Goal: Transaction & Acquisition: Purchase product/service

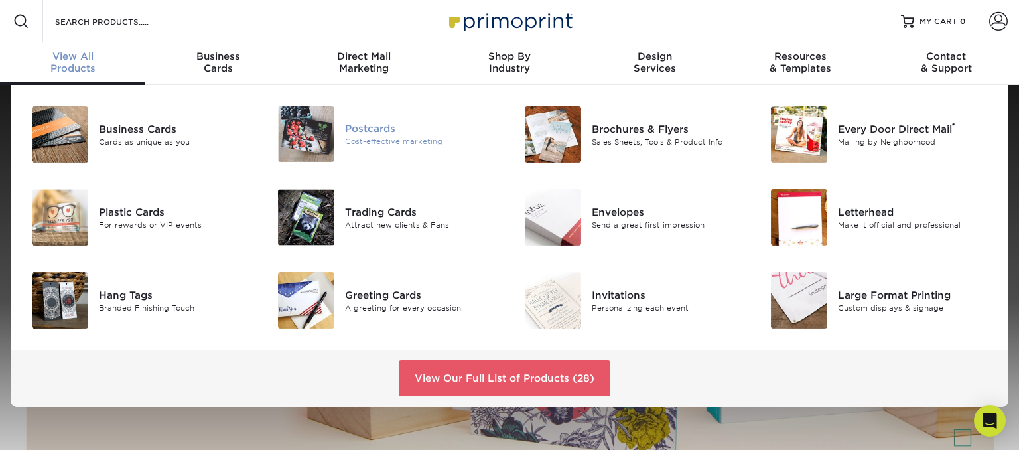
click at [301, 135] on img at bounding box center [306, 134] width 56 height 56
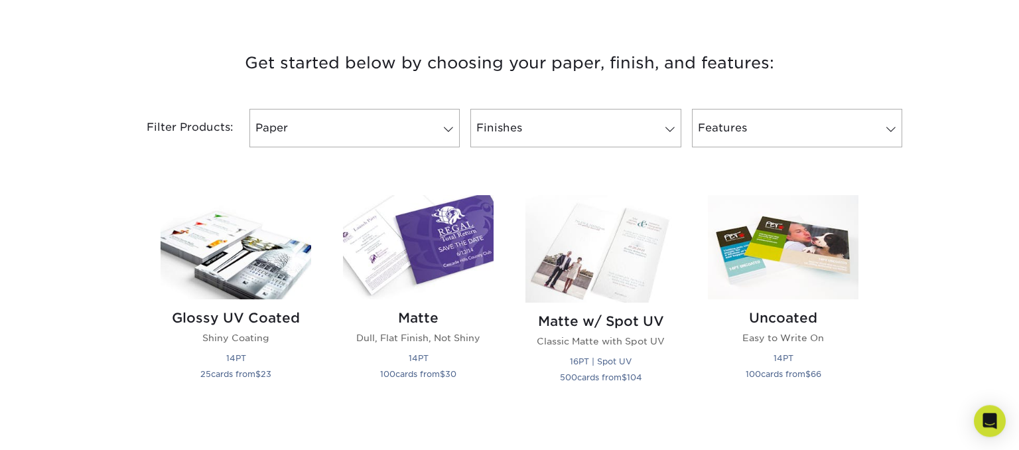
scroll to position [490, 0]
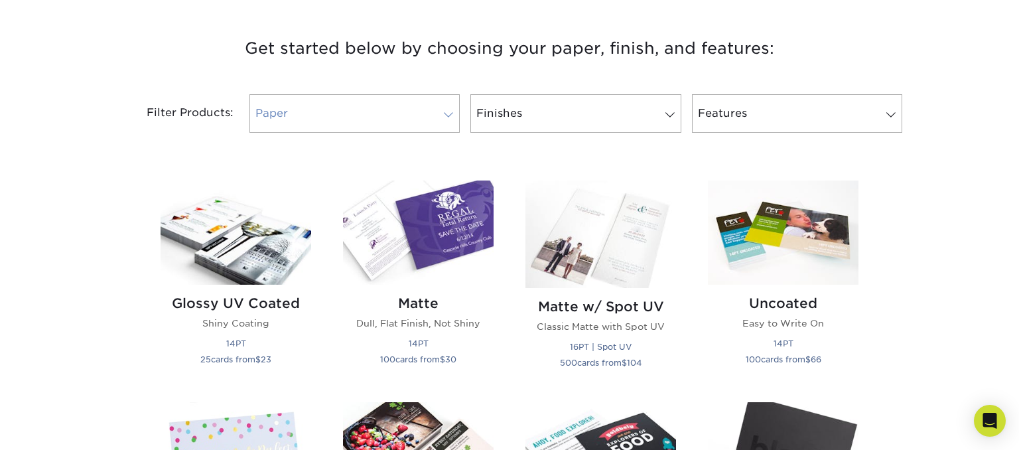
click at [449, 118] on span at bounding box center [448, 115] width 19 height 11
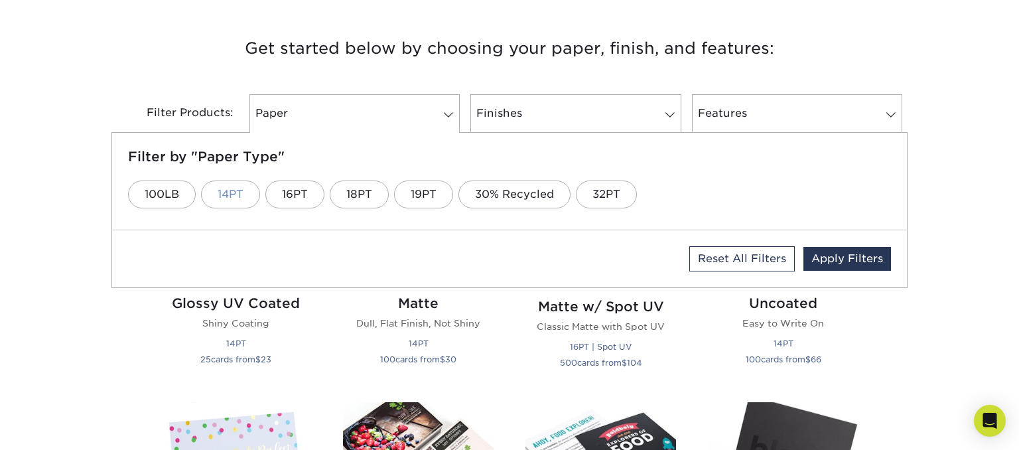
click at [240, 184] on link "14PT" at bounding box center [230, 195] width 59 height 28
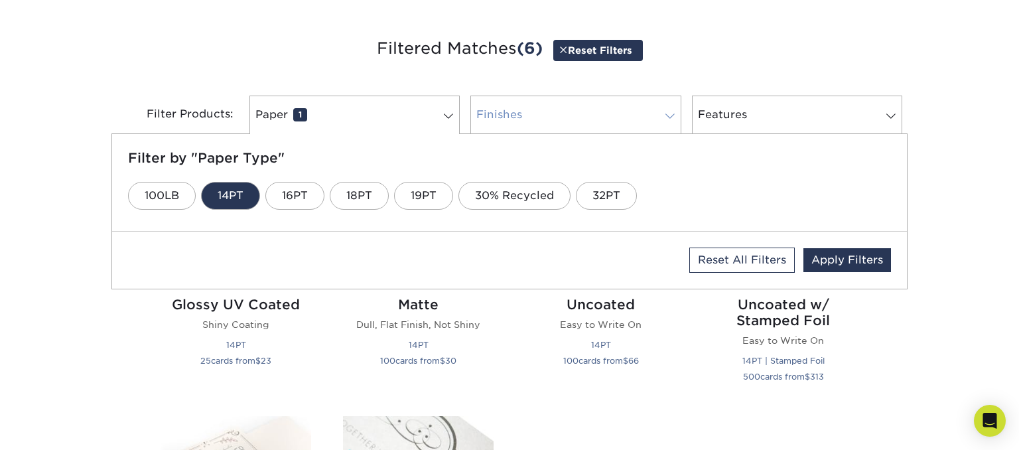
click at [670, 115] on span at bounding box center [670, 116] width 19 height 11
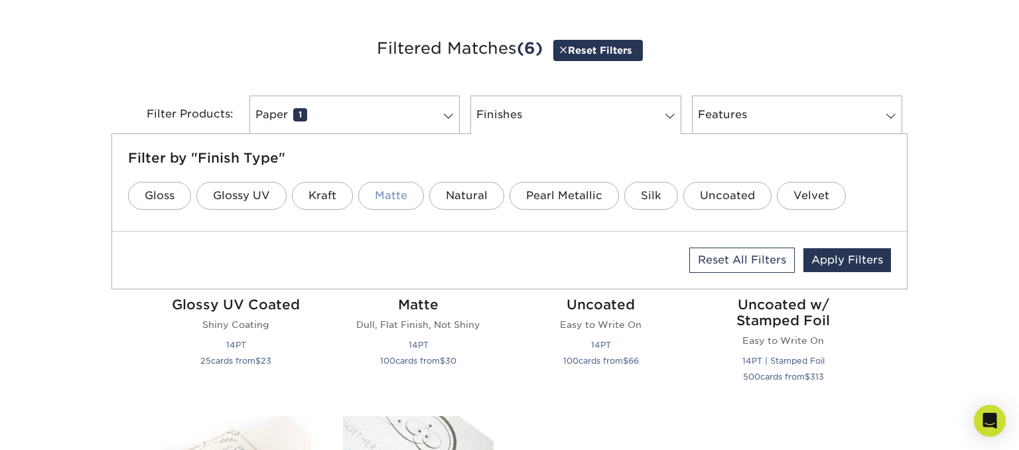
click at [378, 203] on link "Matte" at bounding box center [391, 196] width 66 height 28
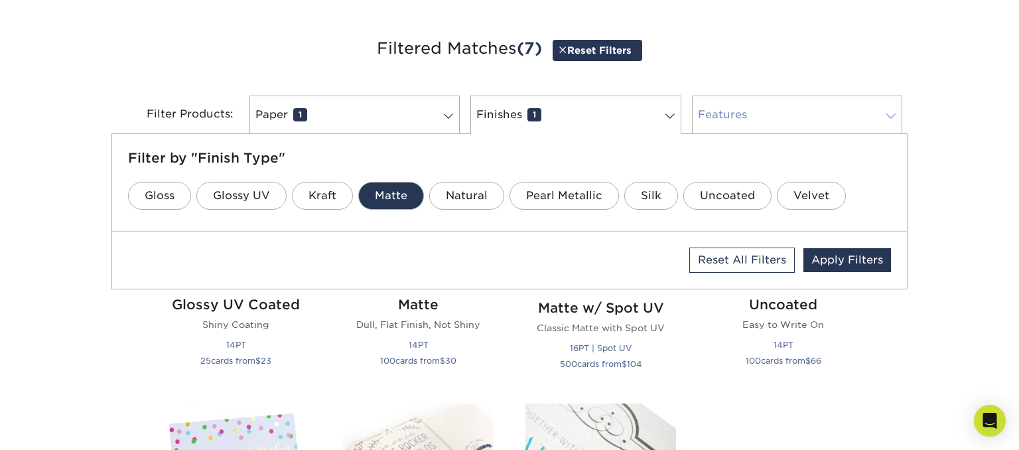
click at [891, 118] on span at bounding box center [891, 116] width 19 height 11
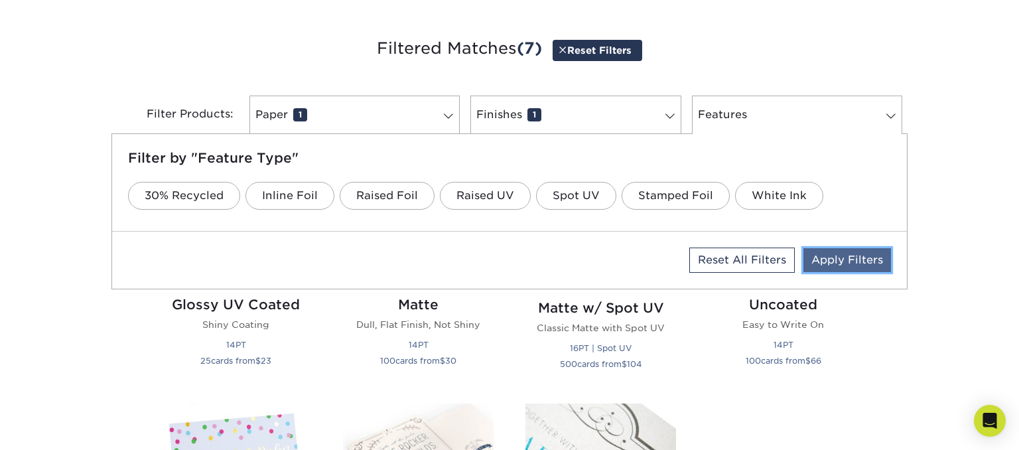
click at [855, 256] on link "Apply Filters" at bounding box center [848, 260] width 88 height 24
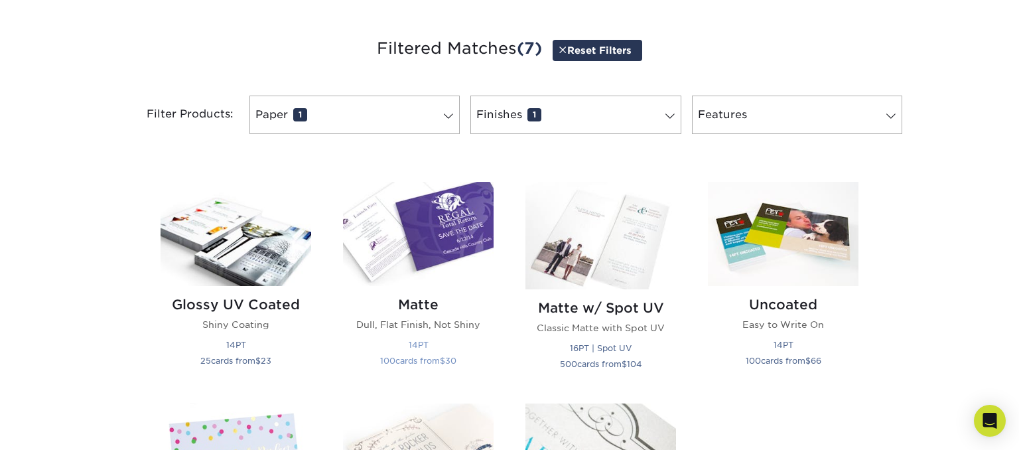
click at [440, 216] on img at bounding box center [418, 234] width 151 height 104
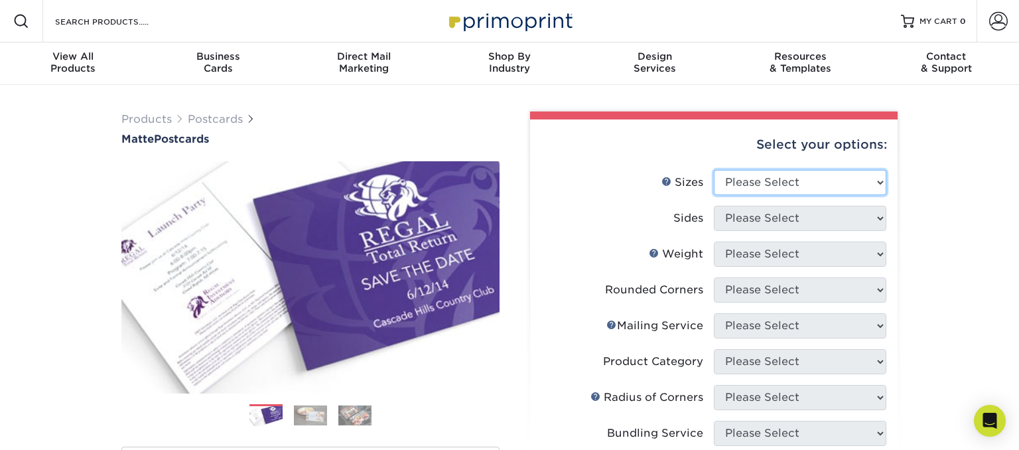
click at [714, 170] on select "Please Select 1.5" x 7" 2" x 4" 2" x 6" 2" x 7" 2" x 8" 2.12" x 5.5" 2.125" x 5…" at bounding box center [800, 182] width 173 height 25
click at [225, 66] on div "Business Cards" at bounding box center [217, 62] width 145 height 24
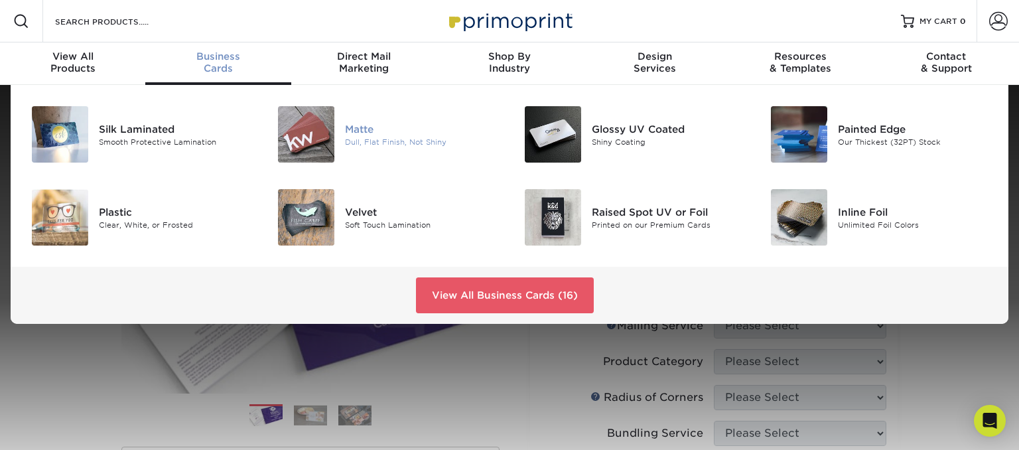
click at [315, 132] on img at bounding box center [306, 134] width 56 height 56
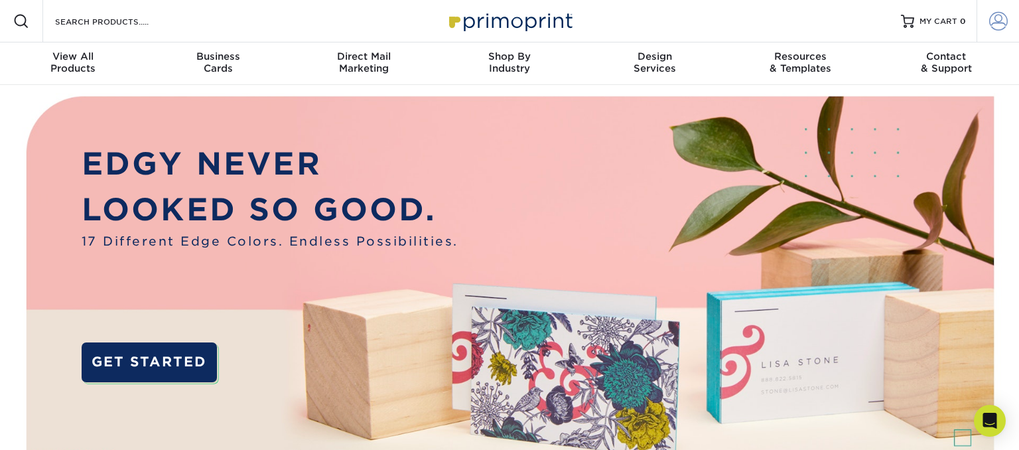
click at [1007, 19] on link "Account" at bounding box center [998, 21] width 42 height 42
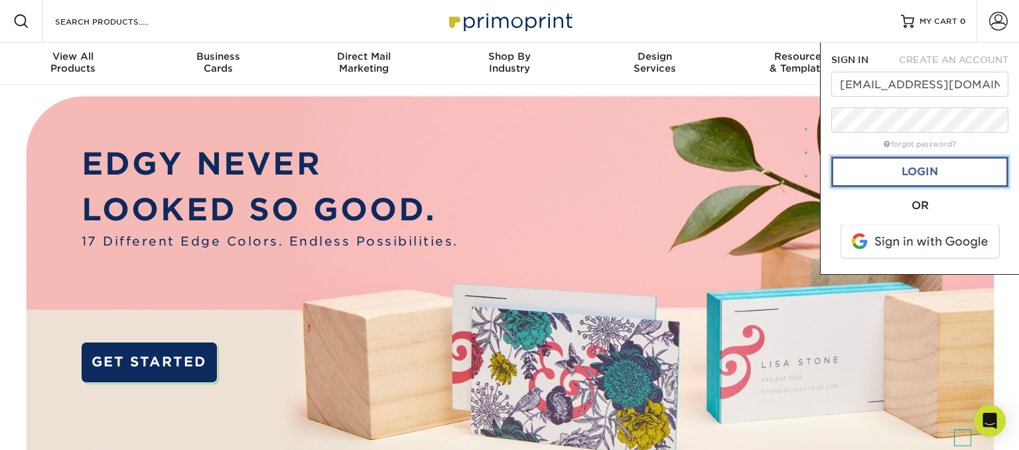
click at [939, 172] on link "Login" at bounding box center [920, 172] width 177 height 31
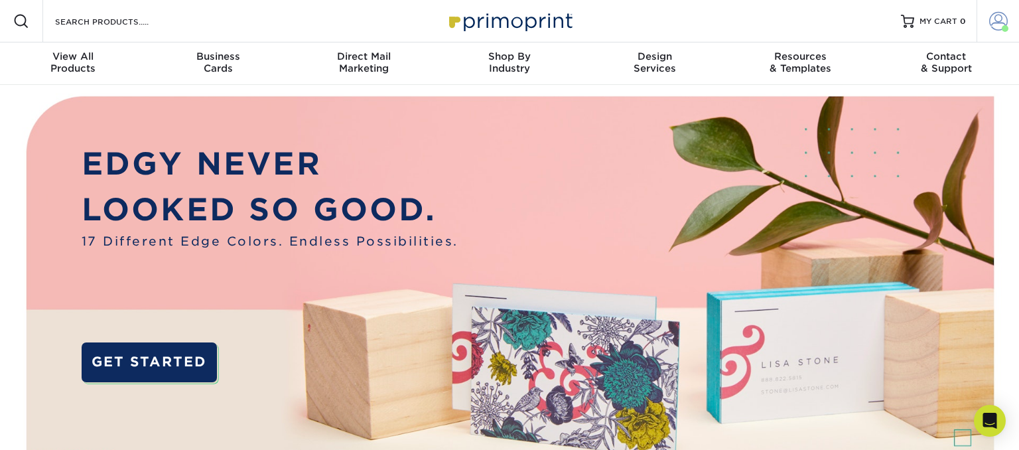
click at [994, 23] on span at bounding box center [999, 21] width 19 height 19
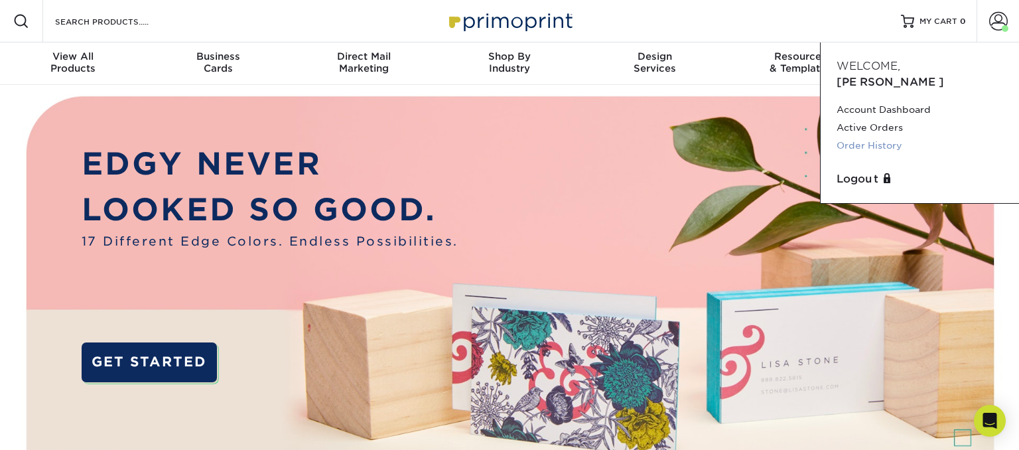
click at [862, 137] on link "Order History" at bounding box center [920, 146] width 167 height 18
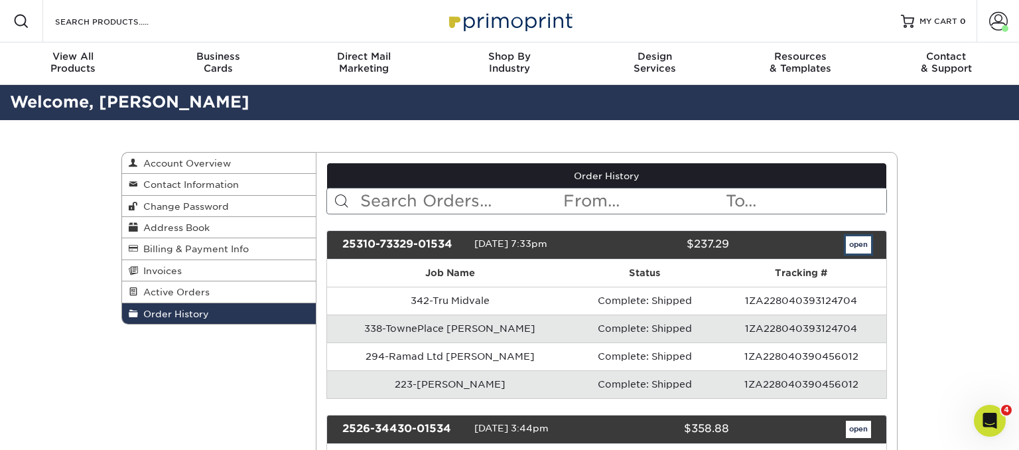
click at [859, 240] on link "open" at bounding box center [858, 244] width 25 height 17
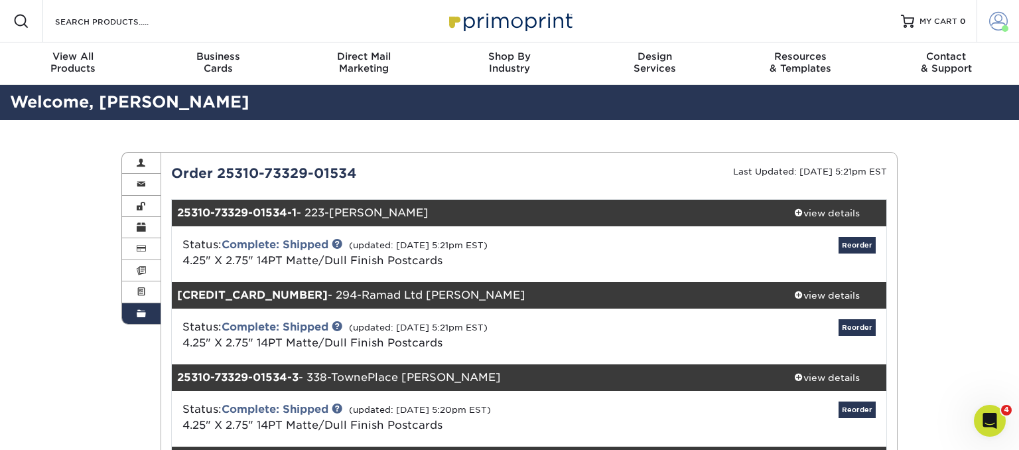
click at [989, 20] on link "Account" at bounding box center [998, 21] width 42 height 42
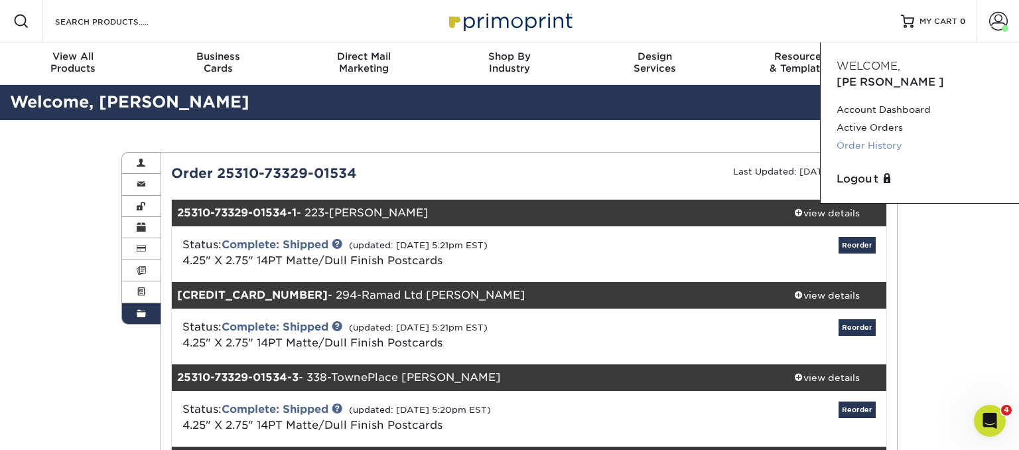
click at [885, 137] on link "Order History" at bounding box center [920, 146] width 167 height 18
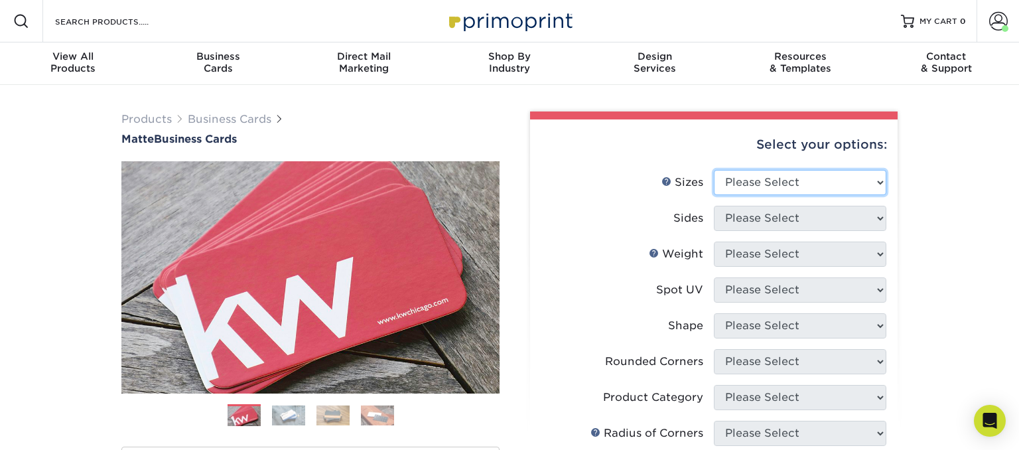
click at [714, 170] on select "Please Select 1.5" x 3.5" - Mini 1.75" x 3.5" - Mini 2" x 2" - Square 2" x 3" -…" at bounding box center [800, 182] width 173 height 25
click at [735, 181] on select "Please Select 1.5" x 3.5" - Mini 1.75" x 3.5" - Mini 2" x 2" - Square 2" x 3" -…" at bounding box center [800, 182] width 173 height 25
click at [714, 170] on select "Please Select 1.5" x 3.5" - Mini 1.75" x 3.5" - Mini 2" x 2" - Square 2" x 3" -…" at bounding box center [800, 182] width 173 height 25
click at [82, 60] on span "View All" at bounding box center [72, 56] width 145 height 12
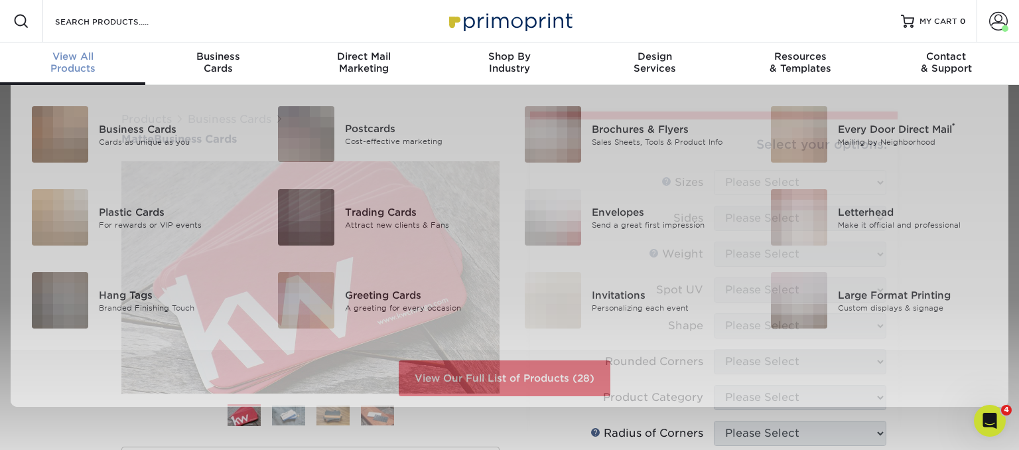
click at [81, 60] on span "View All" at bounding box center [72, 56] width 145 height 12
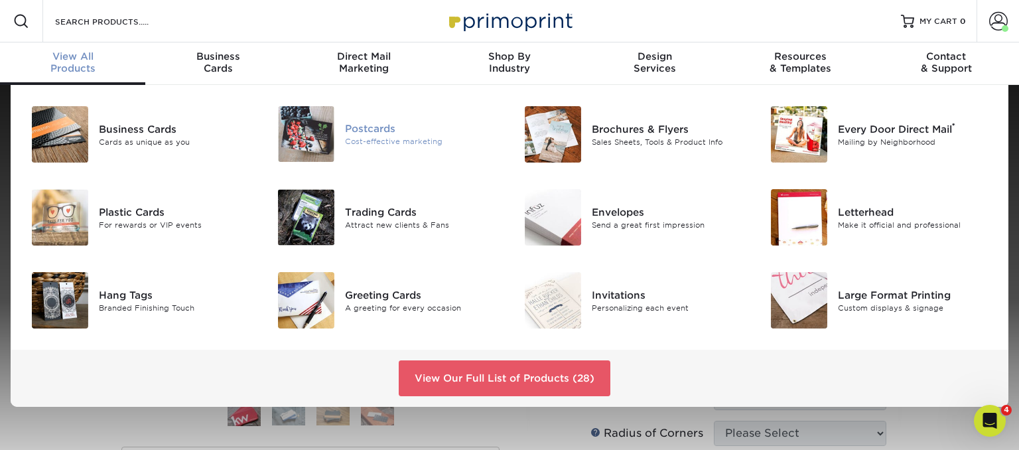
click at [370, 139] on div "Cost-effective marketing" at bounding box center [422, 141] width 155 height 11
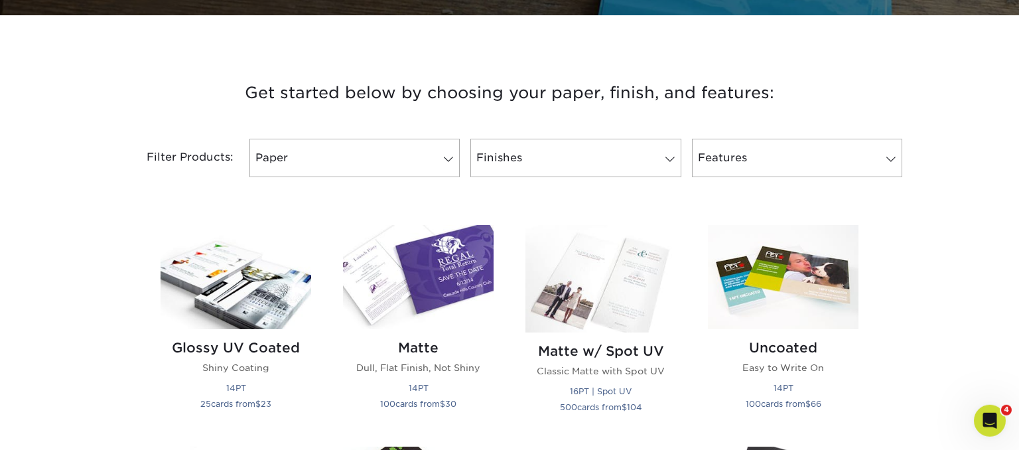
scroll to position [490, 0]
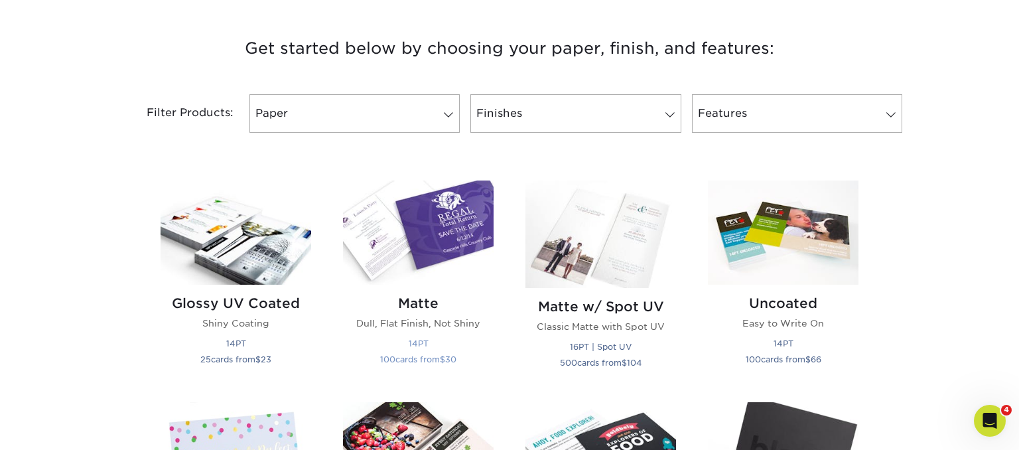
click at [450, 217] on img at bounding box center [418, 233] width 151 height 104
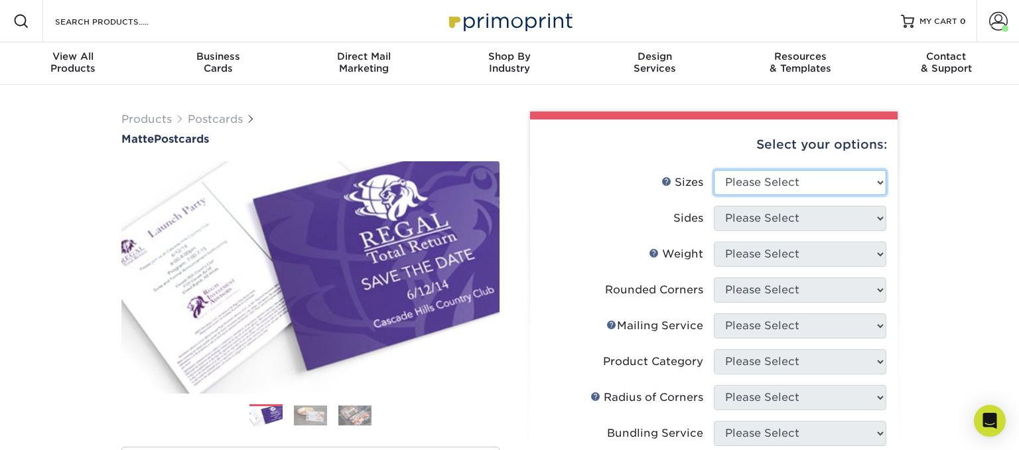
click at [714, 170] on select "Please Select 1.5" x 7" 2" x 4" 2" x 6" 2" x 7" 2" x 8" 2.12" x 5.5" 2.125" x 5…" at bounding box center [800, 182] width 173 height 25
click at [989, 416] on icon "Open Intercom Messenger" at bounding box center [991, 421] width 22 height 22
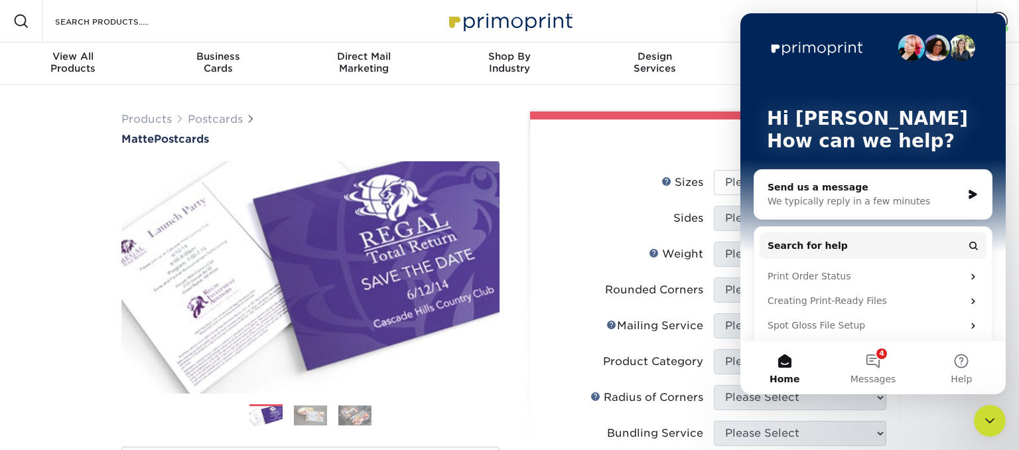
click at [617, 155] on div "Select your options:" at bounding box center [714, 144] width 346 height 50
click at [763, 37] on div "Hi [PERSON_NAME] 👋 How can we help?" at bounding box center [873, 132] width 239 height 239
drag, startPoint x: 902, startPoint y: 31, endPoint x: 915, endPoint y: 38, distance: 14.9
click at [904, 32] on div "Hi [PERSON_NAME] 👋 How can we help?" at bounding box center [873, 132] width 239 height 239
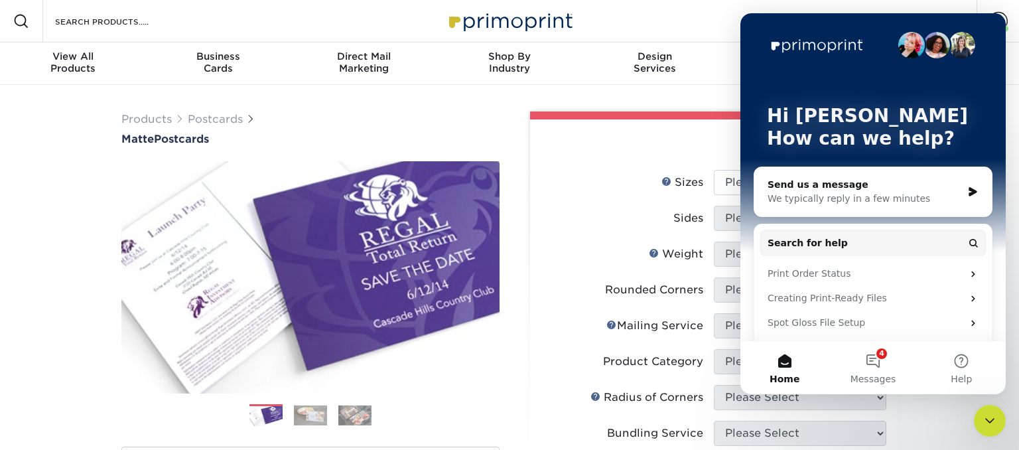
click at [994, 422] on icon "Close Intercom Messenger" at bounding box center [990, 421] width 16 height 16
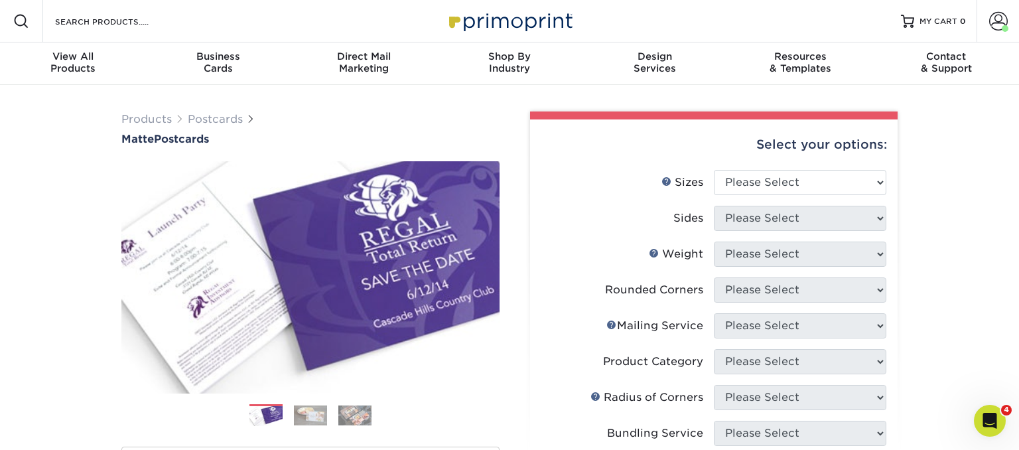
click at [714, 170] on select "Please Select 1.5" x 7" 2" x 4" 2" x 6" 2" x 7" 2" x 8" 2.12" x 5.5" 2.125" x 5…" at bounding box center [800, 182] width 173 height 25
select select "2.75x4.25"
click option "2.75" x 4.25"" at bounding box center [0, 0] width 0 height 0
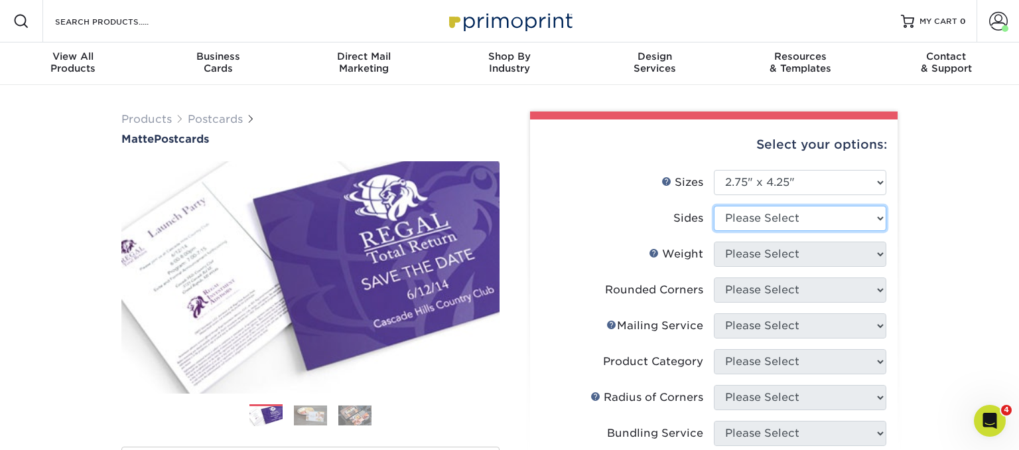
click at [714, 206] on select "Please Select Print Both Sides Print Front Only" at bounding box center [800, 218] width 173 height 25
select select "13abbda7-1d64-4f25-8bb2-c179b224825d"
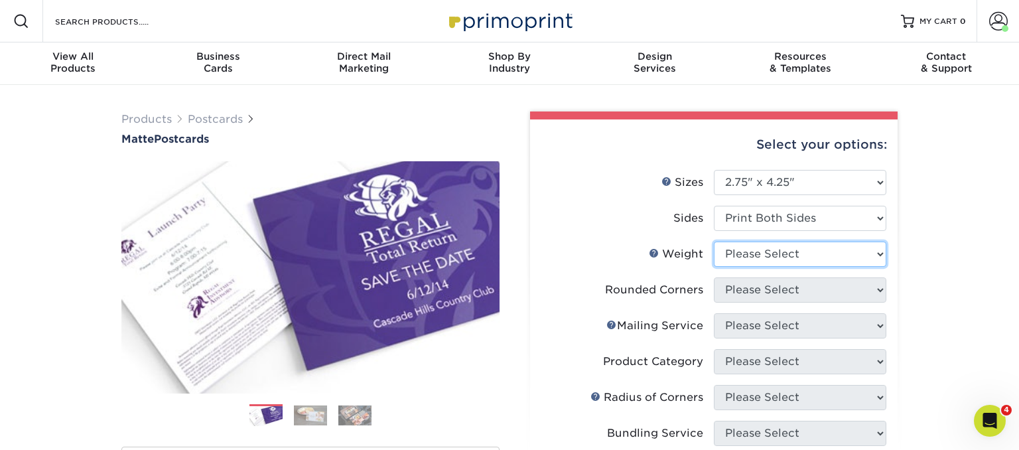
click at [714, 242] on select "Please Select 16PT 14PT" at bounding box center [800, 254] width 173 height 25
select select "14PT"
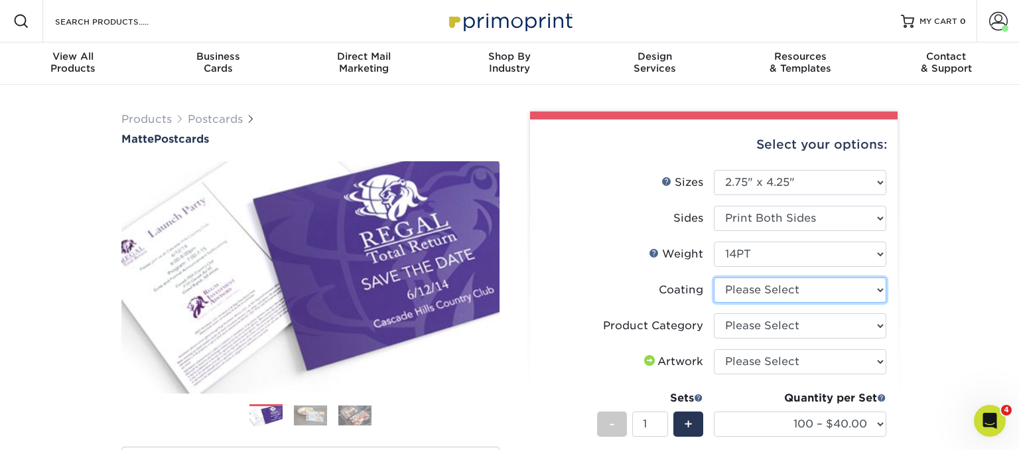
click at [714, 277] on select at bounding box center [800, 289] width 173 height 25
select select "121bb7b5-3b4d-429f-bd8d-bbf80e953313"
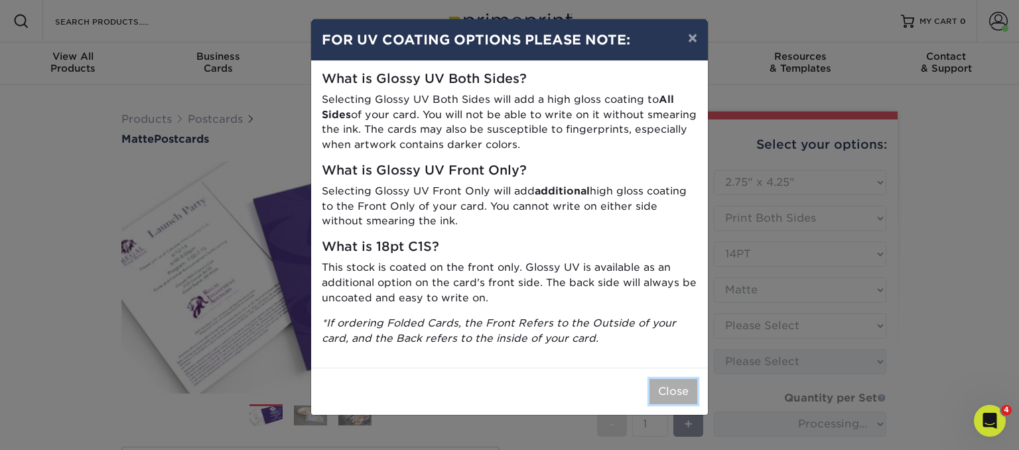
click at [684, 388] on button "Close" at bounding box center [674, 391] width 48 height 25
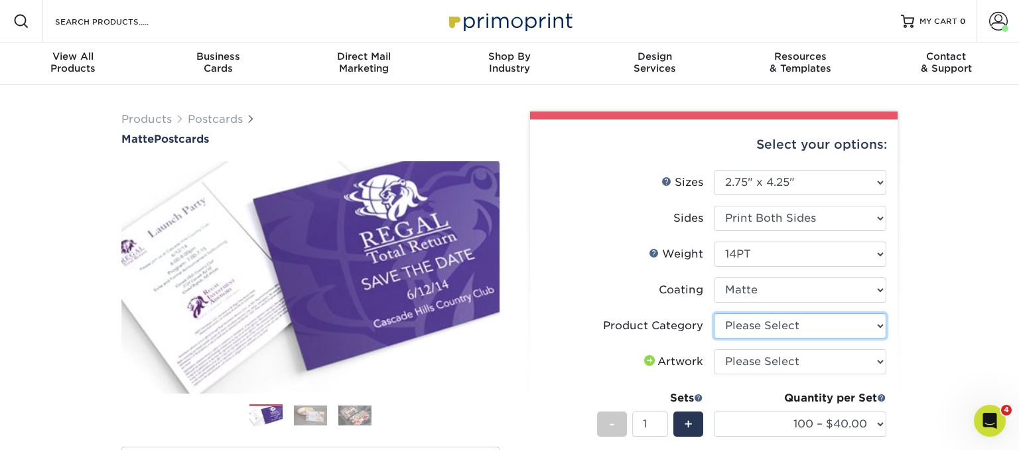
click at [714, 313] on select "Please Select Postcards" at bounding box center [800, 325] width 173 height 25
select select "9b7272e0-d6c8-4c3c-8e97-d3a1bcdab858"
click option "Postcards" at bounding box center [0, 0] width 0 height 0
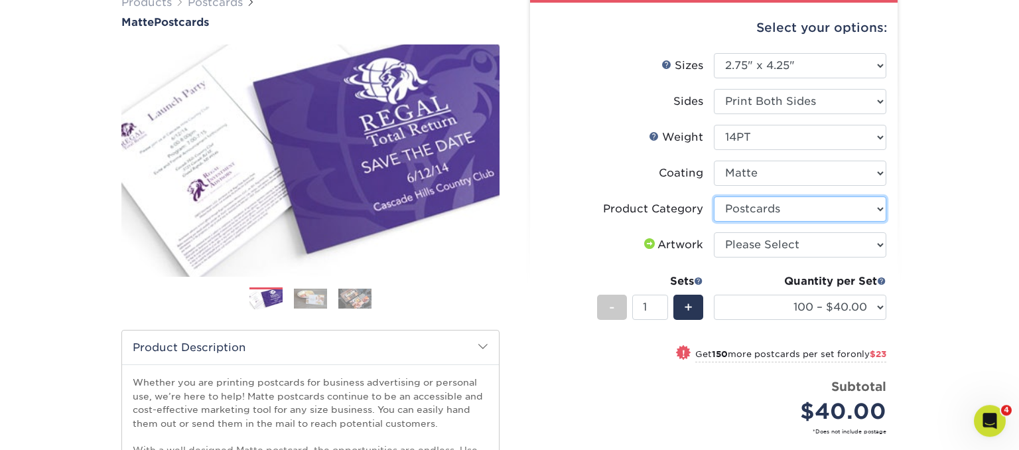
scroll to position [140, 0]
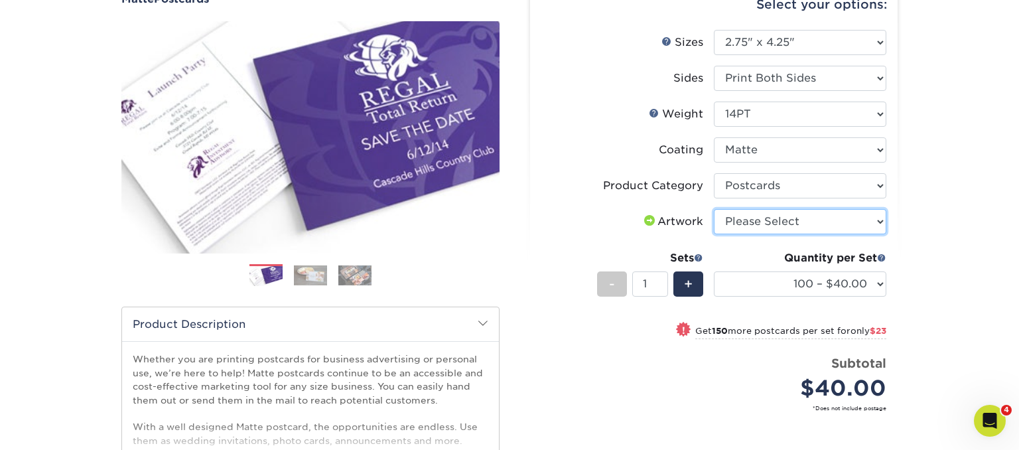
click at [714, 209] on select "Please Select I will upload files I need a design - $150" at bounding box center [800, 221] width 173 height 25
select select "upload"
click option "I will upload files" at bounding box center [0, 0] width 0 height 0
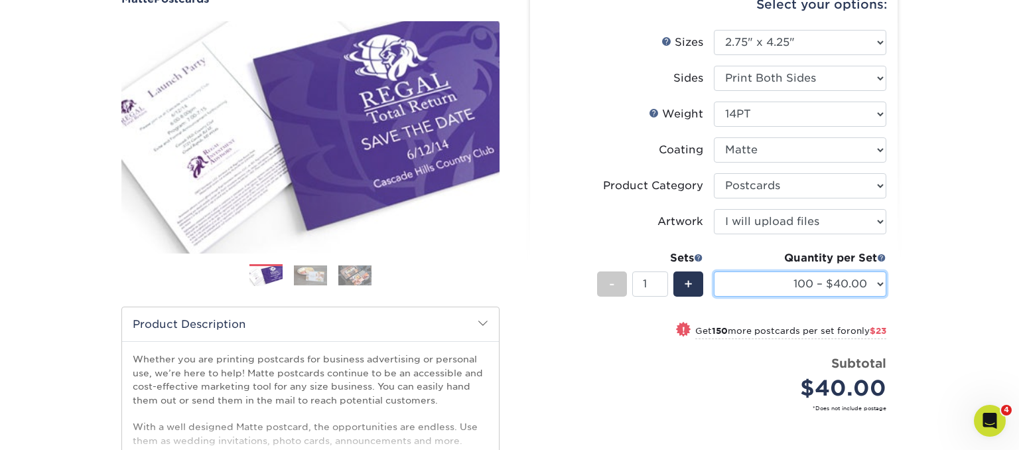
click at [714, 271] on select "100 – $40.00 250 – $63.00 500 – $86.00 1000 – $99.00 2500 – $160.00 5000 – $247…" at bounding box center [800, 283] width 173 height 25
select select "250 – $63.00"
click option "250 – $63.00" at bounding box center [0, 0] width 0 height 0
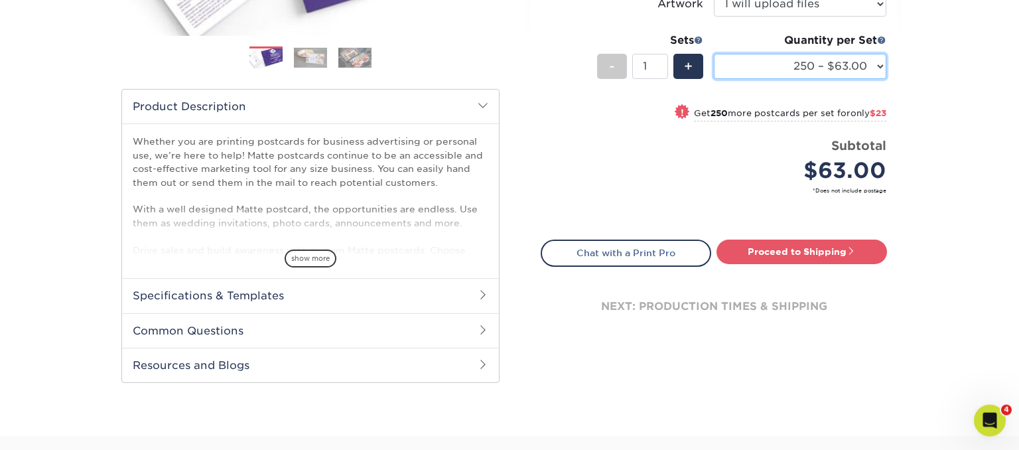
scroll to position [420, 0]
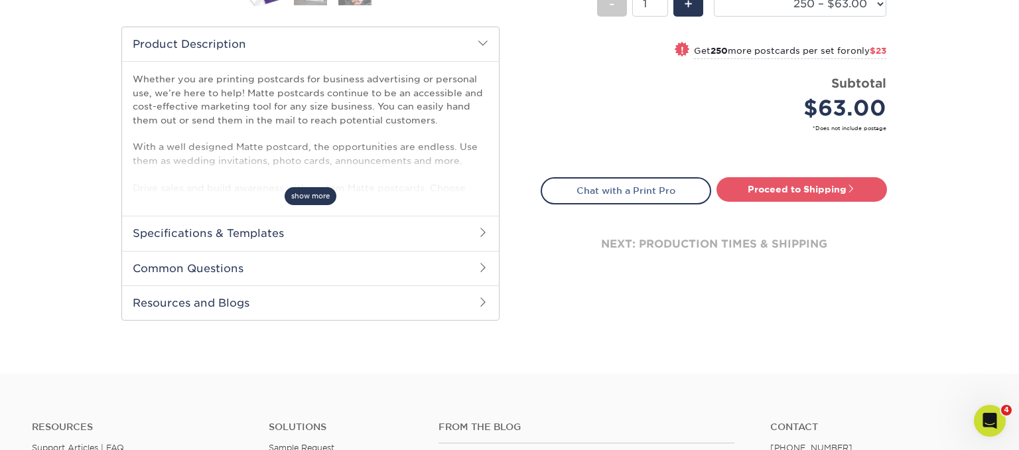
click at [311, 190] on span "show more" at bounding box center [311, 196] width 52 height 18
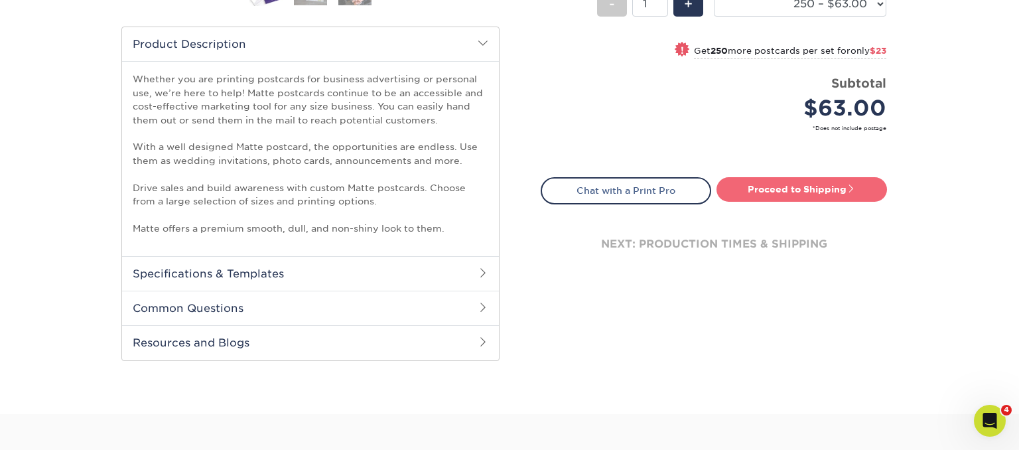
click at [794, 188] on link "Proceed to Shipping" at bounding box center [802, 189] width 171 height 24
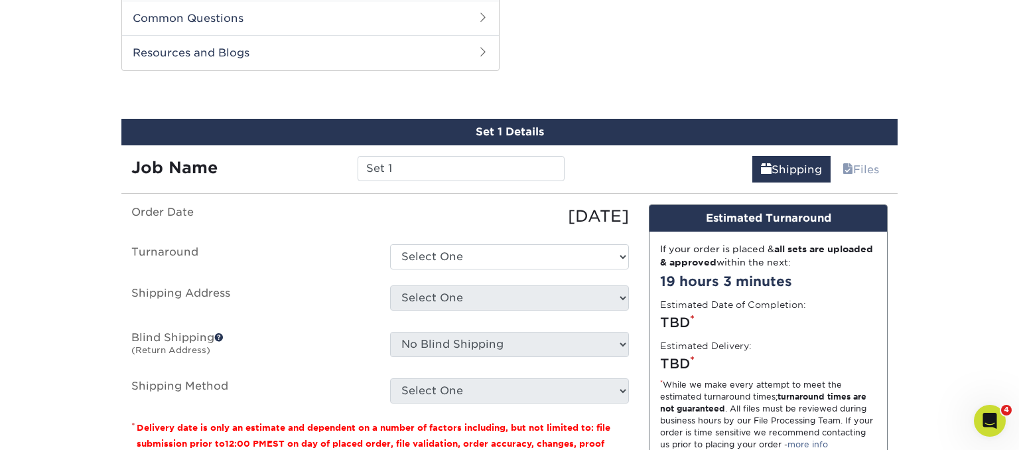
scroll to position [714, 0]
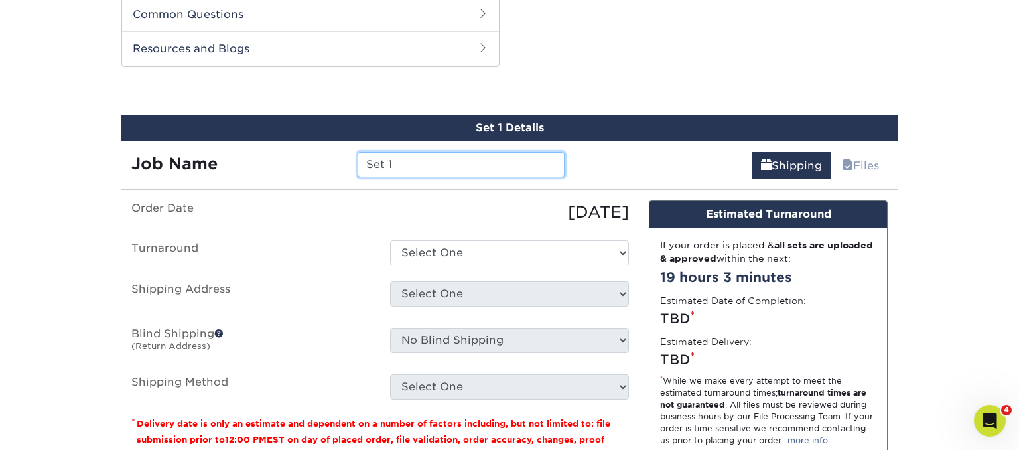
click at [445, 168] on input "Set 1" at bounding box center [461, 164] width 206 height 25
drag, startPoint x: 437, startPoint y: 166, endPoint x: 328, endPoint y: 151, distance: 110.6
click at [358, 152] on input "Set 1" at bounding box center [461, 164] width 206 height 25
type input "K"
type input "#221- [GEOGRAPHIC_DATA][DEMOGRAPHIC_DATA]"
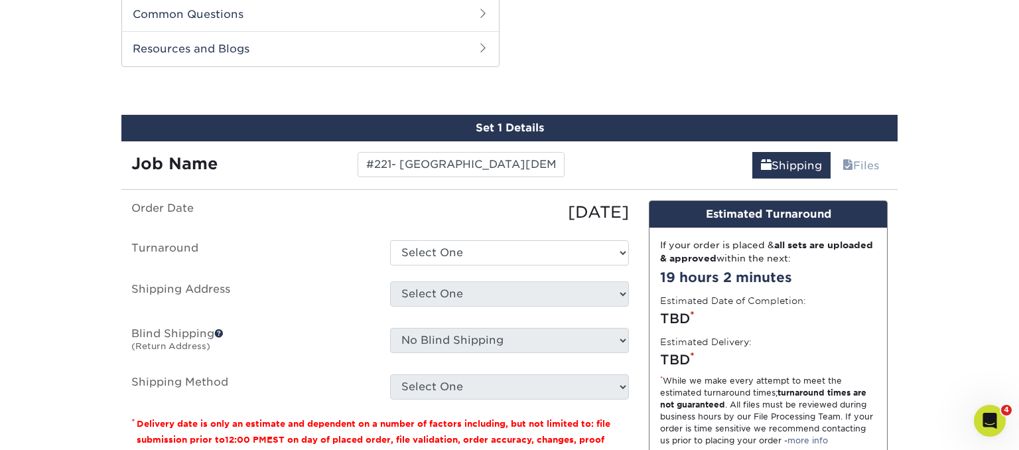
click at [297, 259] on label "Turnaround" at bounding box center [250, 252] width 259 height 25
click at [390, 240] on select "Select One 2-4 Business Days 2 Day Next Business Day" at bounding box center [509, 252] width 239 height 25
select select "45dcbfcf-6563-4d29-9e6b-8ba227b0f474"
click option "2-4 Business Days" at bounding box center [0, 0] width 0 height 0
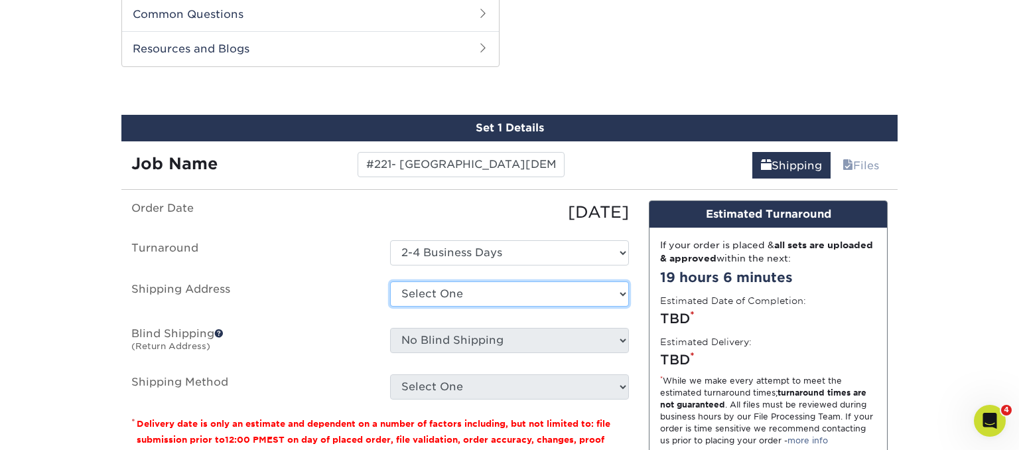
click at [390, 281] on select "Select One Andrew - Fort Union Blvd. Cottonwood Eric Cottonwood Kerry E. Bjornn…" at bounding box center [509, 293] width 239 height 25
select select "275726"
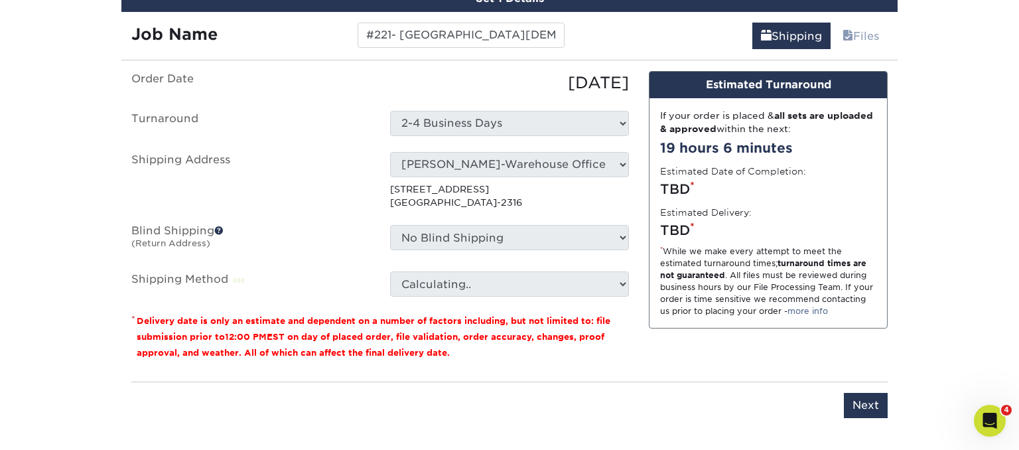
scroll to position [855, 0]
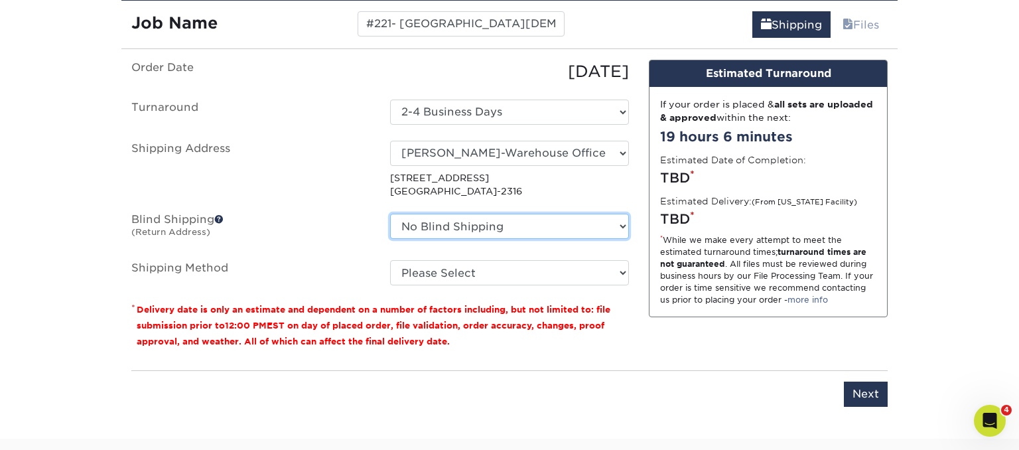
click at [390, 214] on select "No Blind Shipping Andrew - Fort Union Blvd. Cottonwood Eric Cottonwood Kerry E.…" at bounding box center [509, 226] width 239 height 25
select select "275726"
click option "Kerry-Warehouse Office" at bounding box center [0, 0] width 0 height 0
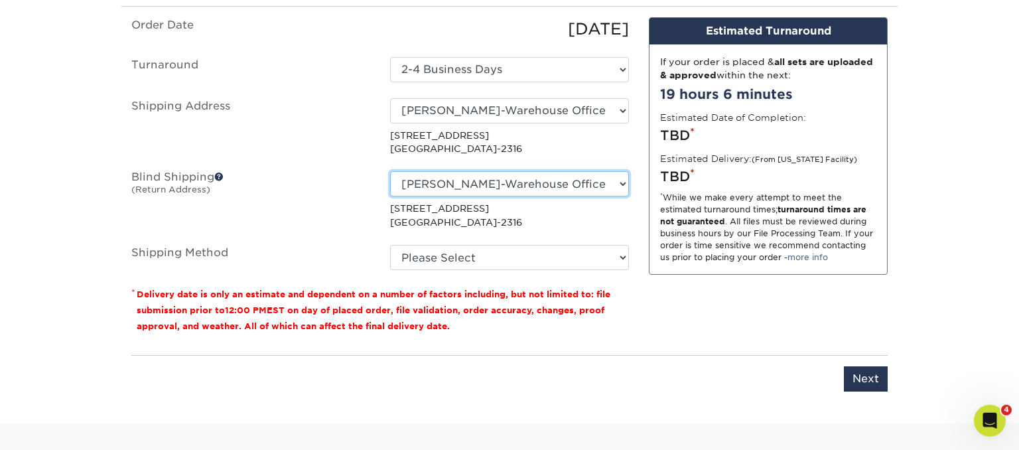
scroll to position [924, 0]
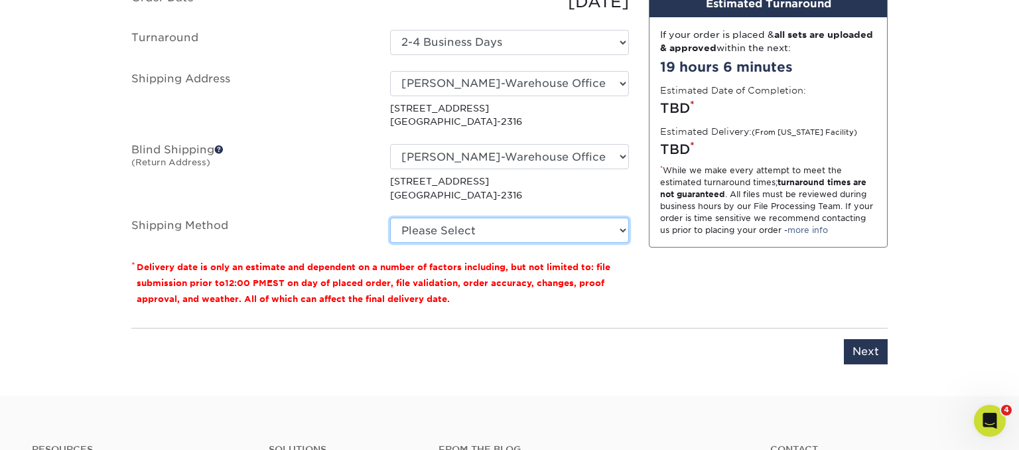
click at [390, 218] on select "Please Select Ground Shipping (+$16.24) 3 Day Shipping Service (+$20.00) 2 Day …" at bounding box center [509, 230] width 239 height 25
select select "03"
click option "Ground Shipping (+$16.24)" at bounding box center [0, 0] width 0 height 0
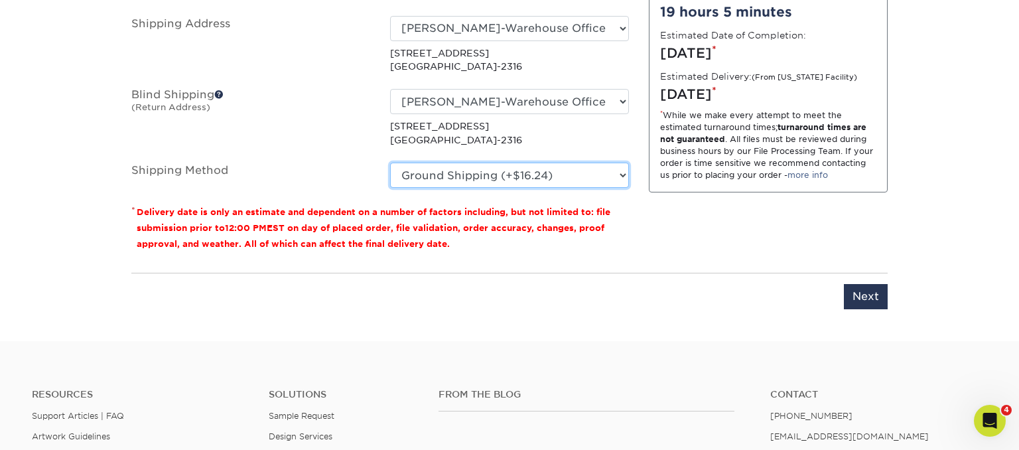
scroll to position [995, 0]
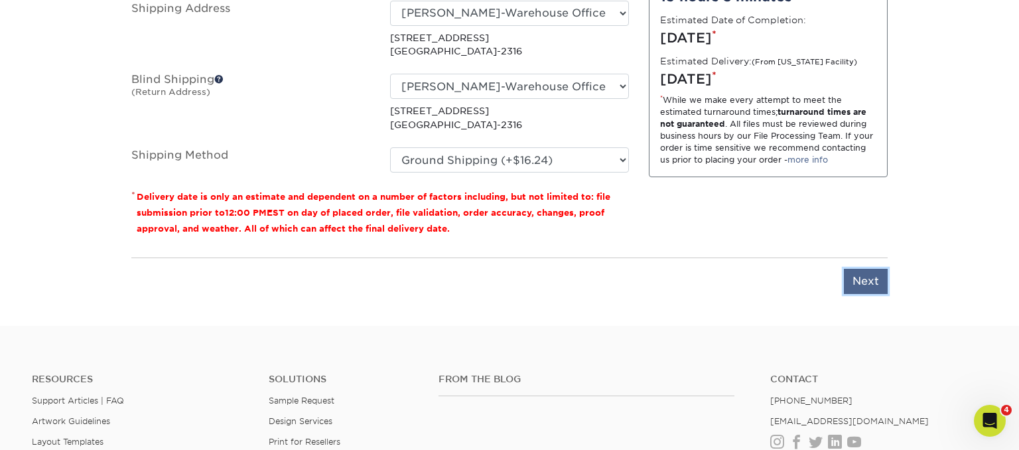
click at [857, 284] on input "Next" at bounding box center [866, 281] width 44 height 25
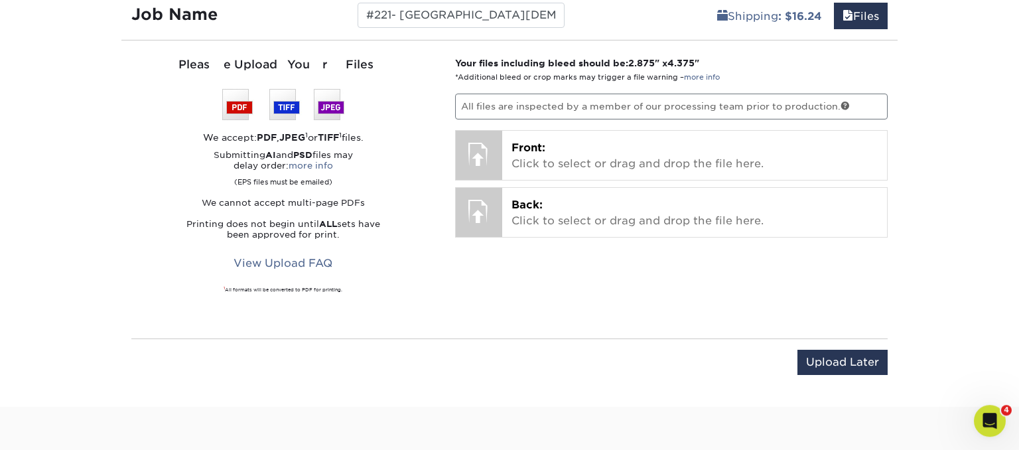
scroll to position [855, 0]
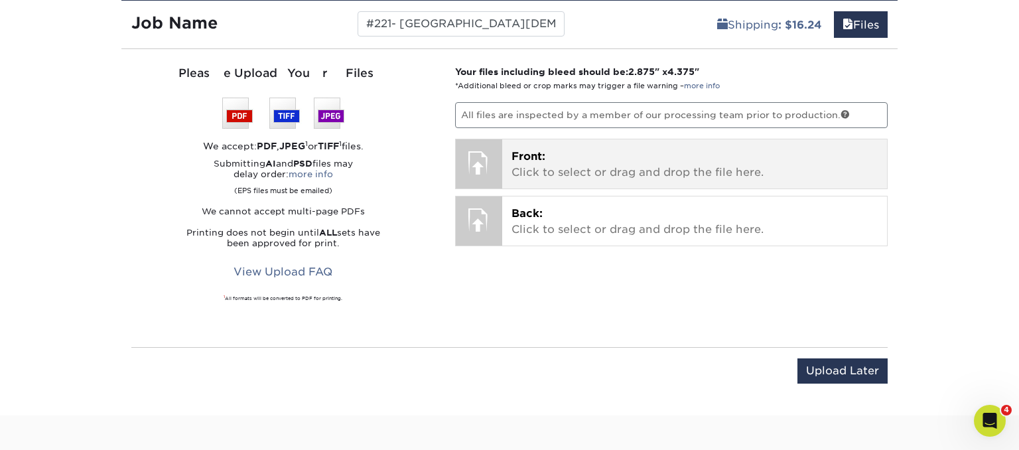
click at [539, 162] on p "Front: Click to select or drag and drop the file here." at bounding box center [695, 165] width 367 height 32
click at [532, 169] on p "Front: Click to select or drag and drop the file here." at bounding box center [695, 165] width 367 height 32
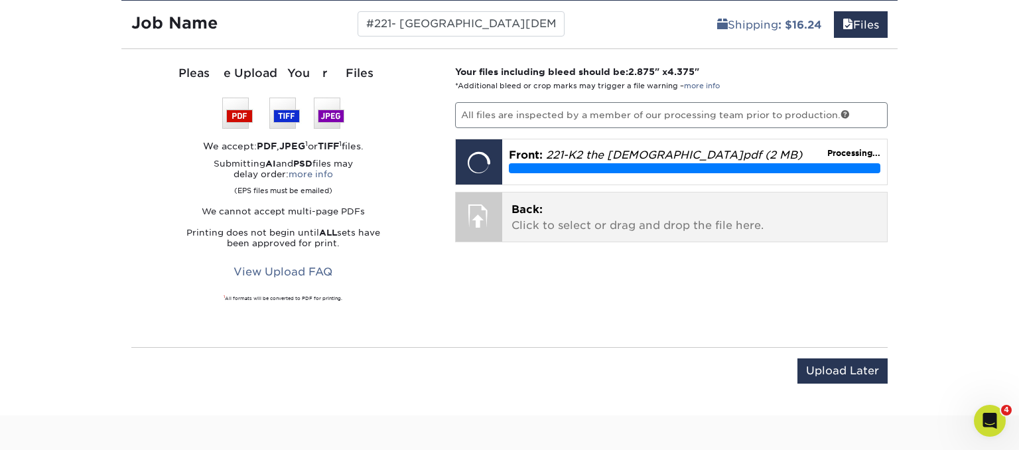
click at [536, 210] on span "Back:" at bounding box center [527, 209] width 31 height 13
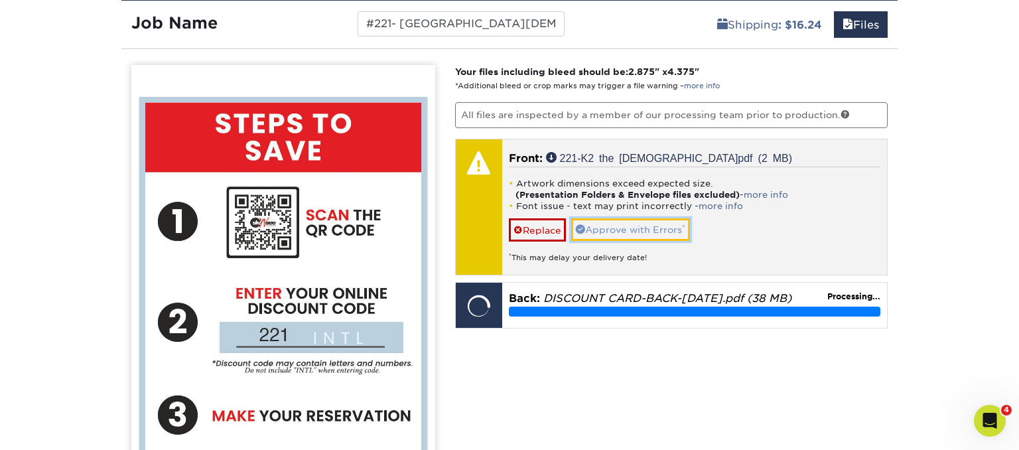
click at [635, 225] on link "Approve with Errors *" at bounding box center [630, 229] width 119 height 23
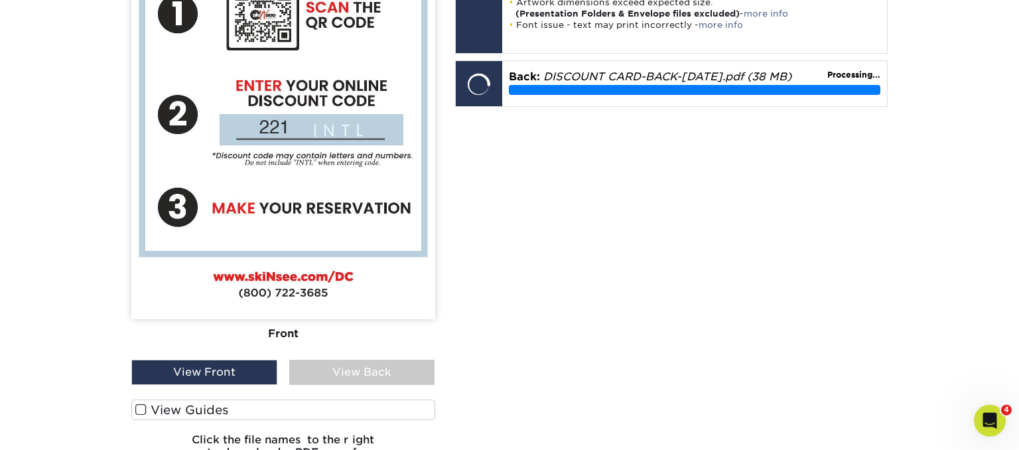
scroll to position [1065, 0]
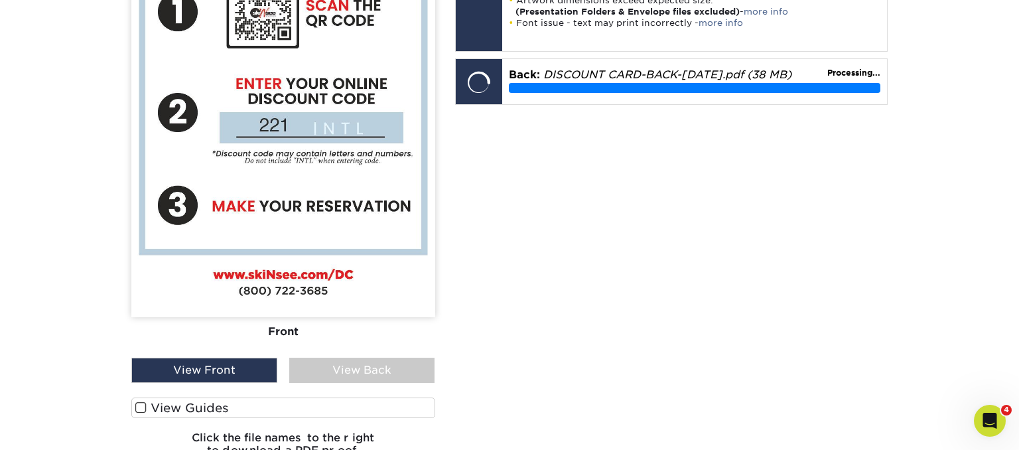
click at [354, 369] on div "View Back" at bounding box center [362, 370] width 146 height 25
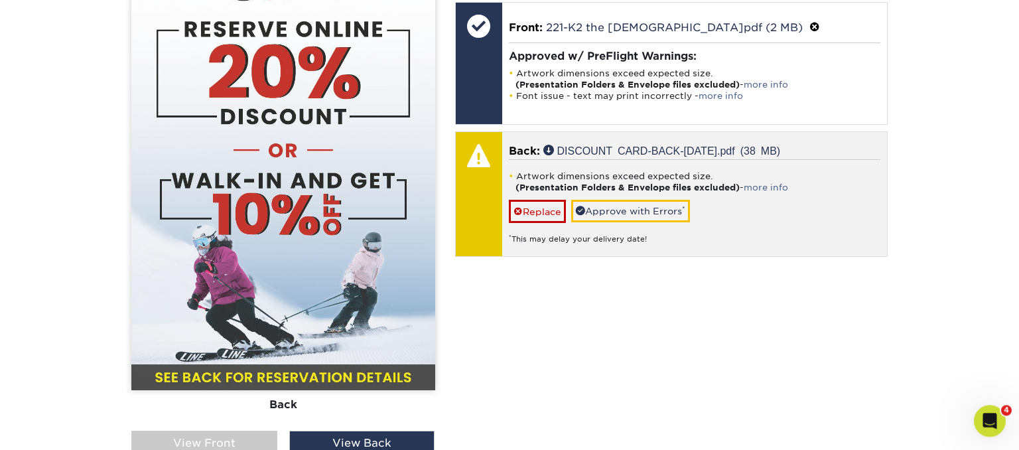
scroll to position [924, 0]
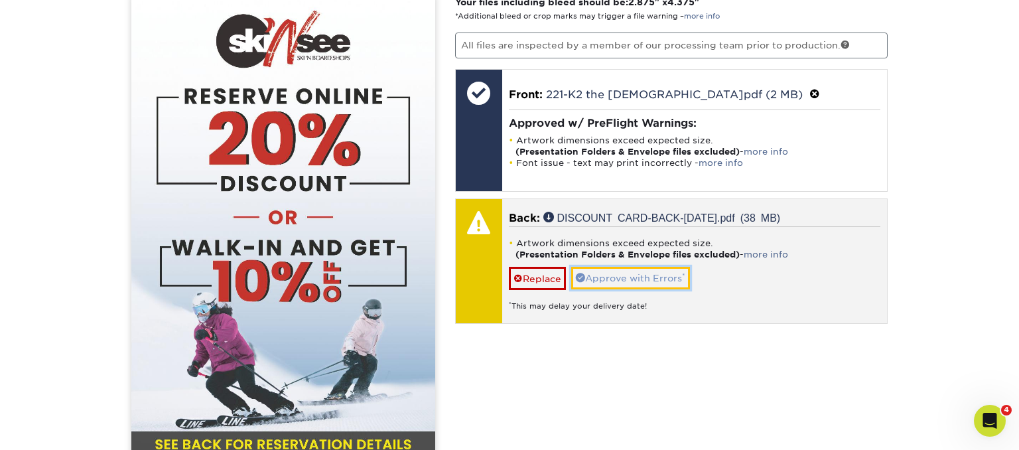
click at [617, 275] on link "Approve with Errors *" at bounding box center [630, 278] width 119 height 23
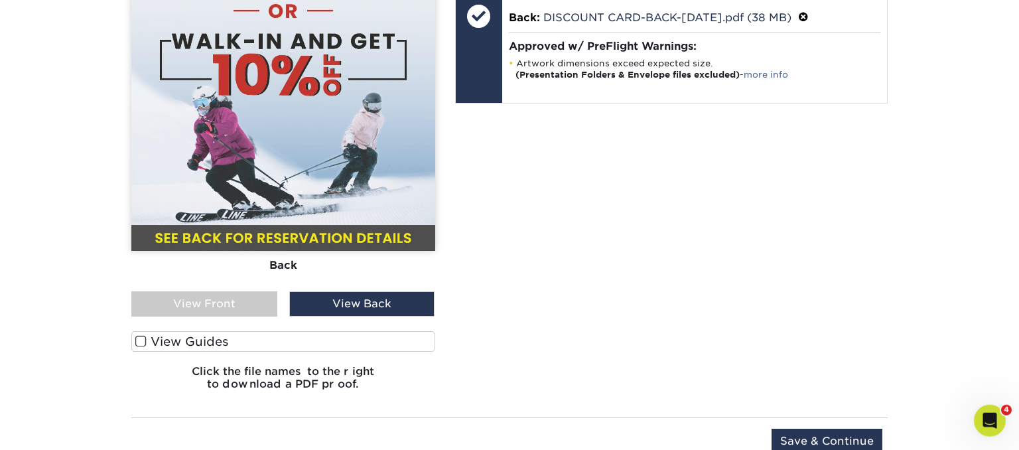
scroll to position [1205, 0]
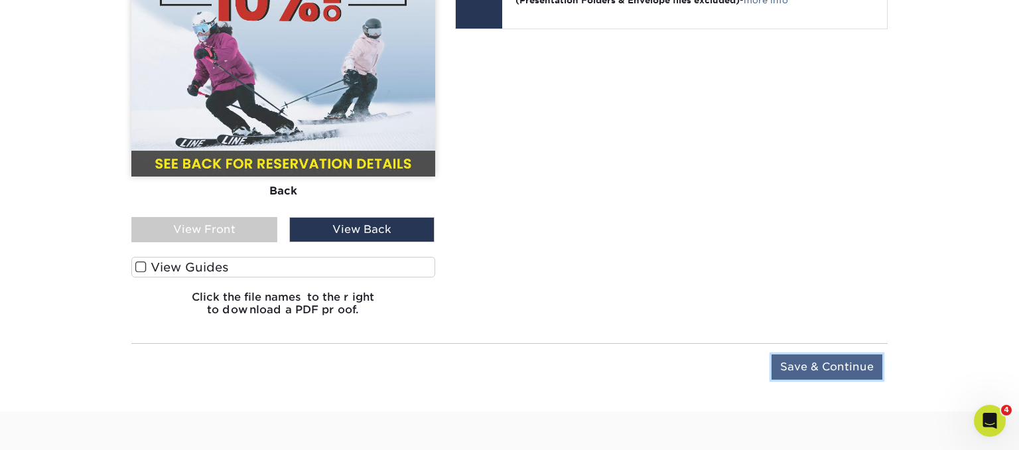
click at [802, 368] on input "Save & Continue" at bounding box center [827, 366] width 111 height 25
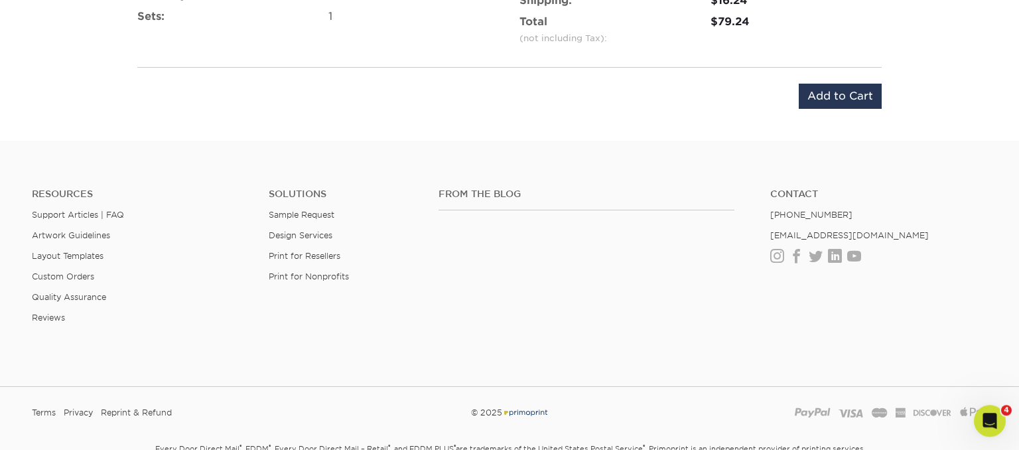
scroll to position [733, 0]
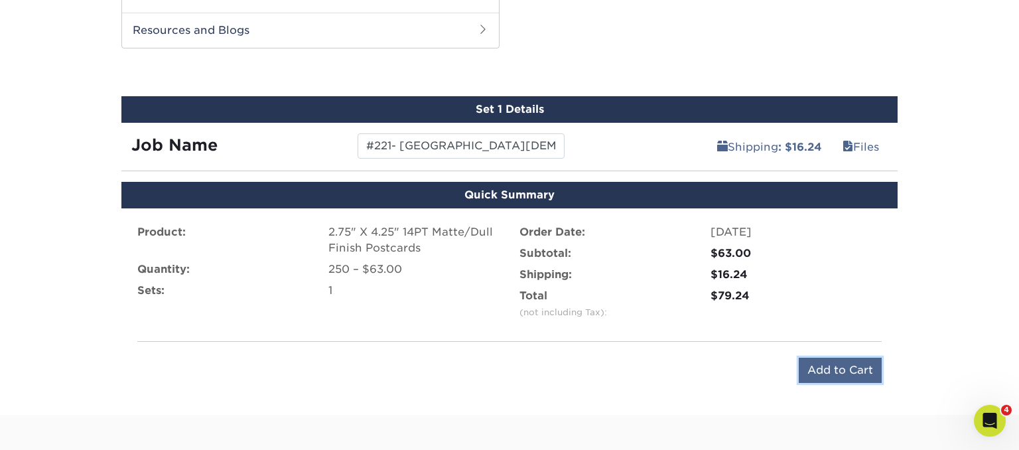
click at [827, 365] on input "Add to Cart" at bounding box center [840, 370] width 83 height 25
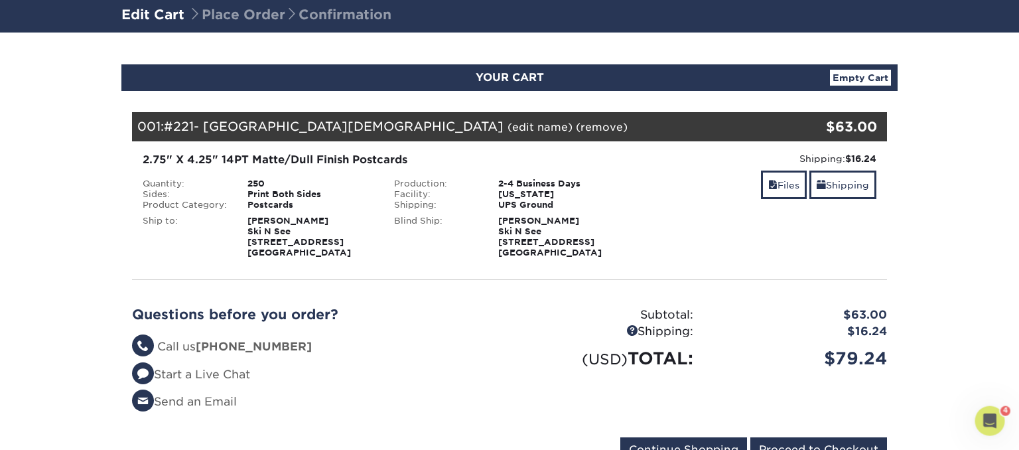
scroll to position [280, 0]
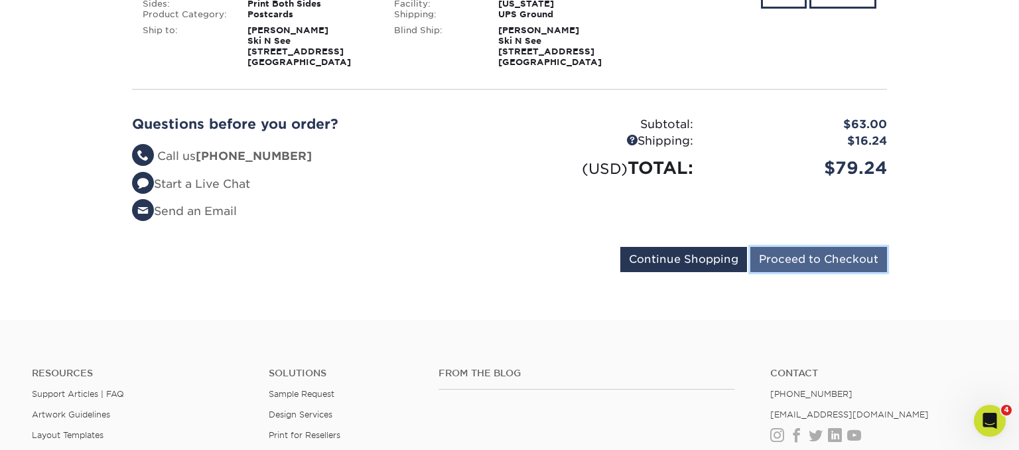
click at [818, 261] on input "Proceed to Checkout" at bounding box center [819, 259] width 137 height 25
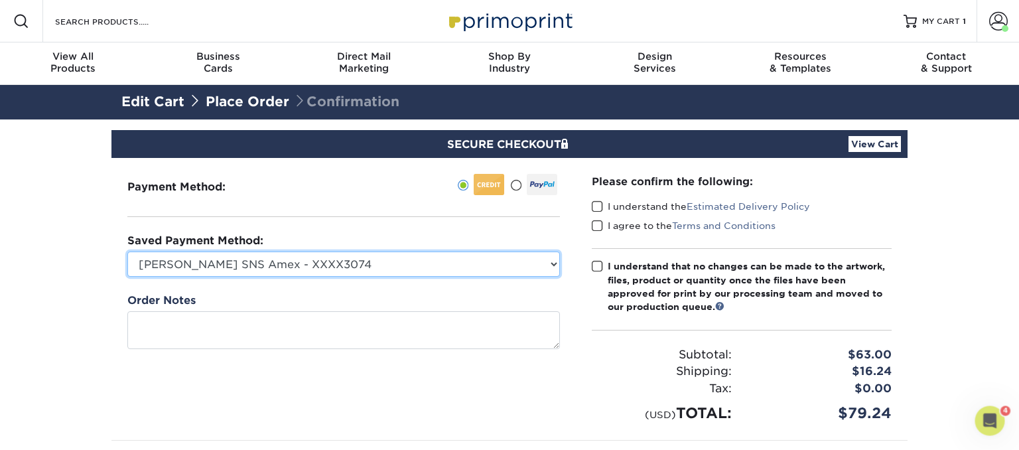
click at [127, 252] on select "[PERSON_NAME] SNS Amex - XXXX3074 [PERSON_NAME] Amex - XXXX1235 American Expres…" at bounding box center [343, 264] width 433 height 25
select select "54949"
click option "[PERSON_NAME] Amex - XXXX1235" at bounding box center [0, 0] width 0 height 0
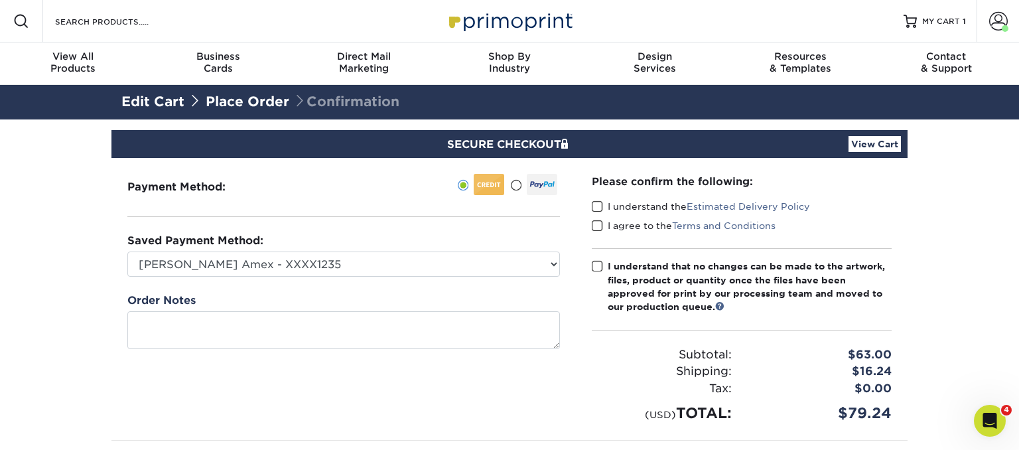
click at [599, 206] on span at bounding box center [597, 206] width 11 height 13
click at [0, 0] on input "I understand the Estimated Delivery Policy" at bounding box center [0, 0] width 0 height 0
click at [599, 224] on span at bounding box center [597, 226] width 11 height 13
click at [0, 0] on input "I agree to the Terms and Conditions" at bounding box center [0, 0] width 0 height 0
click at [597, 267] on span at bounding box center [597, 266] width 11 height 13
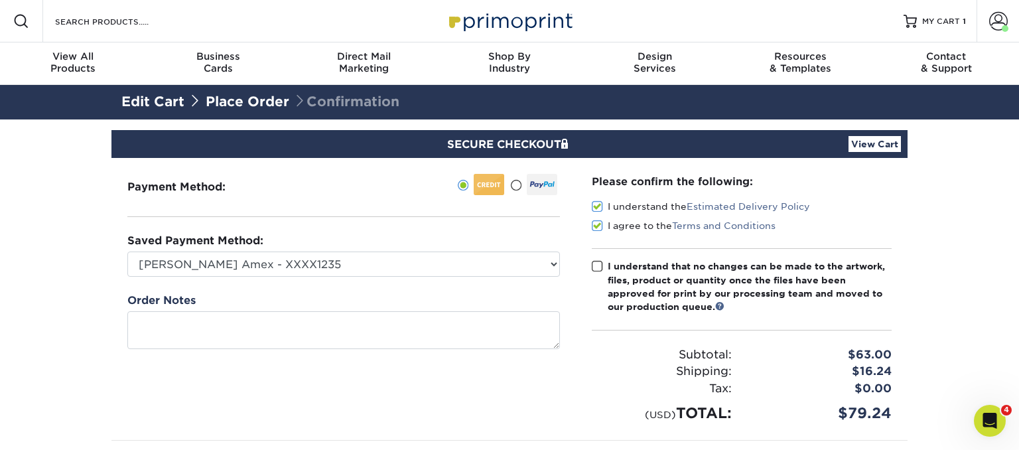
click at [0, 0] on input "I understand that no changes can be made to the artwork, files, product or quan…" at bounding box center [0, 0] width 0 height 0
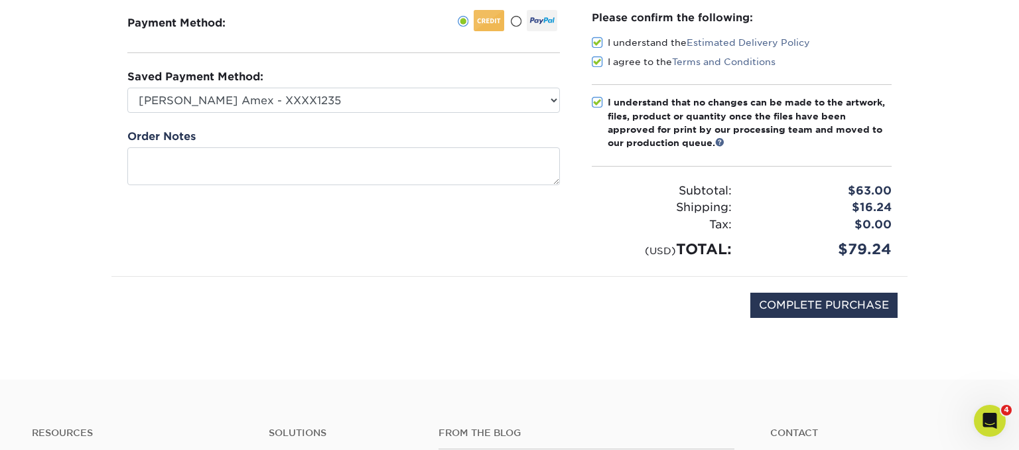
scroll to position [280, 0]
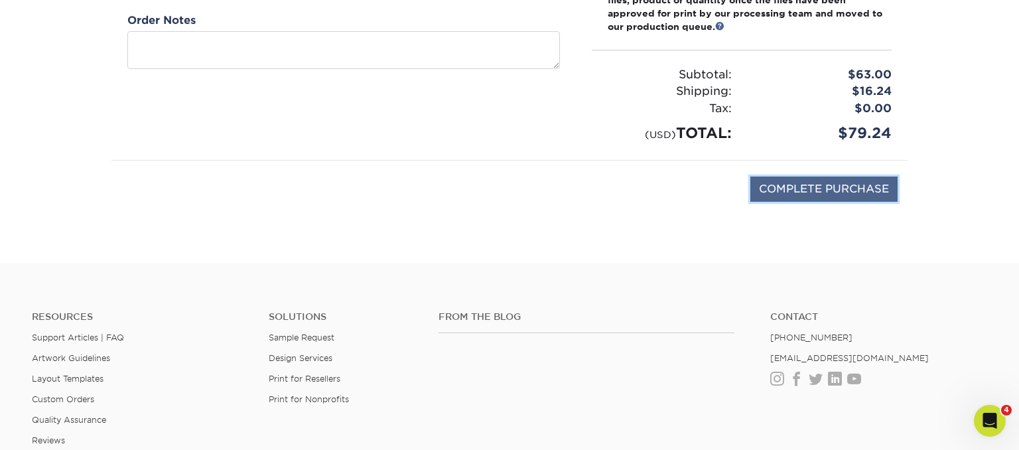
click at [807, 191] on input "COMPLETE PURCHASE" at bounding box center [824, 189] width 147 height 25
type input "PROCESSING, PLEASE WAIT..."
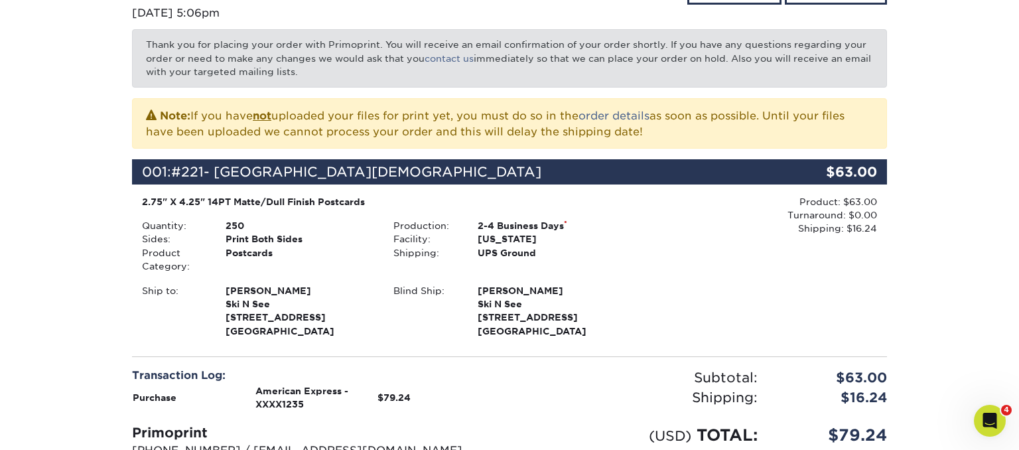
scroll to position [280, 0]
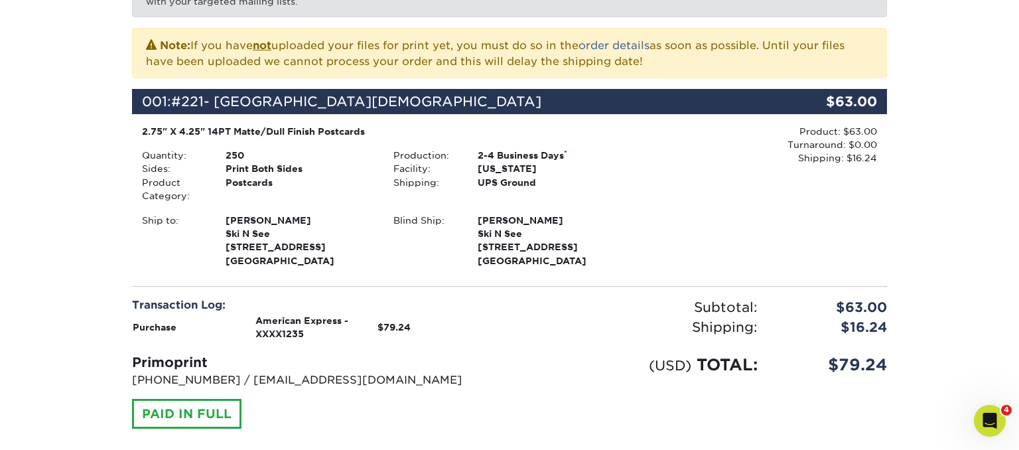
click at [646, 216] on div "Product: $63.00 Turnaround: $0.00 Shipping: $16.24 Discount: - $0.00" at bounding box center [762, 198] width 252 height 146
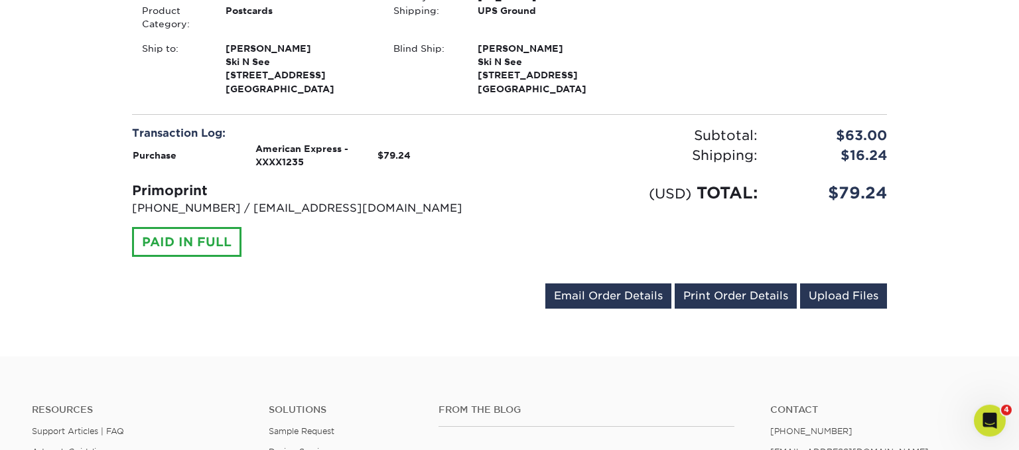
scroll to position [490, 0]
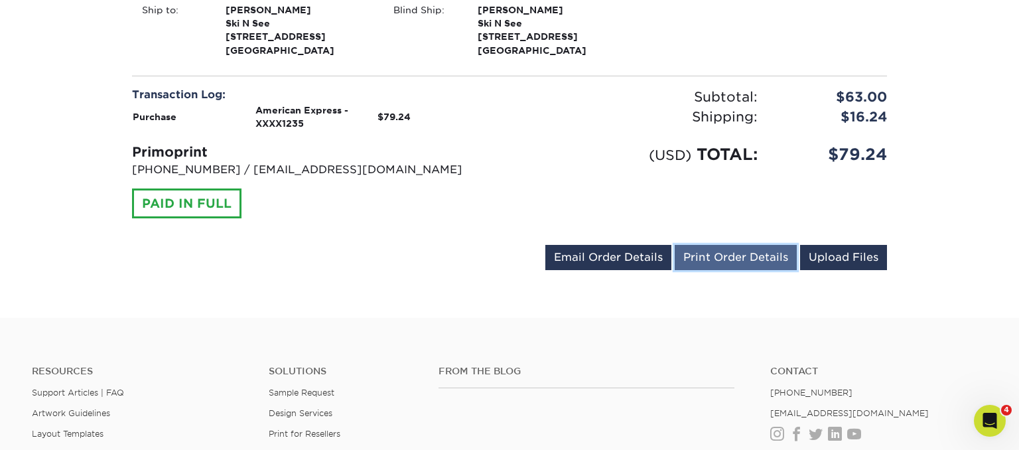
click at [700, 260] on link "Print Order Details" at bounding box center [736, 257] width 122 height 25
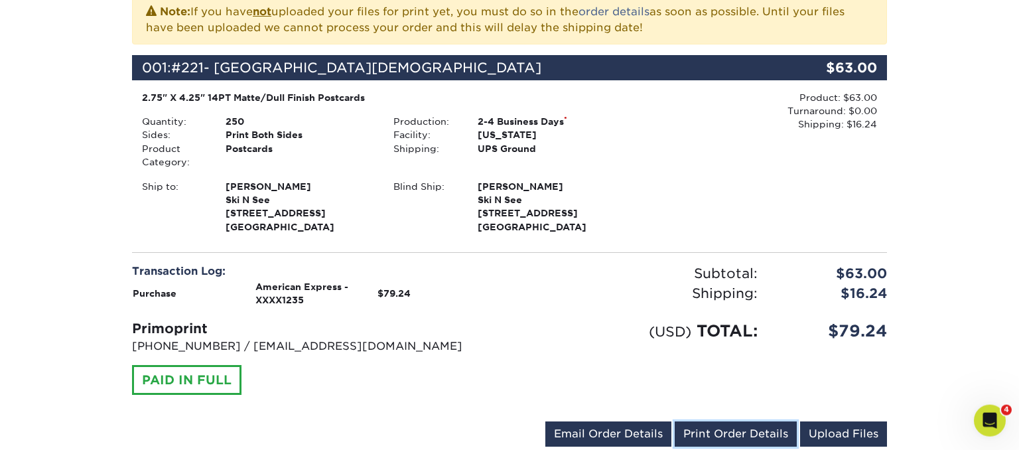
scroll to position [280, 0]
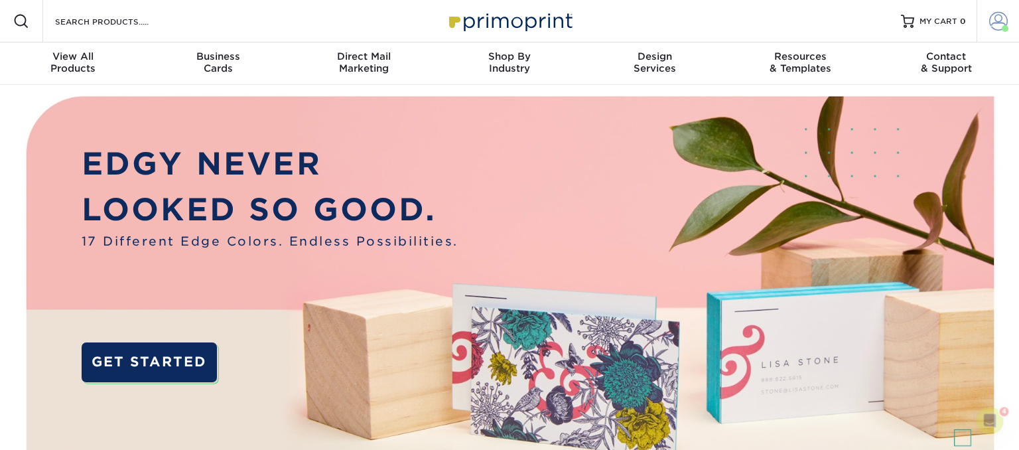
click at [999, 21] on span at bounding box center [999, 21] width 19 height 19
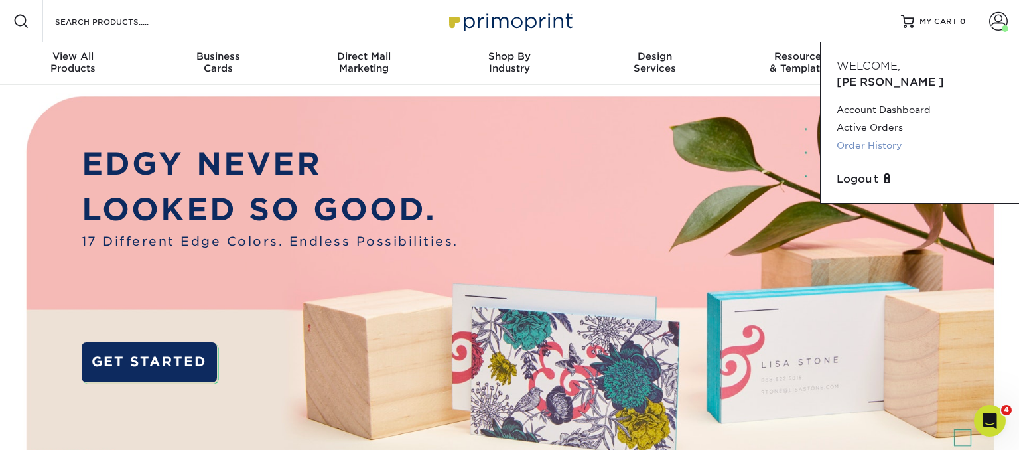
click at [875, 137] on link "Order History" at bounding box center [920, 146] width 167 height 18
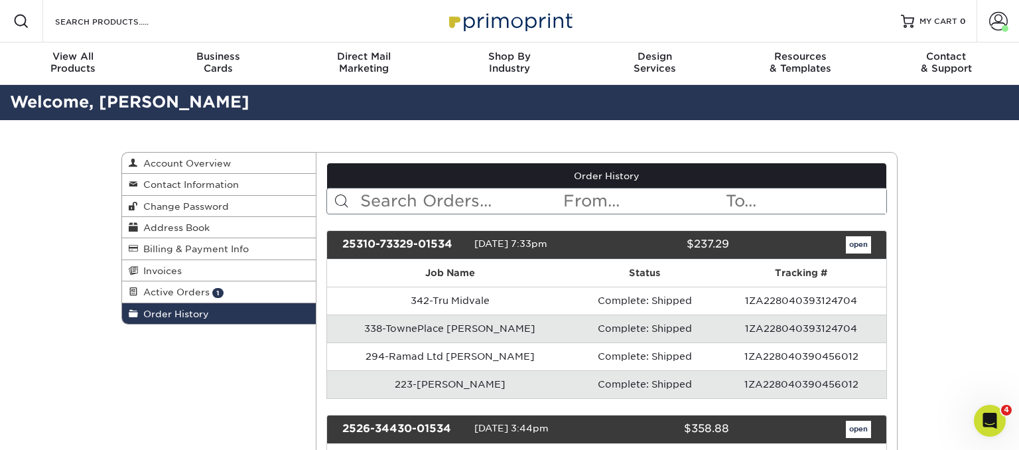
click at [992, 428] on icon "Open Intercom Messenger" at bounding box center [991, 421] width 22 height 22
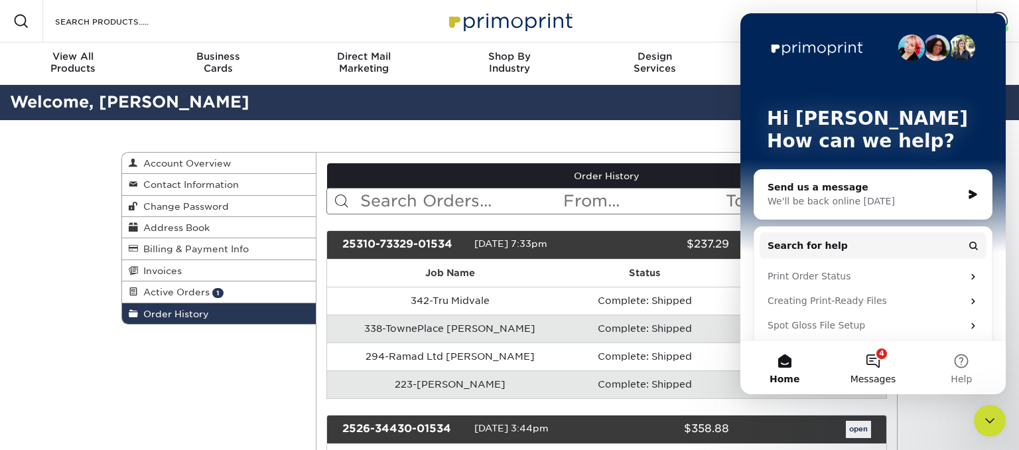
click at [877, 357] on button "4 Messages" at bounding box center [873, 367] width 88 height 53
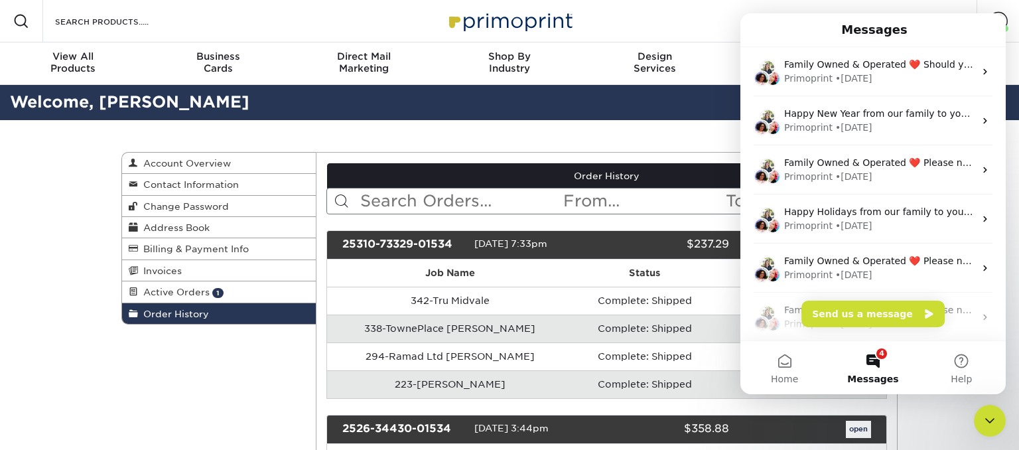
click at [681, 30] on div "Resources Menu Search Products Account Welcome, Andrew Account Dashboard Active…" at bounding box center [509, 21] width 1019 height 42
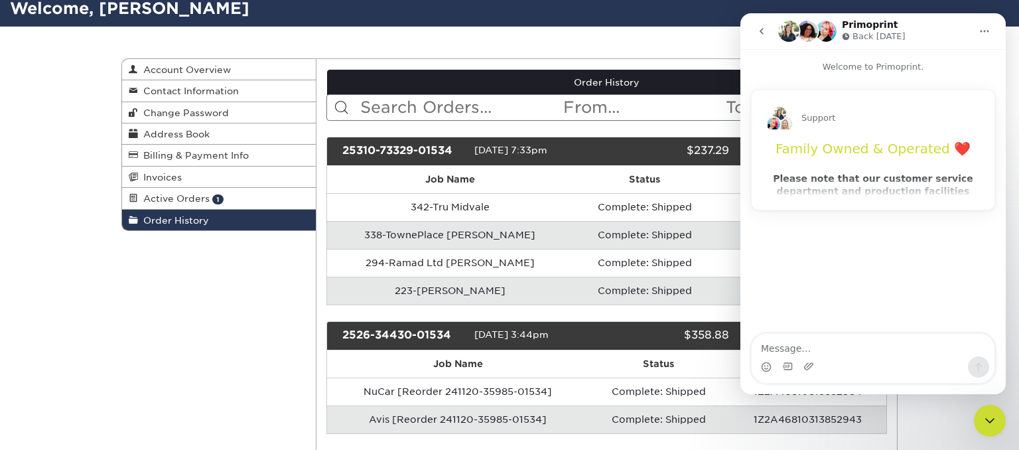
scroll to position [70, 0]
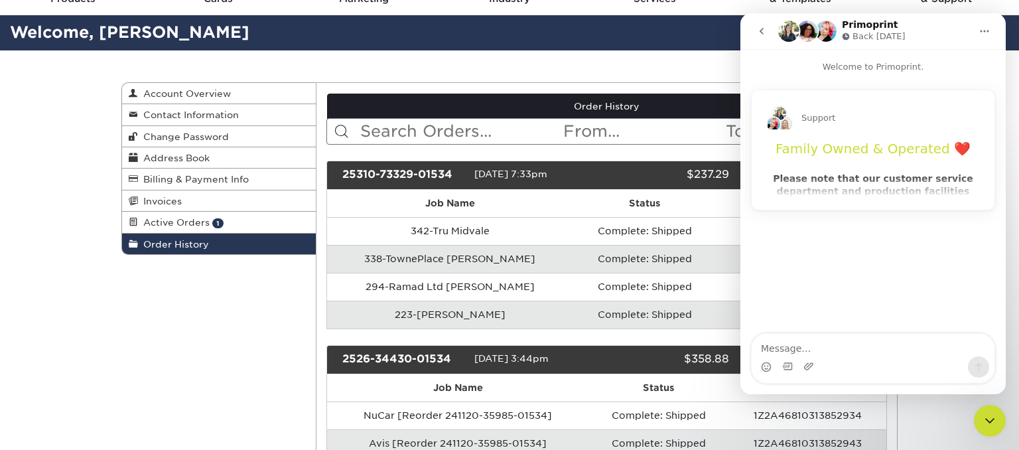
click at [864, 183] on div "Support Family Owned & Operated ❤️ Please note that our customer service depart…" at bounding box center [873, 149] width 243 height 119
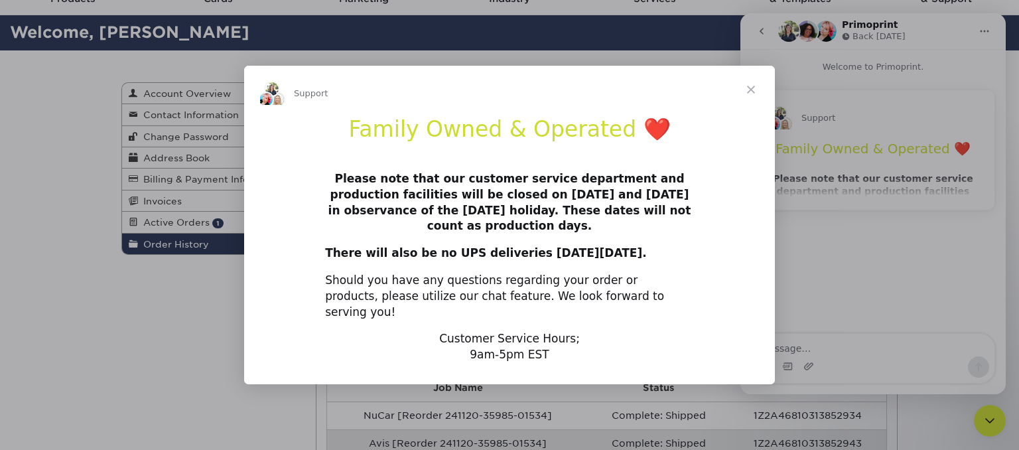
scroll to position [0, 0]
click at [755, 92] on span "Close" at bounding box center [751, 90] width 48 height 48
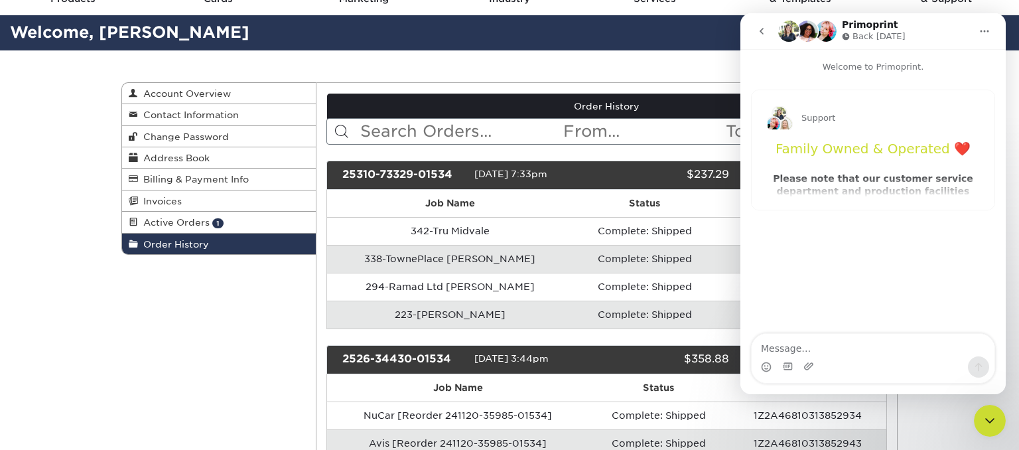
click at [992, 418] on icon "Close Intercom Messenger" at bounding box center [990, 421] width 16 height 16
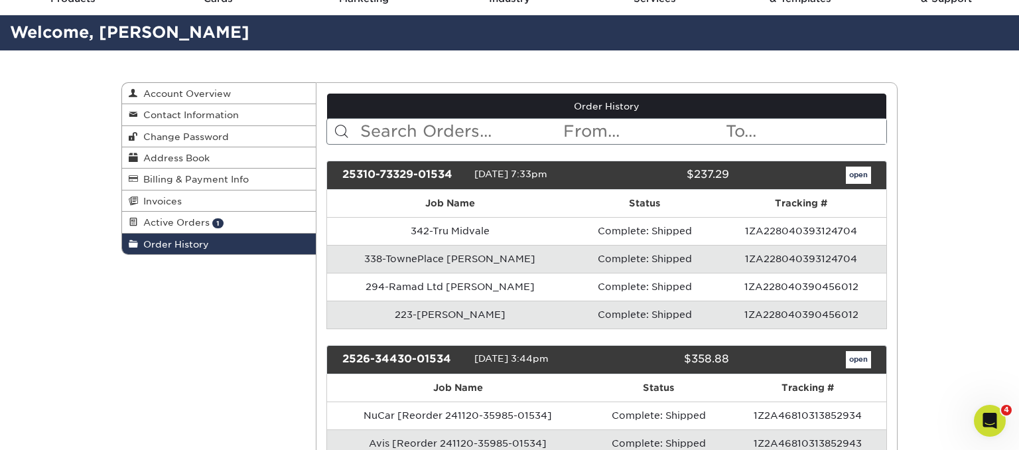
click at [990, 423] on icon "Open Intercom Messenger" at bounding box center [991, 421] width 22 height 22
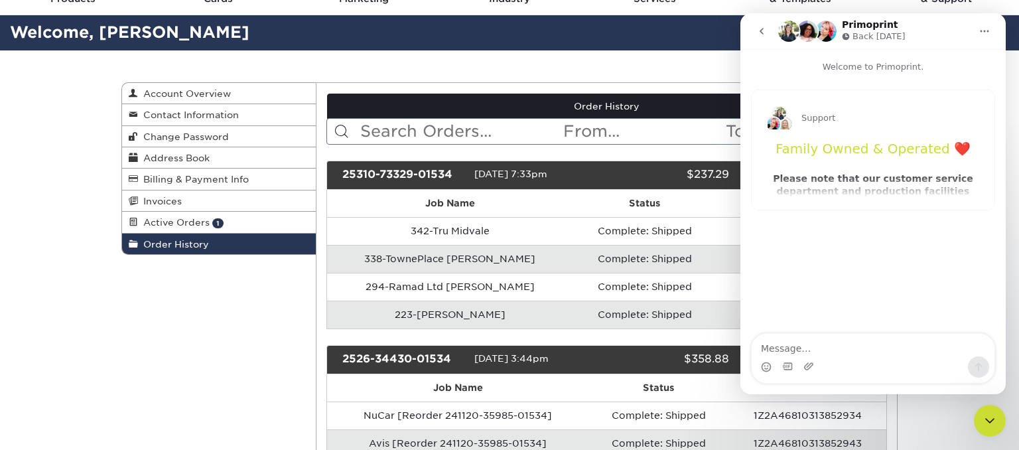
click at [759, 29] on icon "go back" at bounding box center [762, 31] width 11 height 11
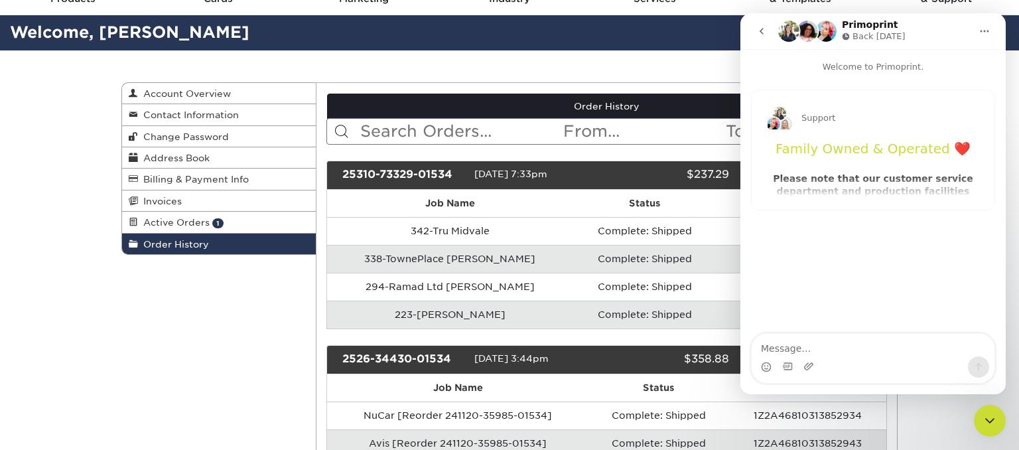
click at [758, 32] on icon "go back" at bounding box center [762, 31] width 11 height 11
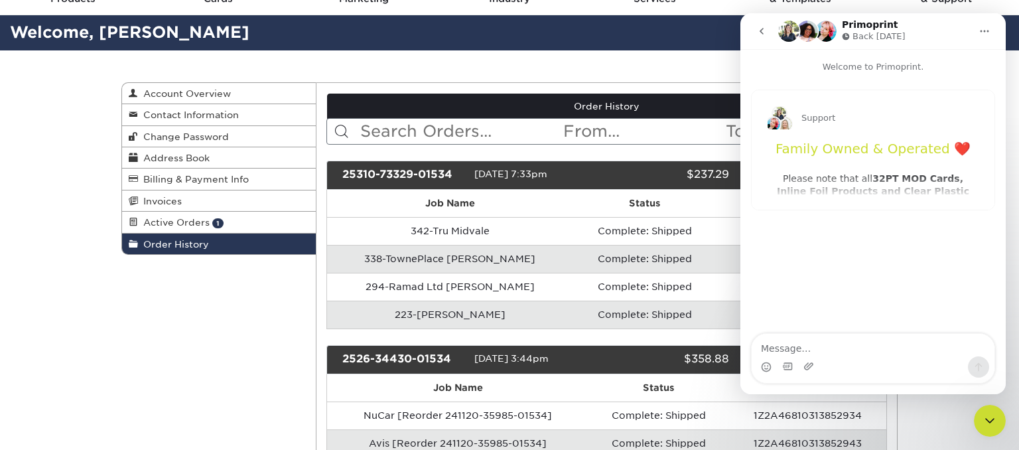
click at [861, 163] on h1 "Family Owned & Operated ❤️" at bounding box center [873, 153] width 211 height 26
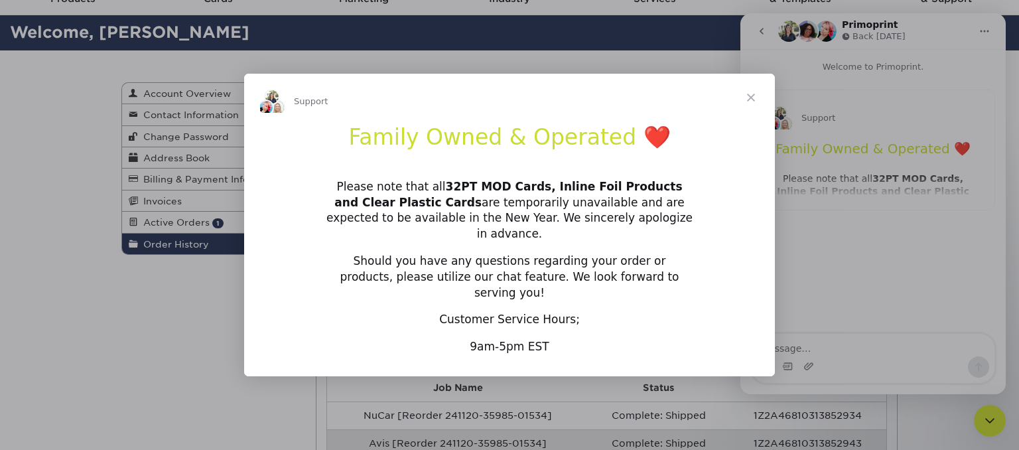
click at [749, 106] on span "Close" at bounding box center [751, 98] width 48 height 48
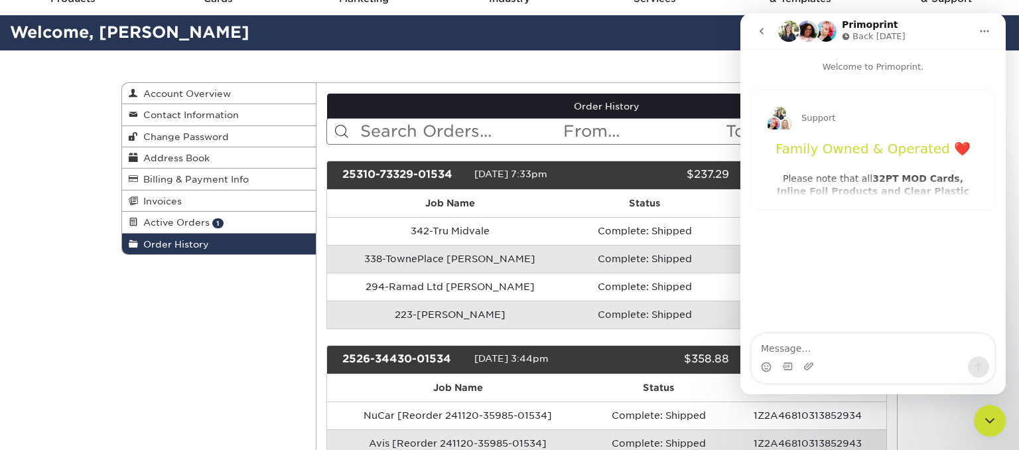
click at [758, 33] on icon "go back" at bounding box center [762, 31] width 11 height 11
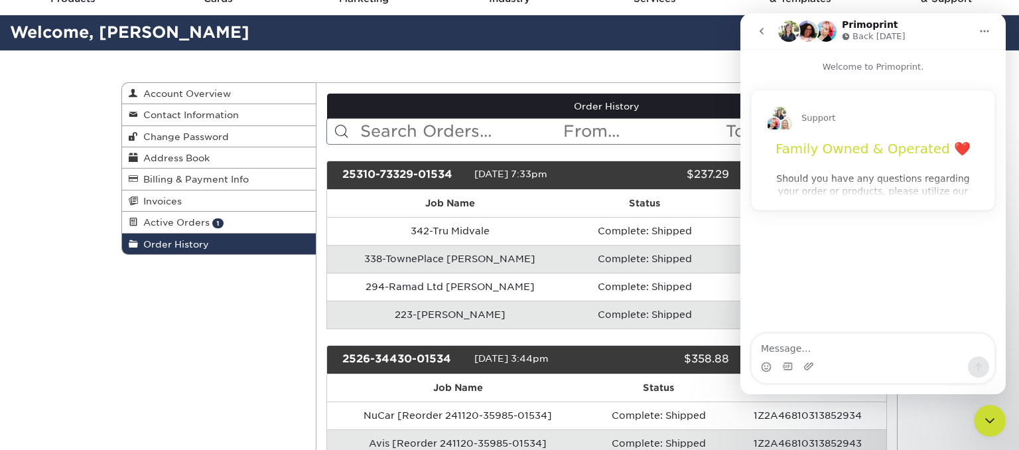
click at [853, 165] on h1 "Family Owned & Operated ❤️" at bounding box center [873, 153] width 211 height 26
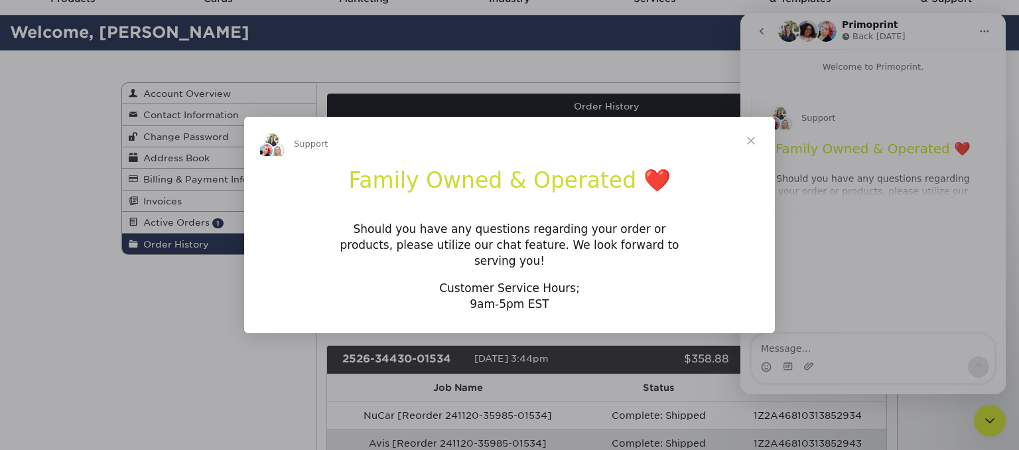
click at [759, 149] on span "Close" at bounding box center [751, 141] width 48 height 48
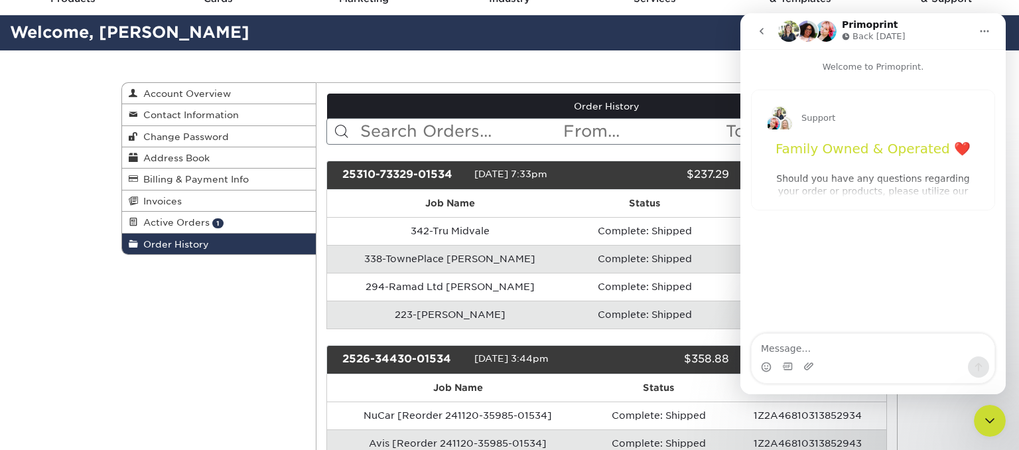
click at [763, 28] on icon "go back" at bounding box center [762, 31] width 11 height 11
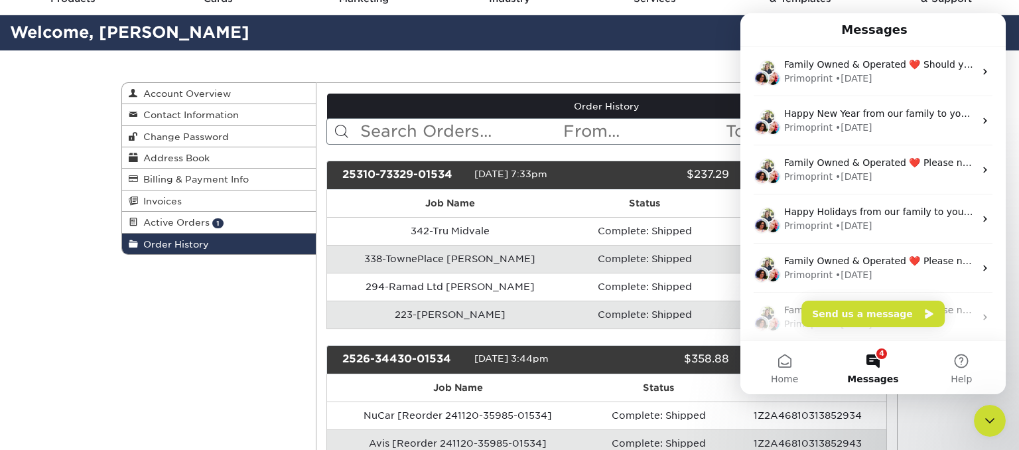
click at [994, 429] on div "Close Intercom Messenger" at bounding box center [990, 421] width 32 height 32
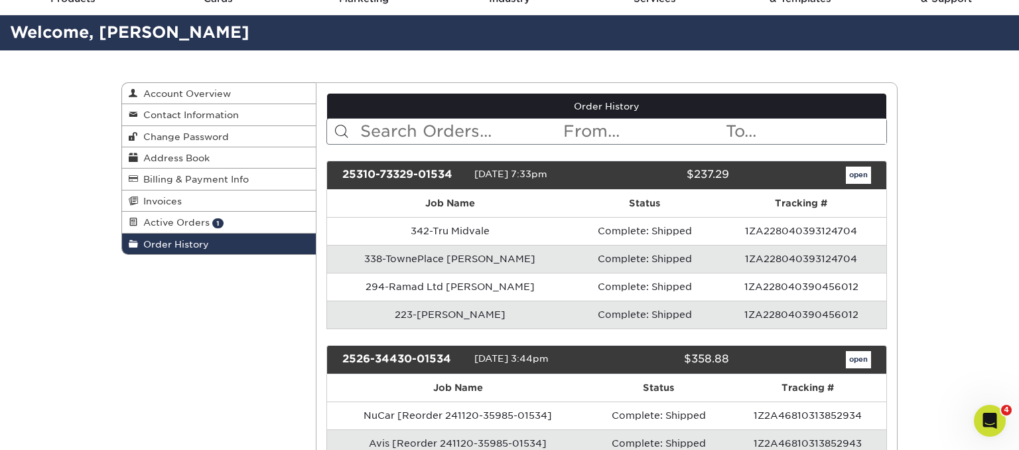
click at [992, 419] on icon "Open Intercom Messenger" at bounding box center [991, 421] width 22 height 22
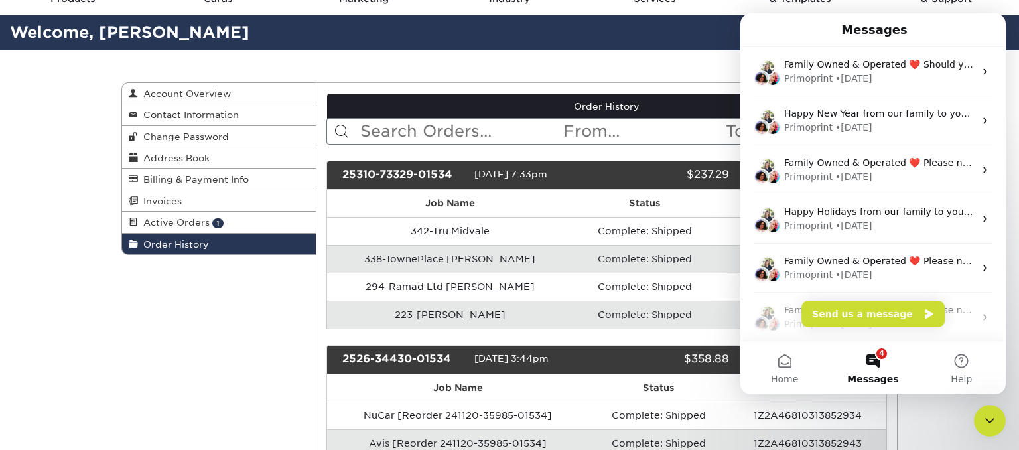
click at [873, 363] on button "4 Messages" at bounding box center [873, 367] width 88 height 53
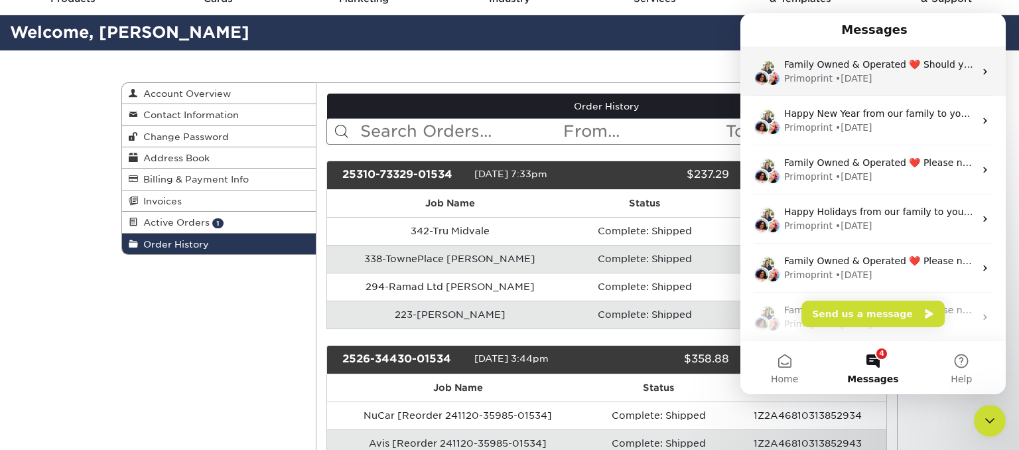
click at [892, 94] on div "Family Owned & Operated ❤️ Should you have any questions regarding your order o…" at bounding box center [873, 71] width 265 height 49
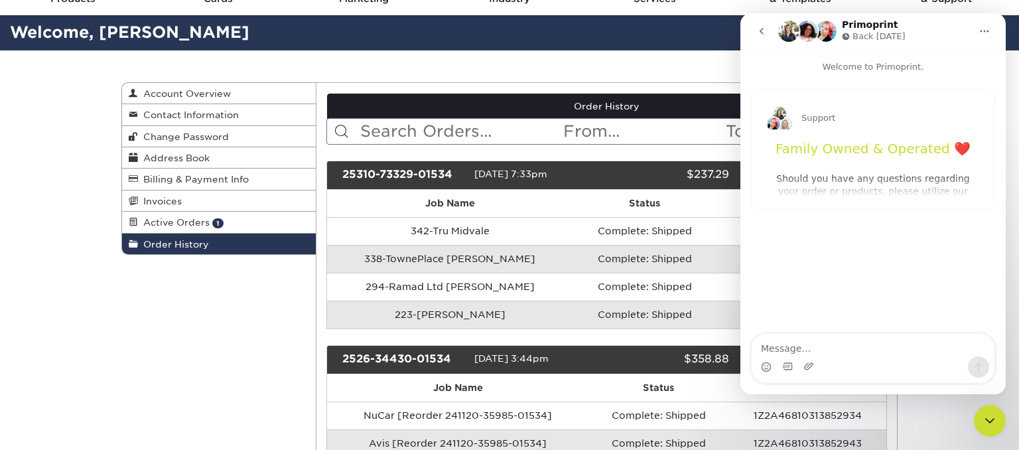
click at [762, 38] on button "go back" at bounding box center [761, 31] width 25 height 25
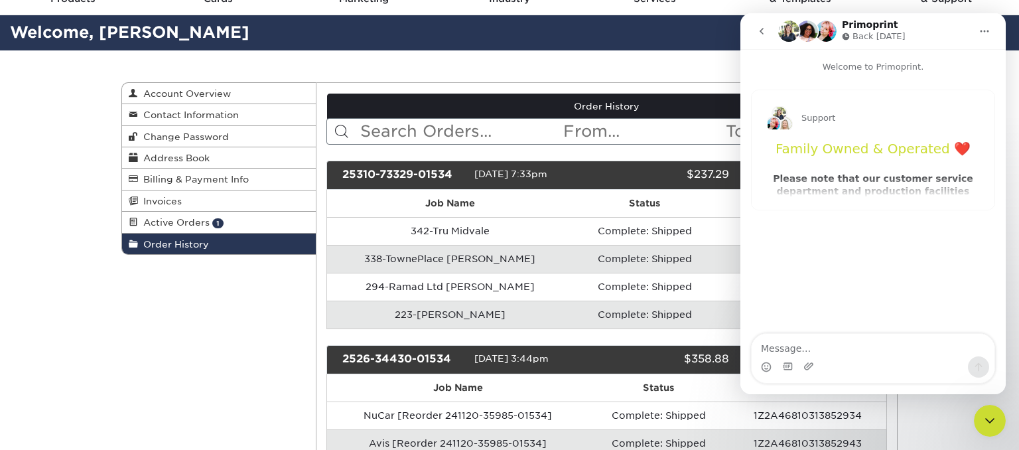
click at [761, 29] on icon "go back" at bounding box center [762, 31] width 11 height 11
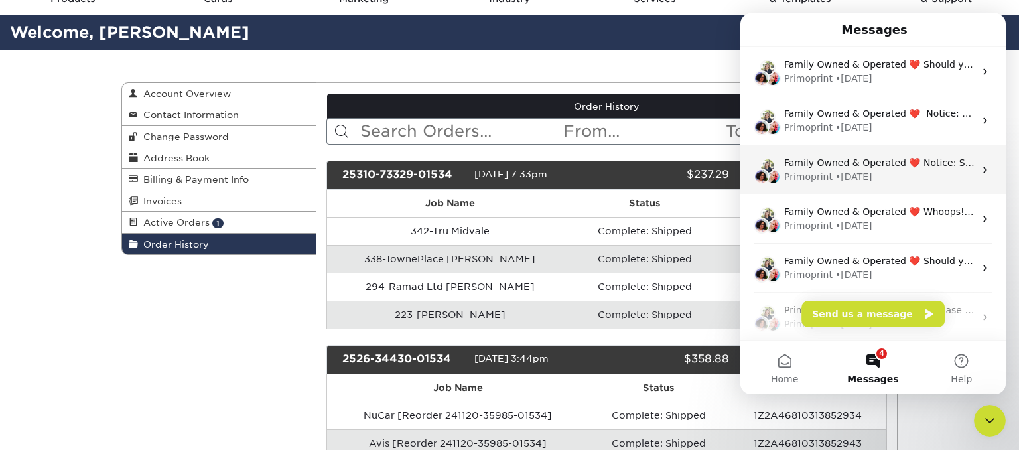
click at [926, 175] on div "Primoprint • 45w ago" at bounding box center [879, 177] width 190 height 14
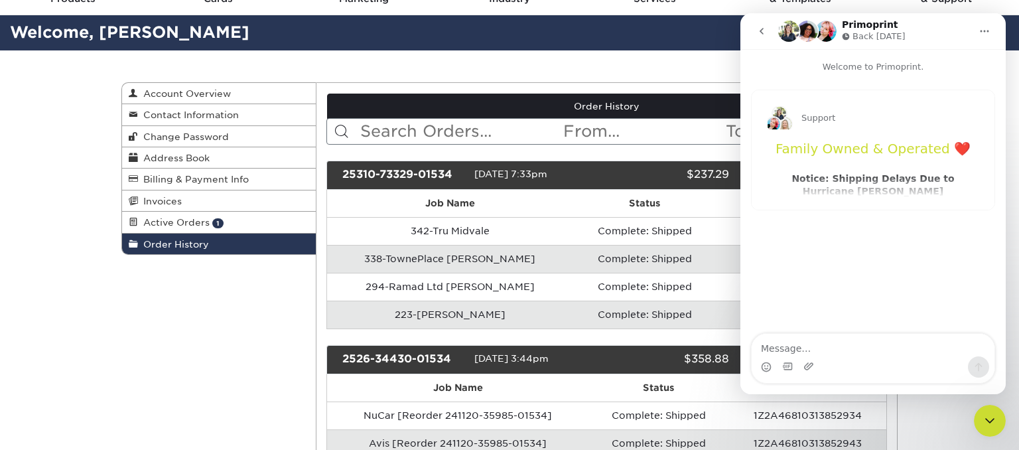
click at [765, 30] on icon "go back" at bounding box center [762, 31] width 11 height 11
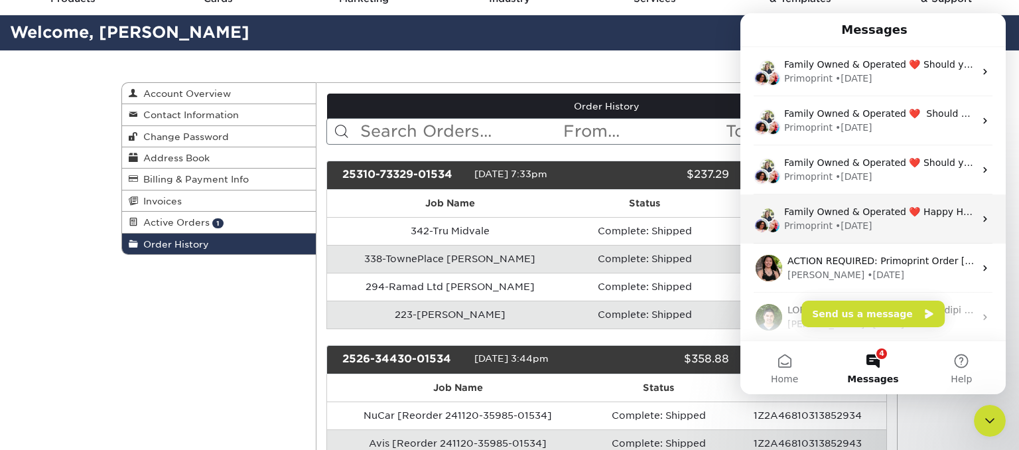
scroll to position [742, 0]
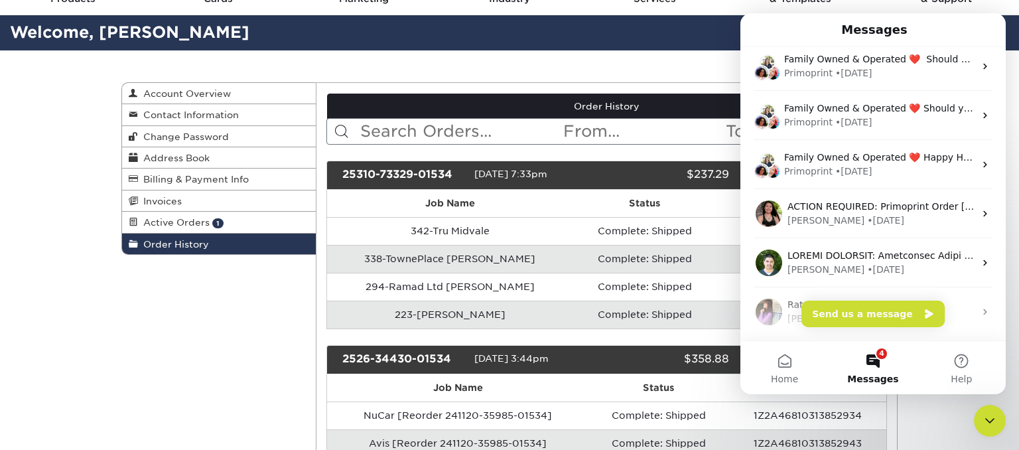
click at [965, 33] on div "Messages" at bounding box center [873, 30] width 248 height 23
click at [987, 409] on div "Close Intercom Messenger" at bounding box center [990, 421] width 32 height 32
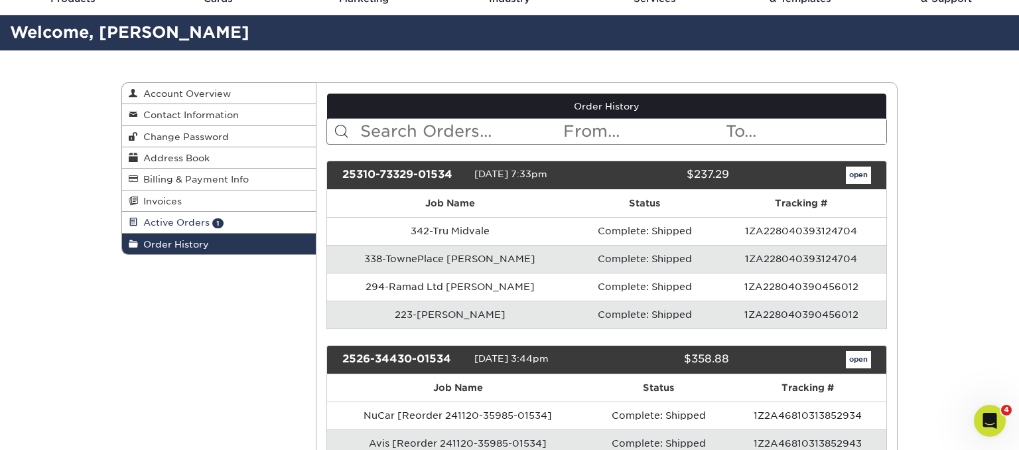
click at [162, 217] on span "Active Orders" at bounding box center [174, 222] width 72 height 11
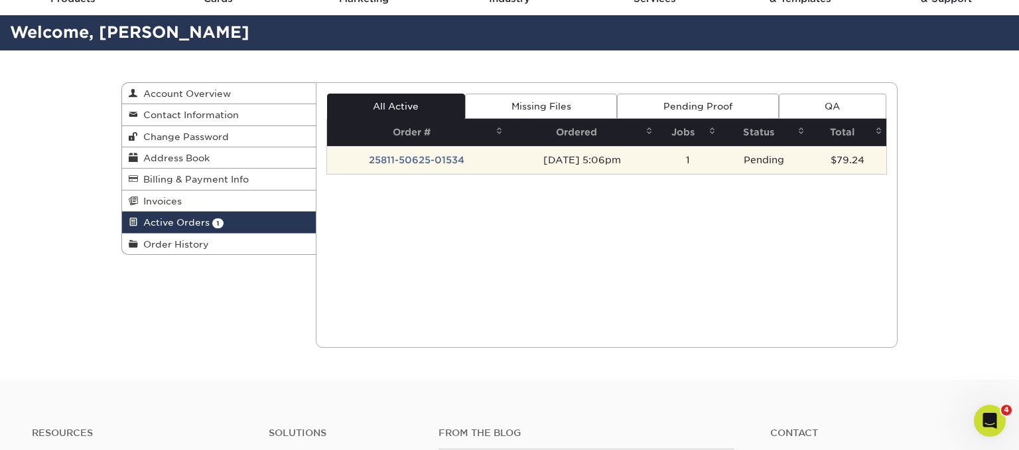
click at [415, 154] on td "25811-50625-01534" at bounding box center [417, 160] width 180 height 28
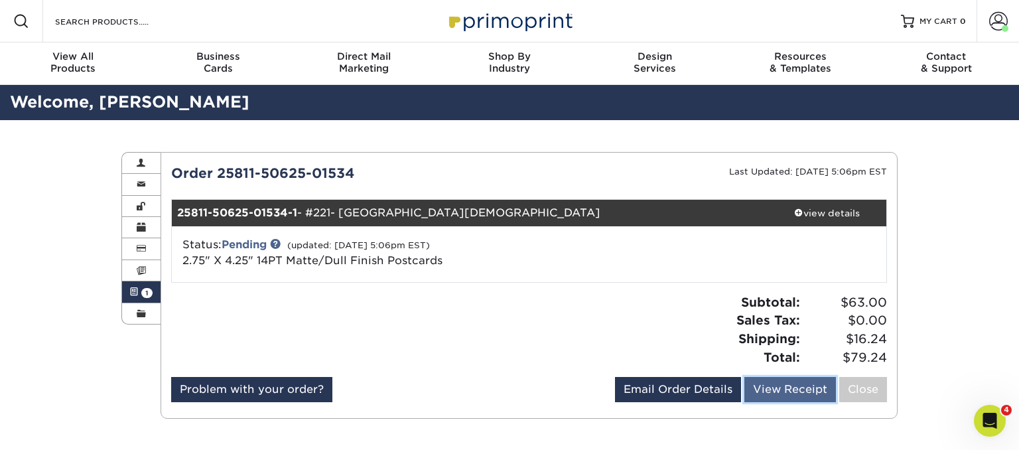
click at [794, 388] on link "View Receipt" at bounding box center [791, 389] width 92 height 25
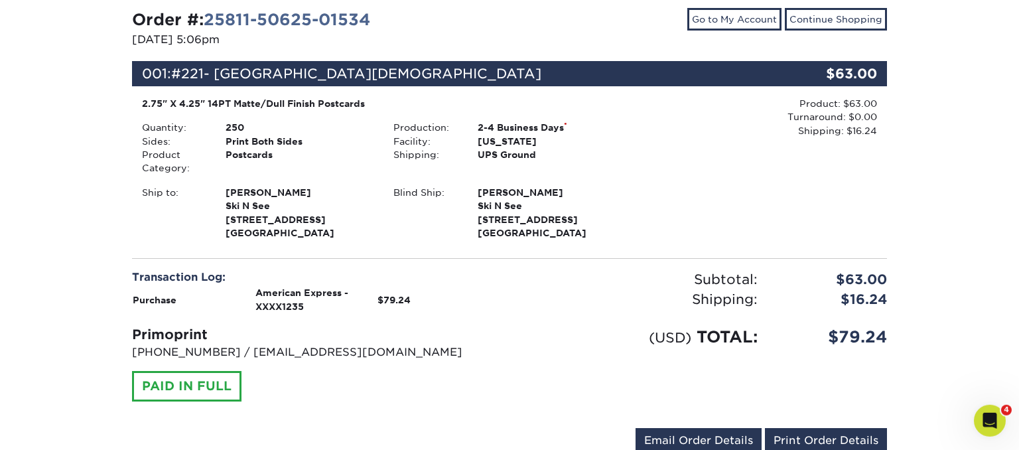
scroll to position [210, 0]
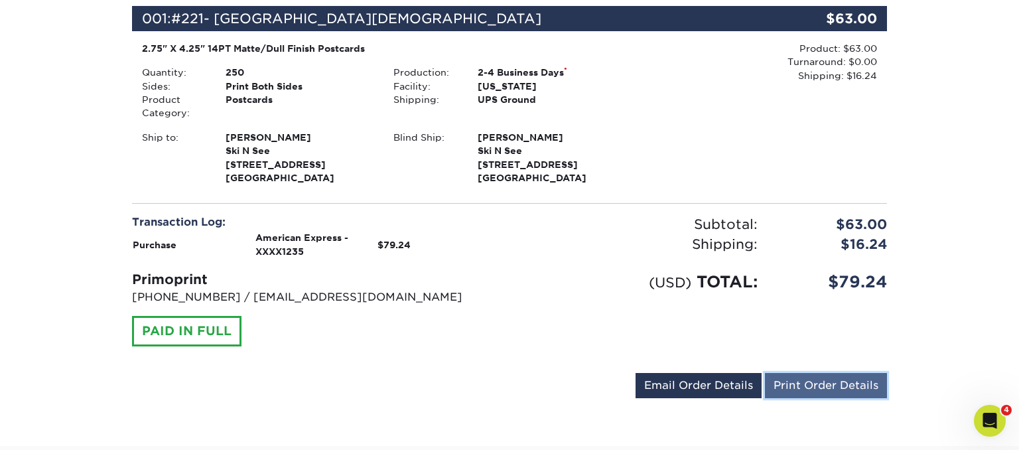
click at [800, 389] on link "Print Order Details" at bounding box center [826, 385] width 122 height 25
click at [782, 126] on div "Product: $63.00 Turnaround: $0.00 Shipping: $16.24 Discount: - $0.00" at bounding box center [762, 115] width 252 height 146
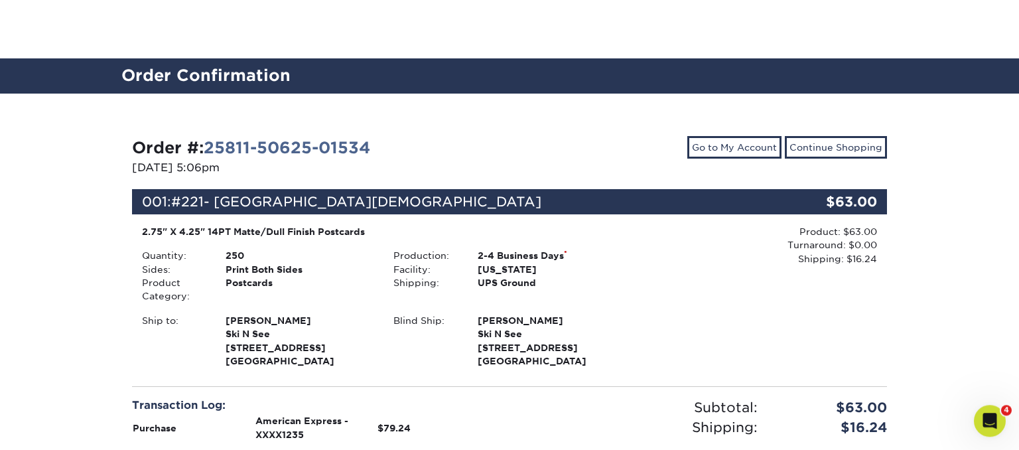
scroll to position [0, 0]
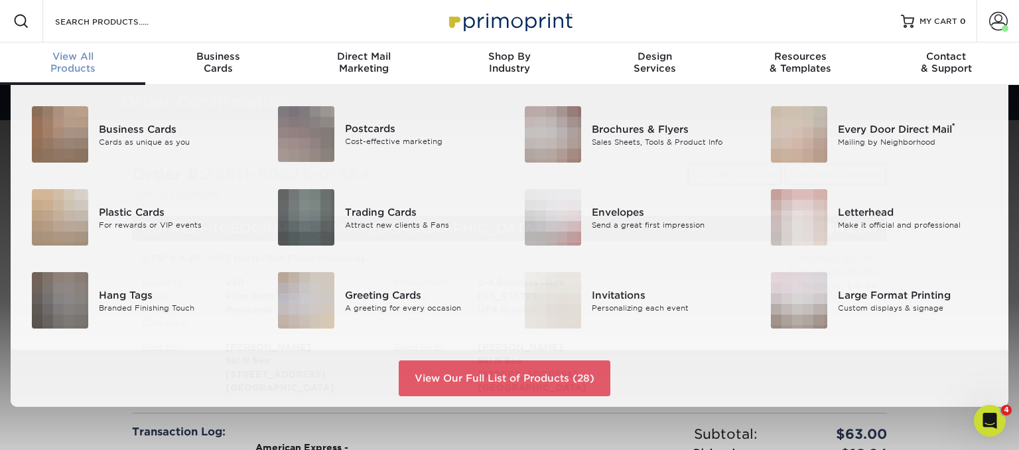
click at [78, 70] on div "View All Products" at bounding box center [72, 62] width 145 height 24
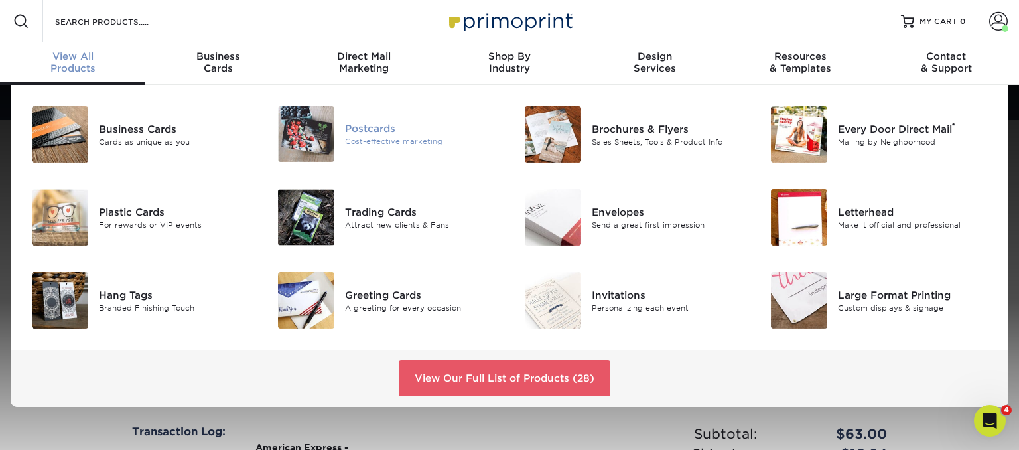
click at [333, 134] on img at bounding box center [306, 134] width 56 height 56
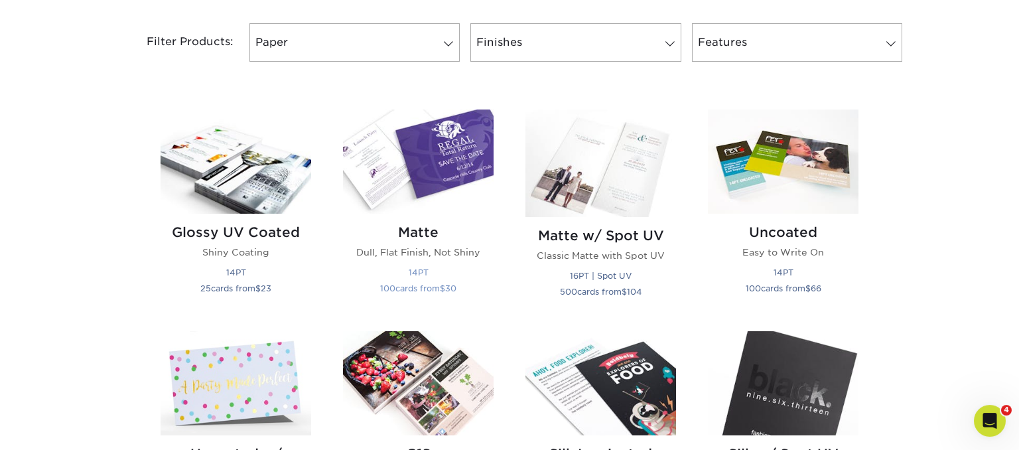
scroll to position [560, 0]
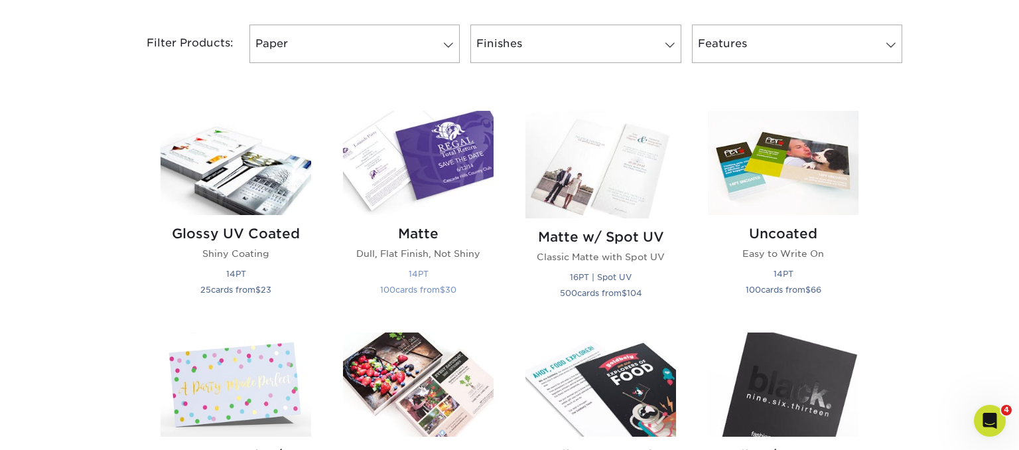
click at [435, 159] on img at bounding box center [418, 163] width 151 height 104
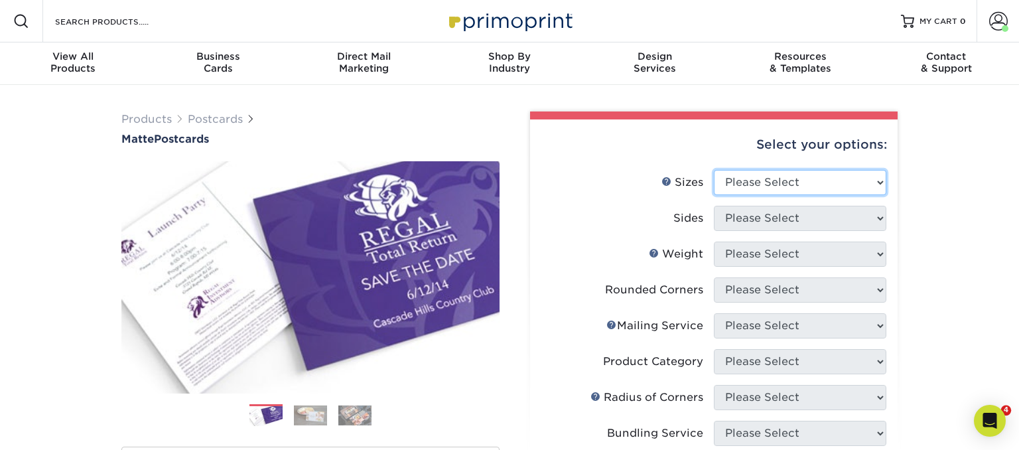
click at [714, 170] on select "Please Select 1.5" x 7" 2" x 4" 2" x 6" 2" x 7" 2" x 8" 2.12" x 5.5" 2.125" x 5…" at bounding box center [800, 182] width 173 height 25
select select "2.75x4.25"
click option "2.75" x 4.25"" at bounding box center [0, 0] width 0 height 0
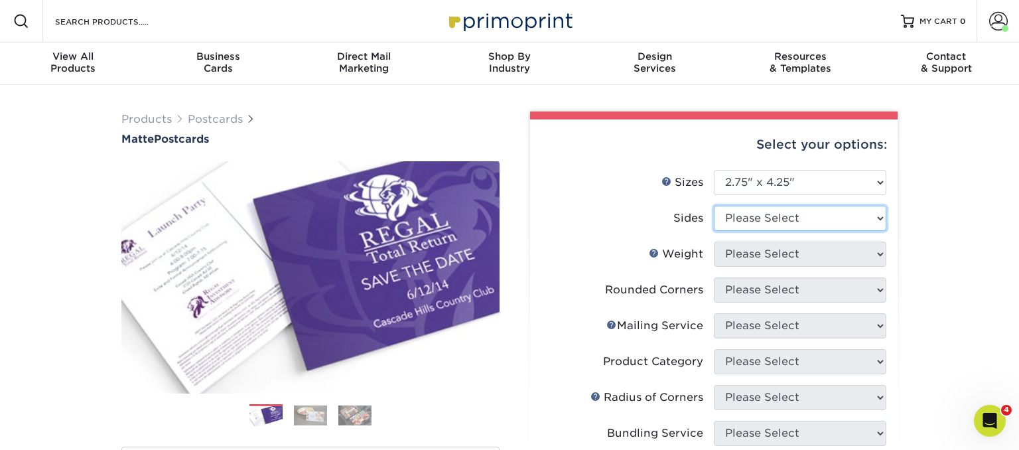
click at [714, 206] on select "Please Select Print Both Sides Print Front Only" at bounding box center [800, 218] width 173 height 25
select select "13abbda7-1d64-4f25-8bb2-c179b224825d"
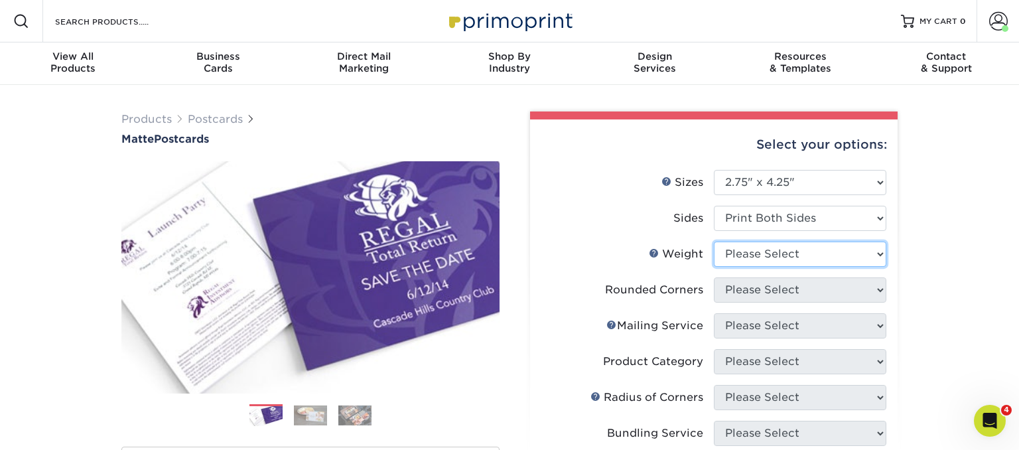
click at [714, 242] on select "Please Select 16PT 14PT" at bounding box center [800, 254] width 173 height 25
select select "14PT"
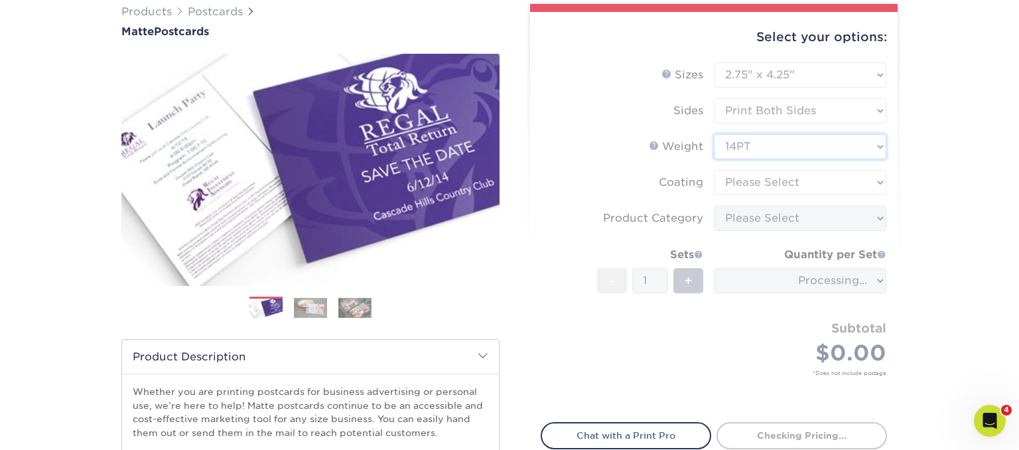
scroll to position [140, 0]
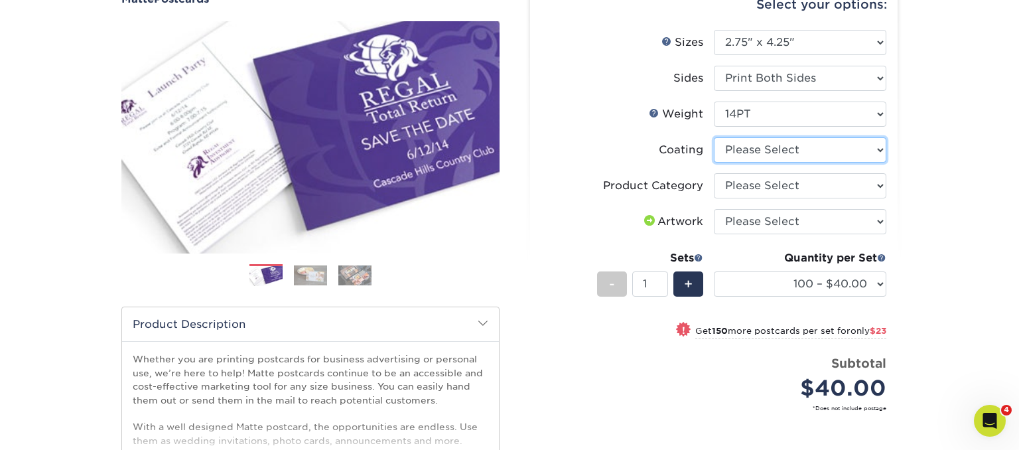
click at [714, 137] on select at bounding box center [800, 149] width 173 height 25
select select "121bb7b5-3b4d-429f-bd8d-bbf80e953313"
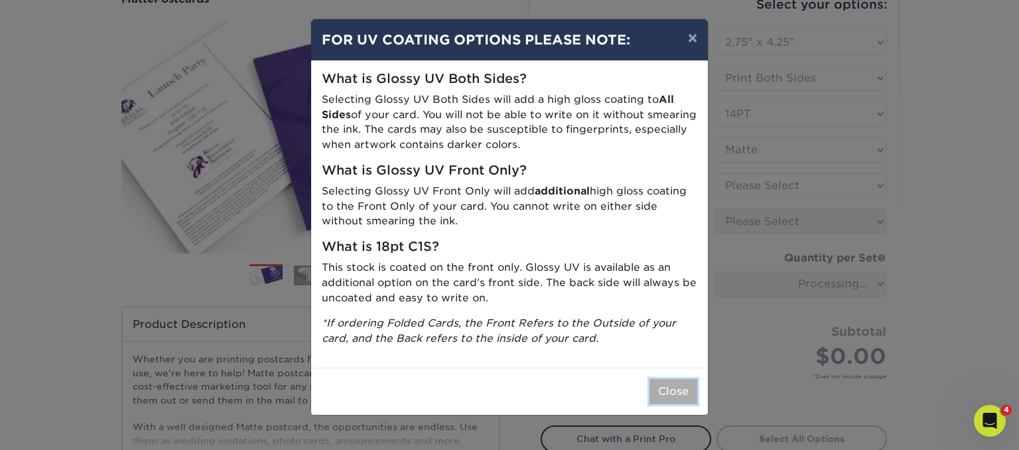
click at [668, 392] on button "Close" at bounding box center [674, 391] width 48 height 25
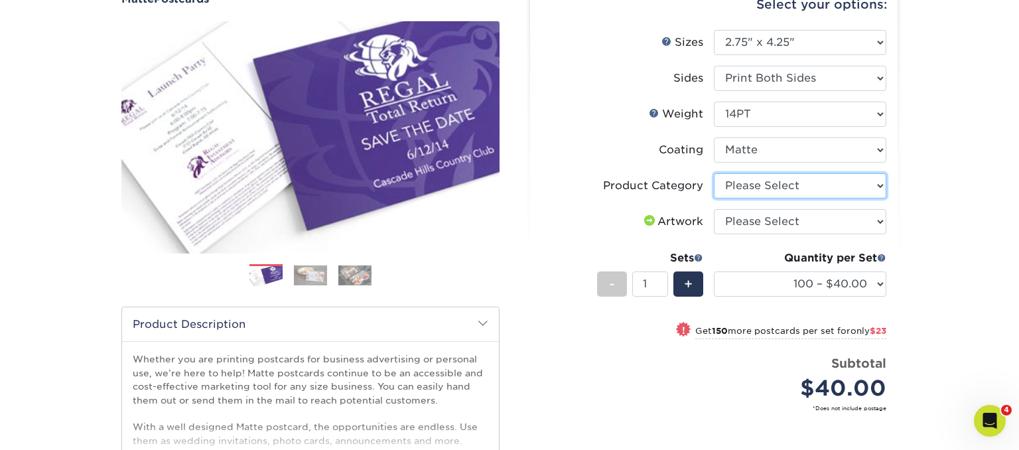
click at [714, 173] on select "Please Select Postcards" at bounding box center [800, 185] width 173 height 25
select select "9b7272e0-d6c8-4c3c-8e97-d3a1bcdab858"
click option "Postcards" at bounding box center [0, 0] width 0 height 0
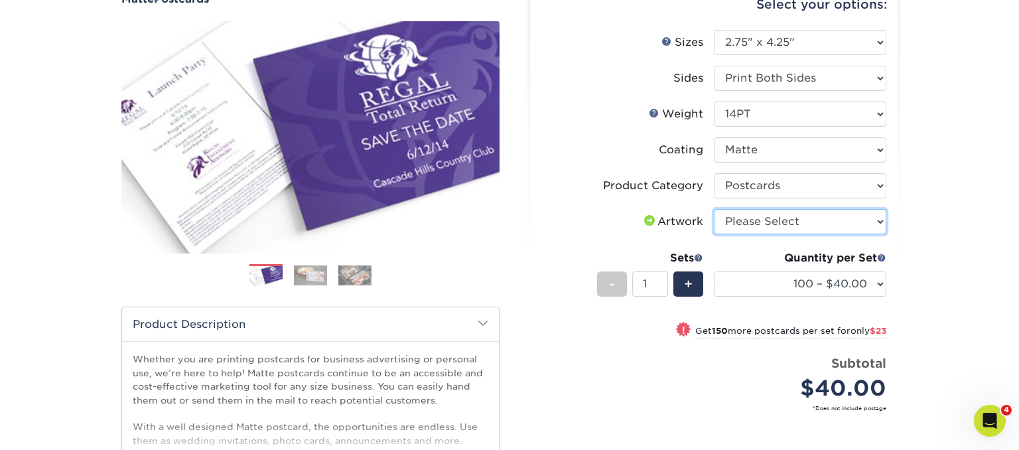
click at [714, 209] on select "Please Select I will upload files I need a design - $150" at bounding box center [800, 221] width 173 height 25
select select "upload"
click option "I will upload files" at bounding box center [0, 0] width 0 height 0
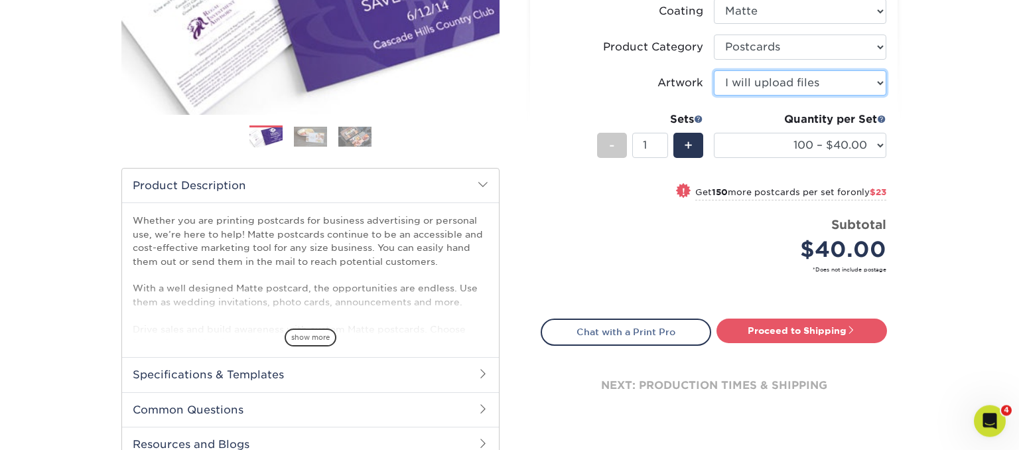
scroll to position [280, 0]
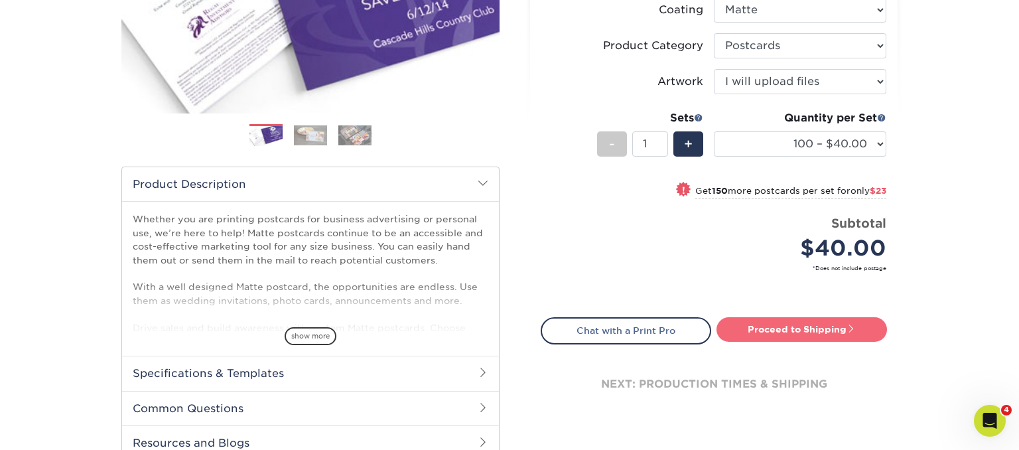
click at [782, 331] on link "Proceed to Shipping" at bounding box center [802, 329] width 171 height 24
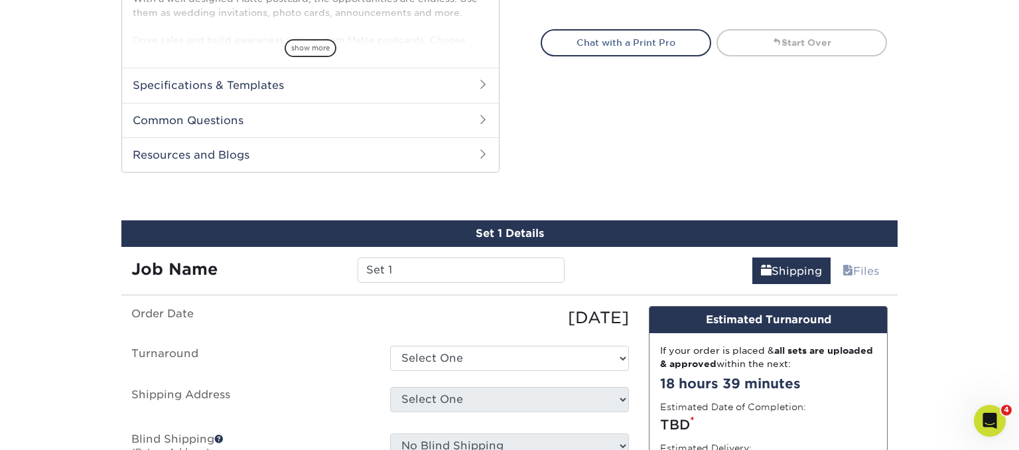
scroll to position [674, 0]
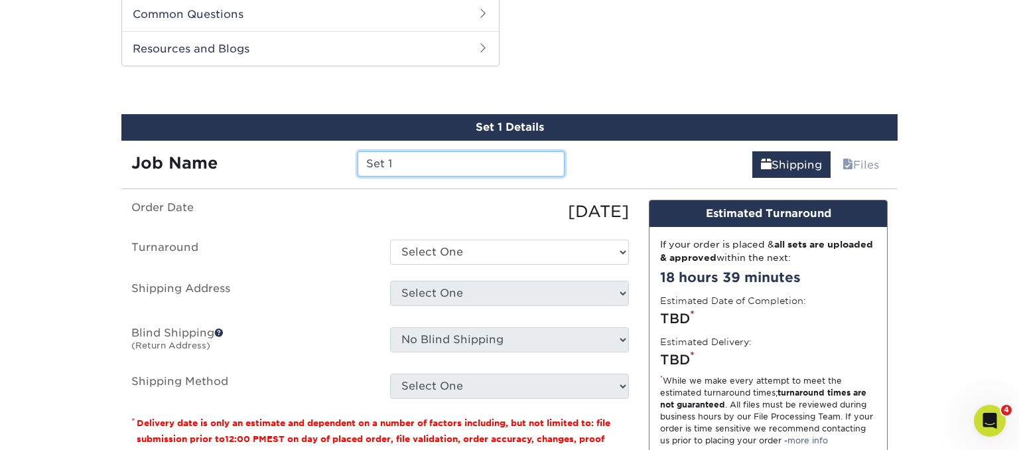
click at [434, 167] on input "Set 1" at bounding box center [461, 163] width 206 height 25
drag, startPoint x: 389, startPoint y: 159, endPoint x: 309, endPoint y: 145, distance: 81.5
click at [358, 151] on input "Set 1" at bounding box center [461, 163] width 206 height 25
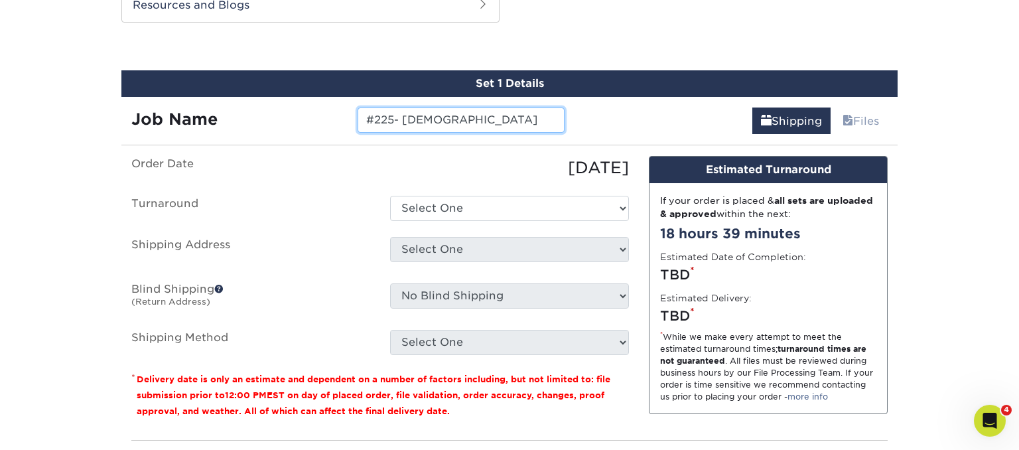
scroll to position [744, 0]
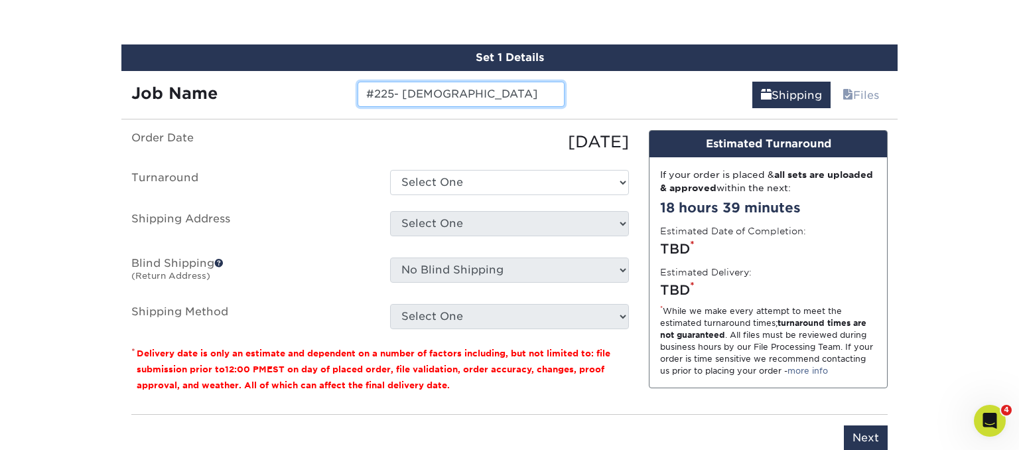
type input "#225- LDS Church"
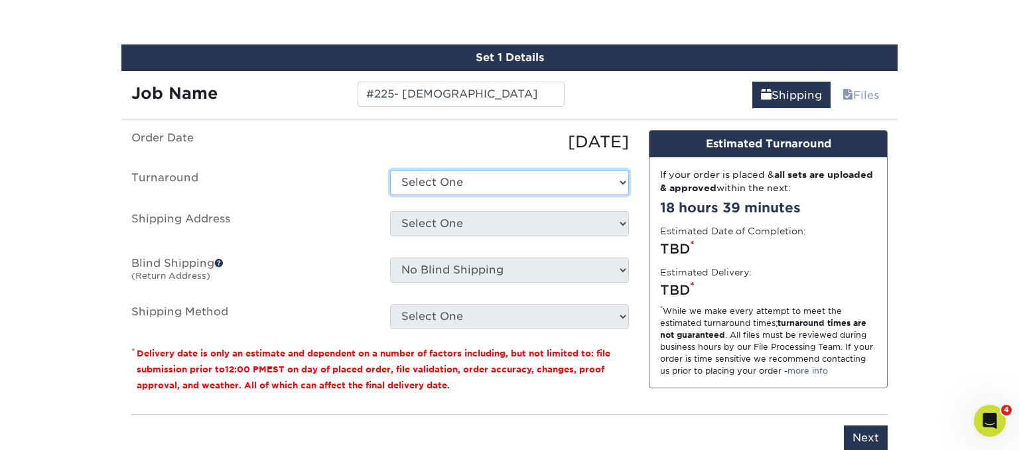
click at [390, 170] on select "Select One 2-4 Business Days 2 Day Next Business Day" at bounding box center [509, 182] width 239 height 25
select select "9c4d9cbb-bae2-4cd3-85d8-4605719935f4"
click option "2-4 Business Days" at bounding box center [0, 0] width 0 height 0
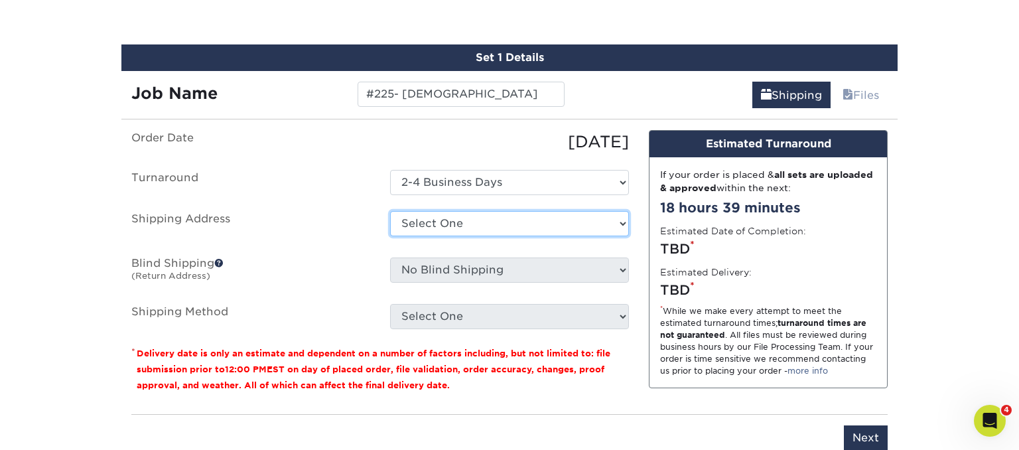
click at [390, 211] on select "Select One Andrew - Fort Union Blvd. Cottonwood Eric Cottonwood Kerry E. Bjornn…" at bounding box center [509, 223] width 239 height 25
select select "275726"
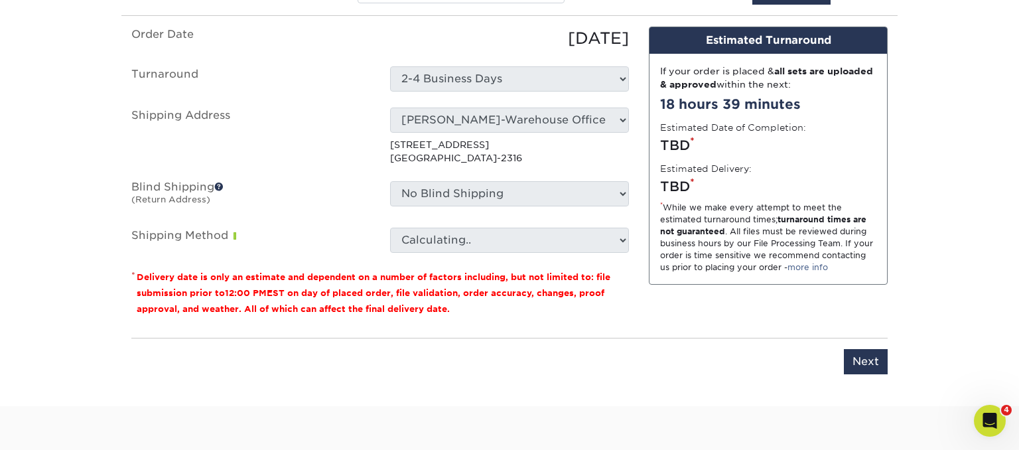
scroll to position [884, 0]
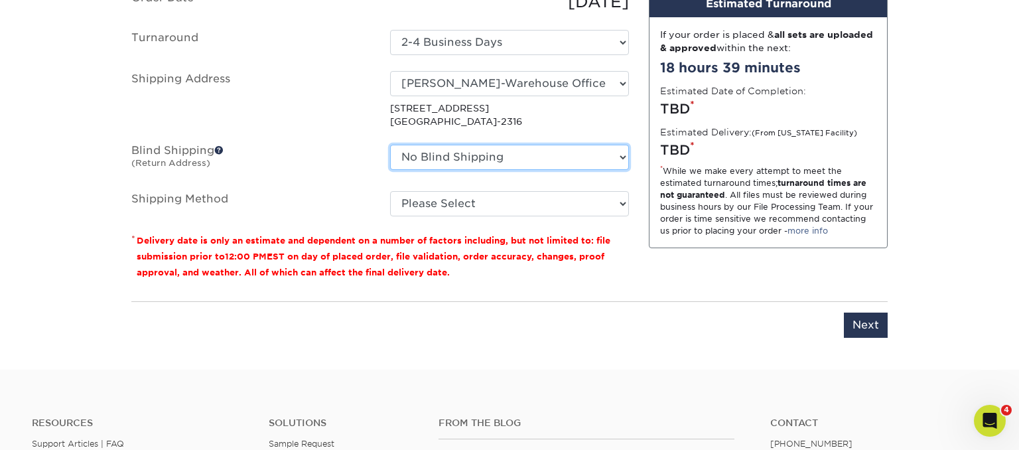
click at [390, 145] on select "No Blind Shipping Andrew - Fort Union Blvd. Cottonwood Eric Cottonwood Kerry E.…" at bounding box center [509, 157] width 239 height 25
select select "275726"
click option "[PERSON_NAME]-Warehouse Office" at bounding box center [0, 0] width 0 height 0
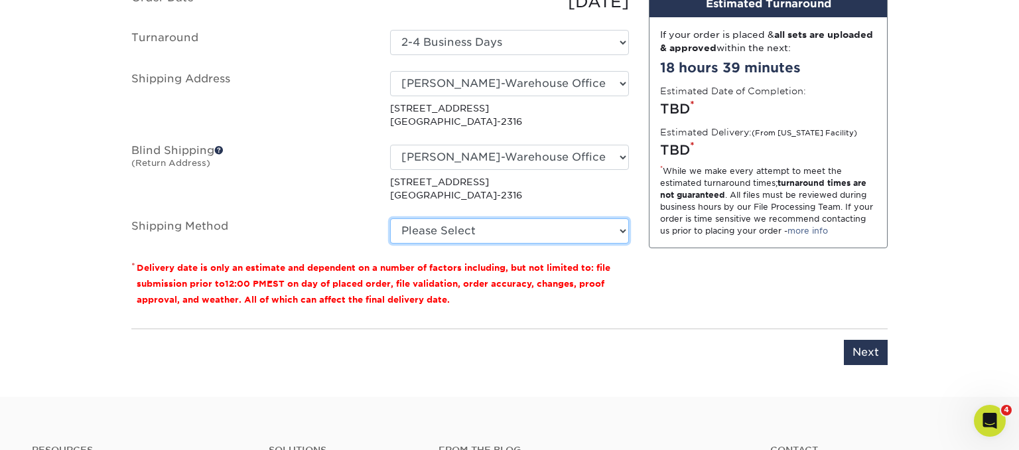
click at [390, 218] on select "Please Select Ground Shipping (+$16.24) 3 Day Shipping Service (+$20.00) 2 Day …" at bounding box center [509, 230] width 239 height 25
select select "03"
click option "Ground Shipping (+$16.24)" at bounding box center [0, 0] width 0 height 0
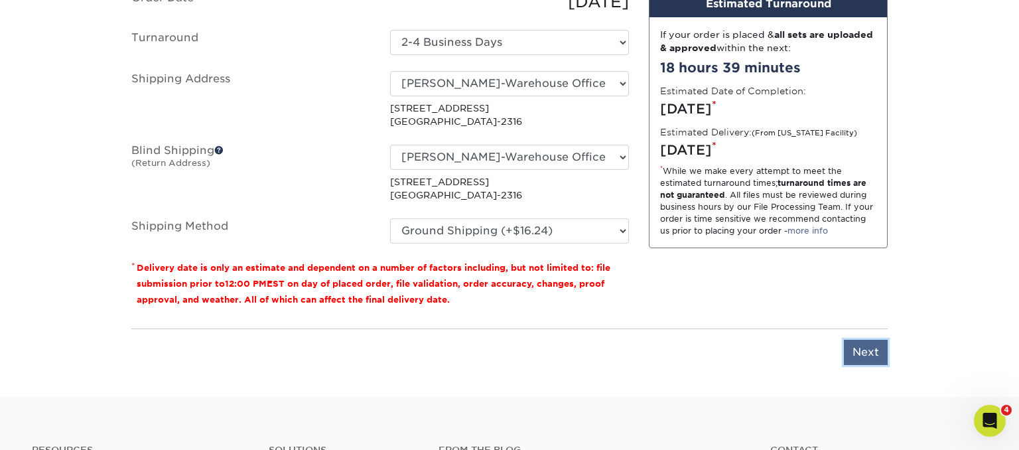
click at [867, 346] on input "Next" at bounding box center [866, 352] width 44 height 25
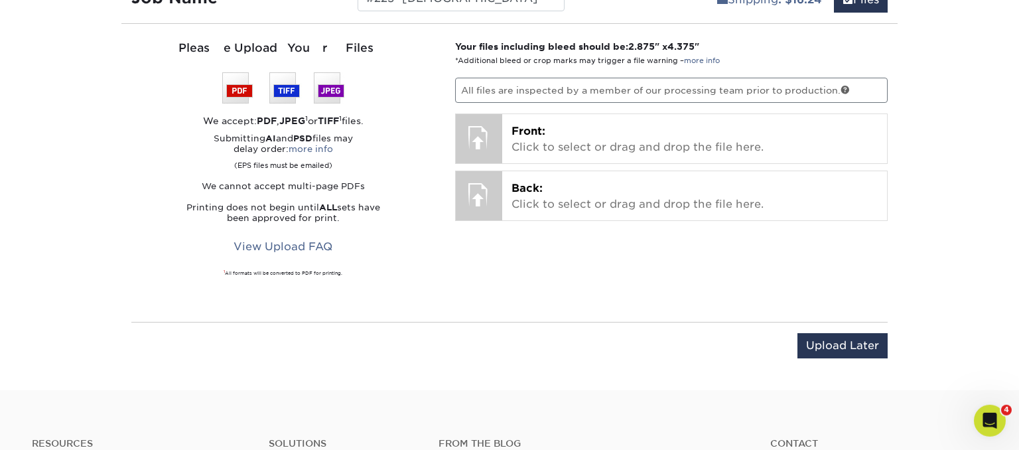
scroll to position [814, 0]
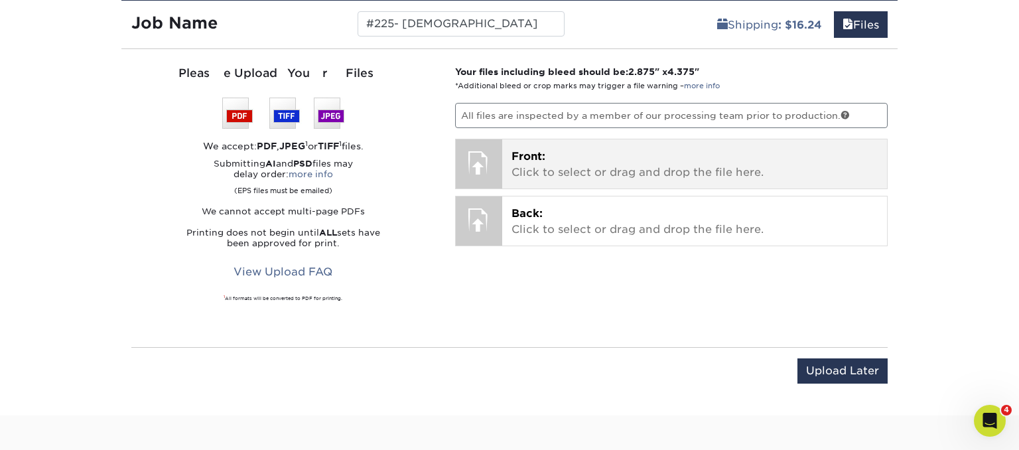
click at [482, 157] on div at bounding box center [479, 162] width 46 height 46
click at [568, 161] on p "Front: Click to select or drag and drop the file here." at bounding box center [695, 165] width 367 height 32
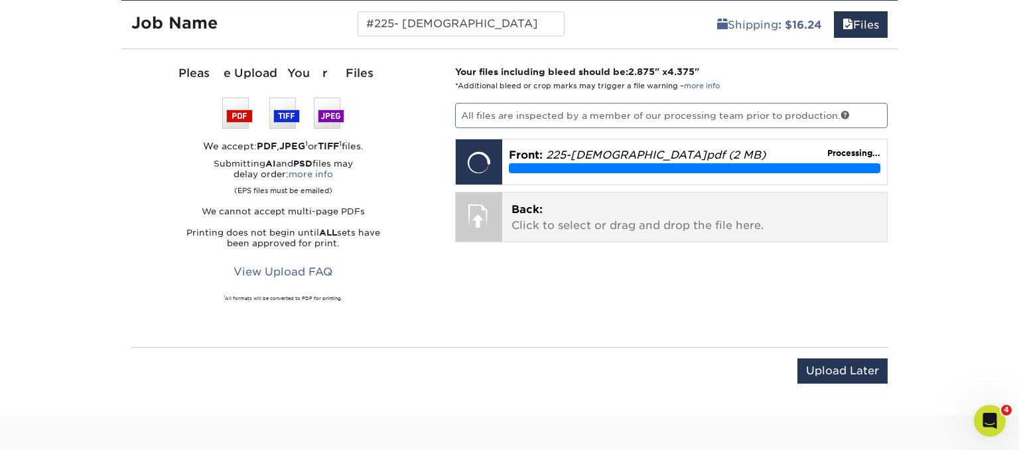
click at [561, 219] on p "Back: Click to select or drag and drop the file here." at bounding box center [695, 218] width 367 height 32
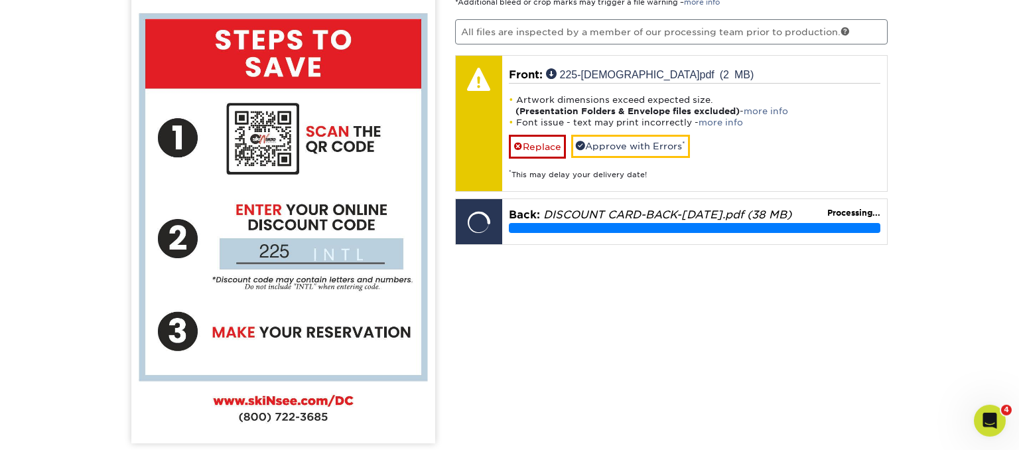
scroll to position [884, 0]
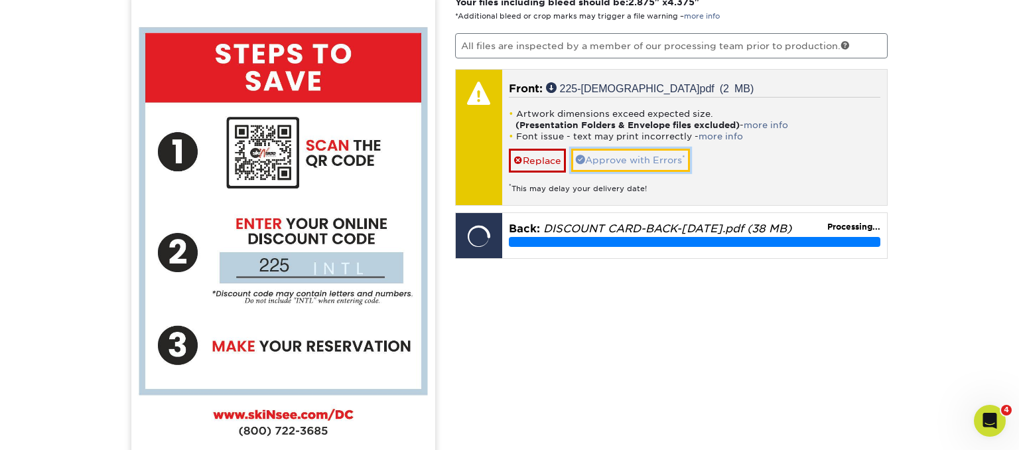
click at [640, 157] on link "Approve with Errors *" at bounding box center [630, 160] width 119 height 23
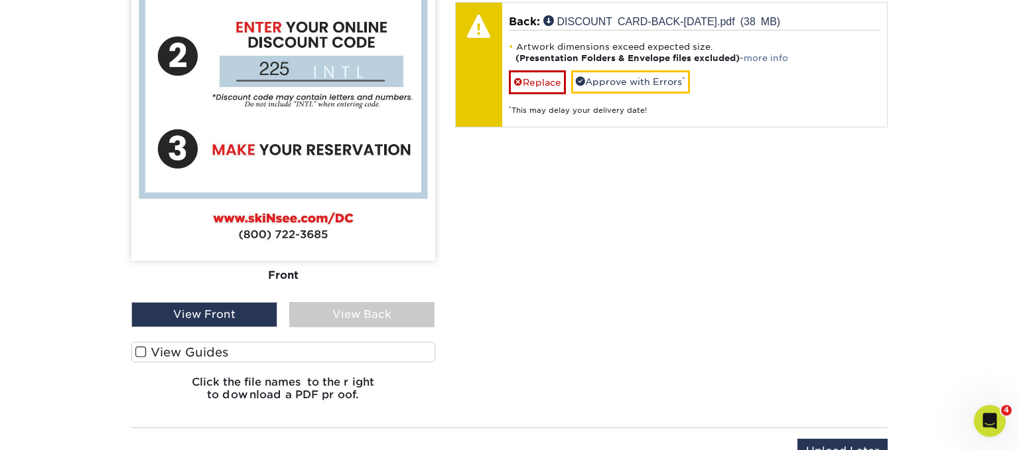
scroll to position [1094, 0]
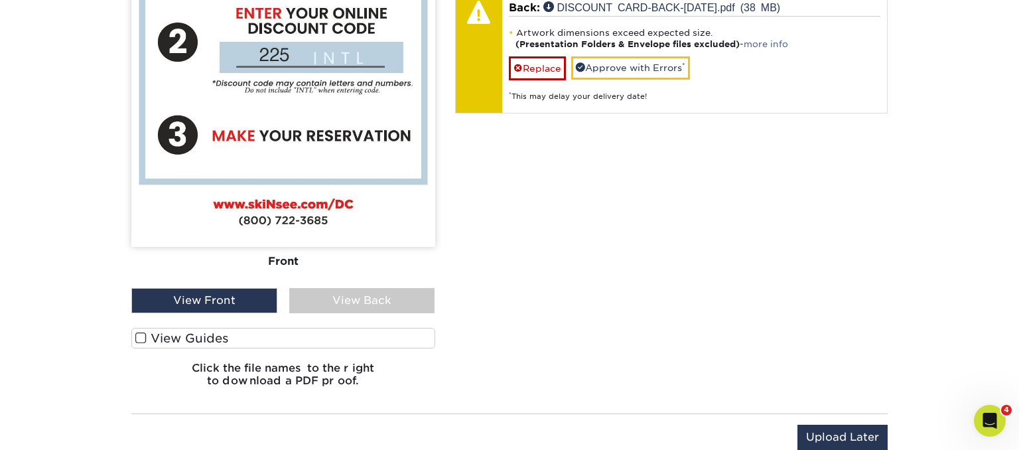
click at [350, 299] on div "View Back" at bounding box center [362, 300] width 146 height 25
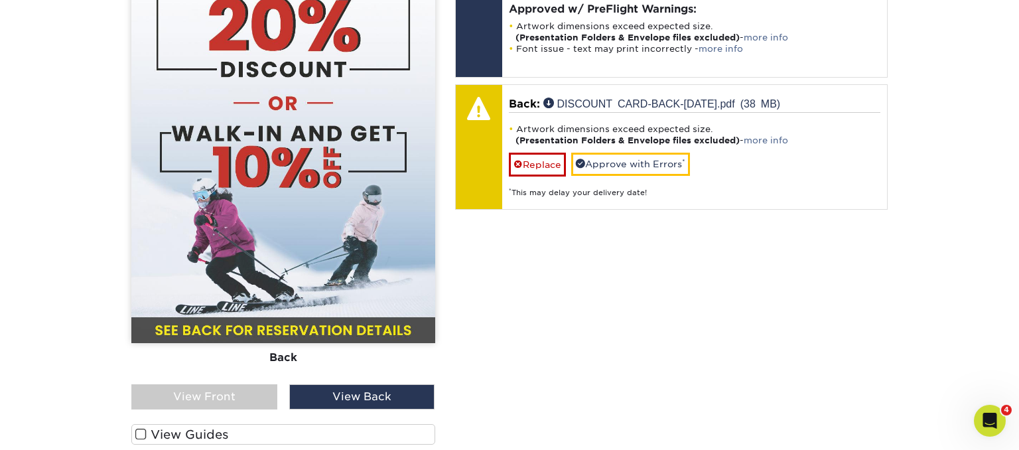
scroll to position [884, 0]
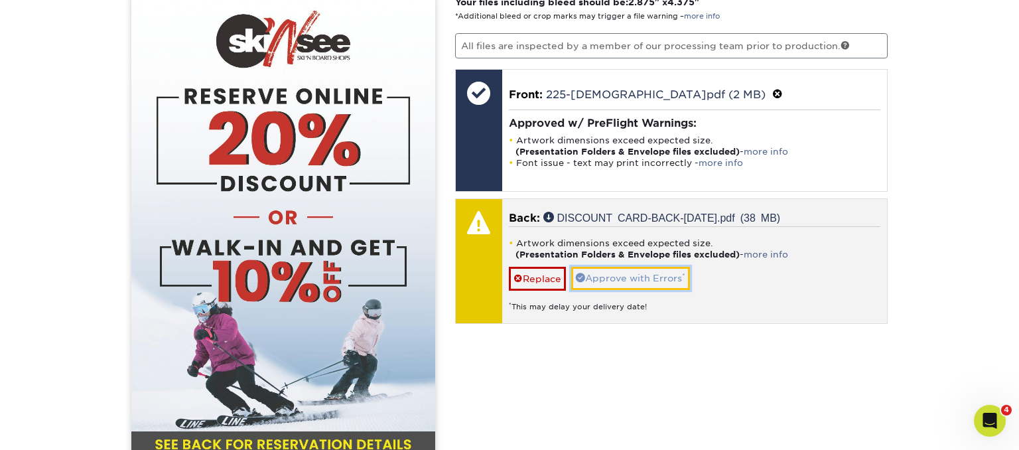
click at [620, 275] on link "Approve with Errors *" at bounding box center [630, 278] width 119 height 23
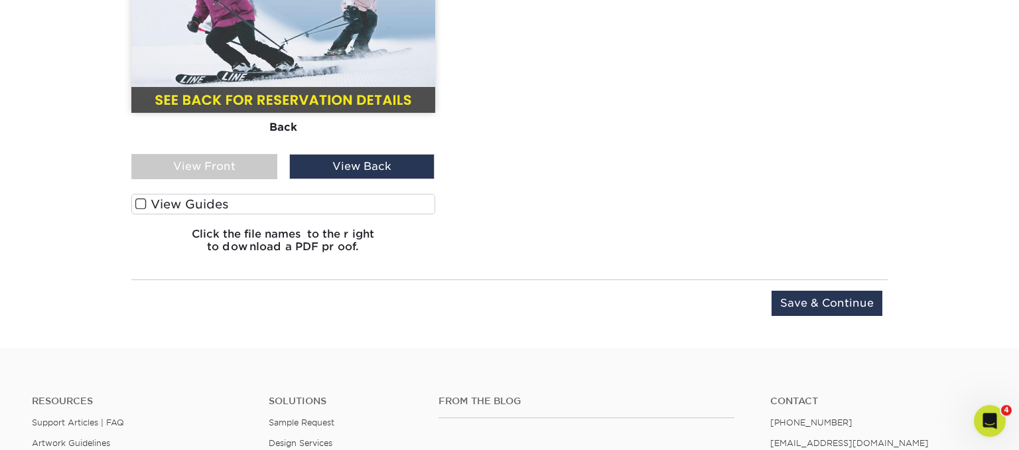
scroll to position [1234, 0]
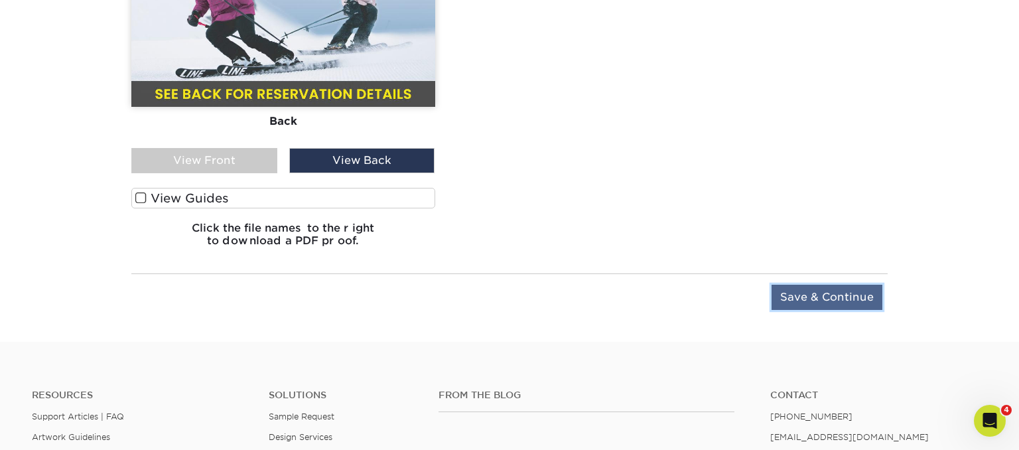
click at [846, 294] on input "Save & Continue" at bounding box center [827, 297] width 111 height 25
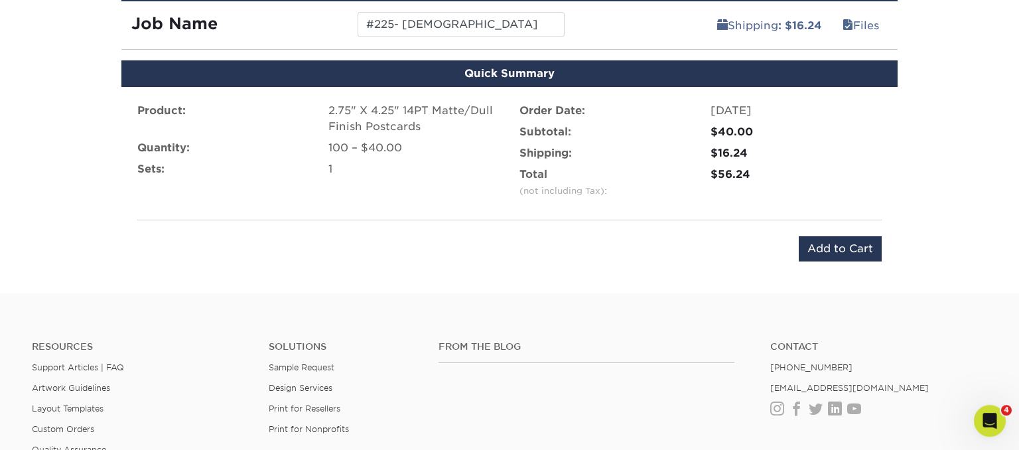
scroll to position [833, 0]
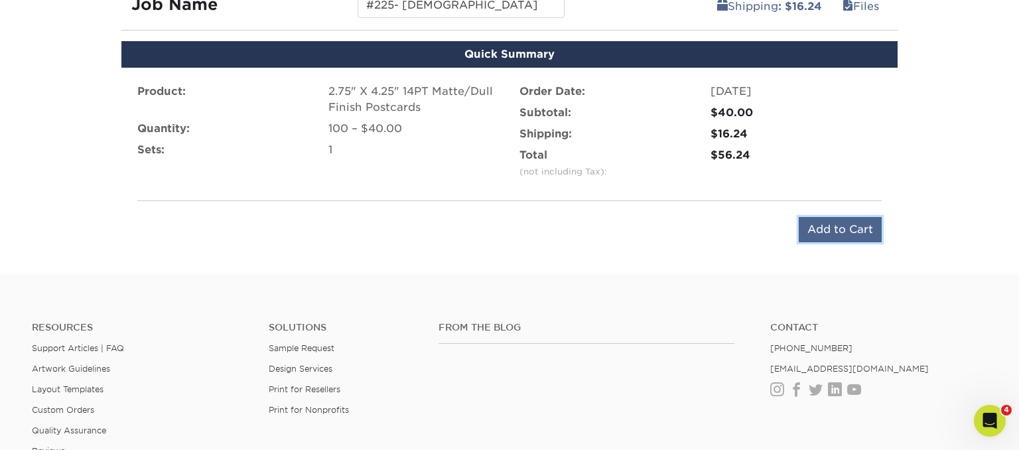
click at [844, 231] on input "Add to Cart" at bounding box center [840, 229] width 83 height 25
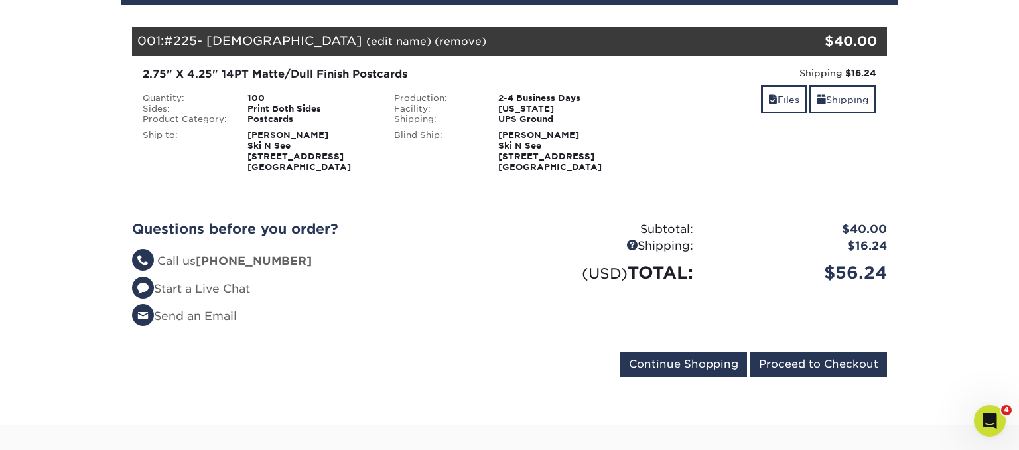
scroll to position [210, 0]
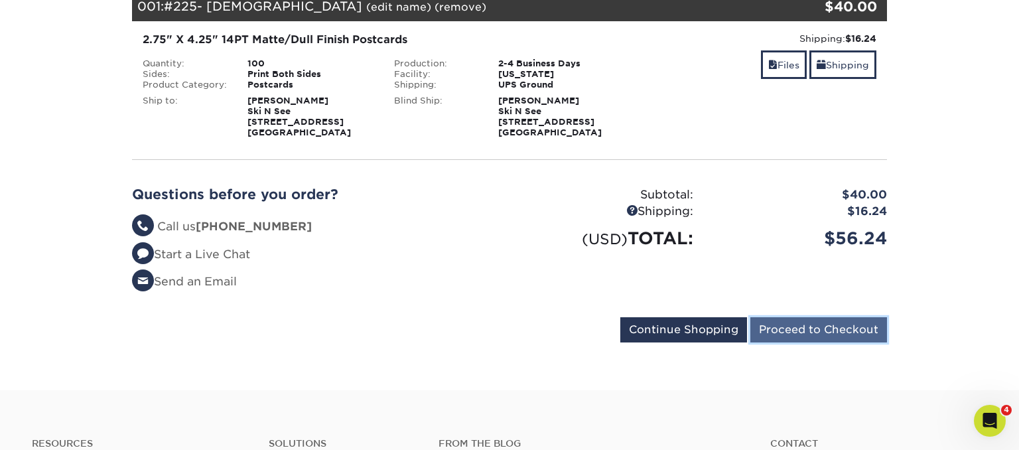
click at [775, 333] on input "Proceed to Checkout" at bounding box center [819, 329] width 137 height 25
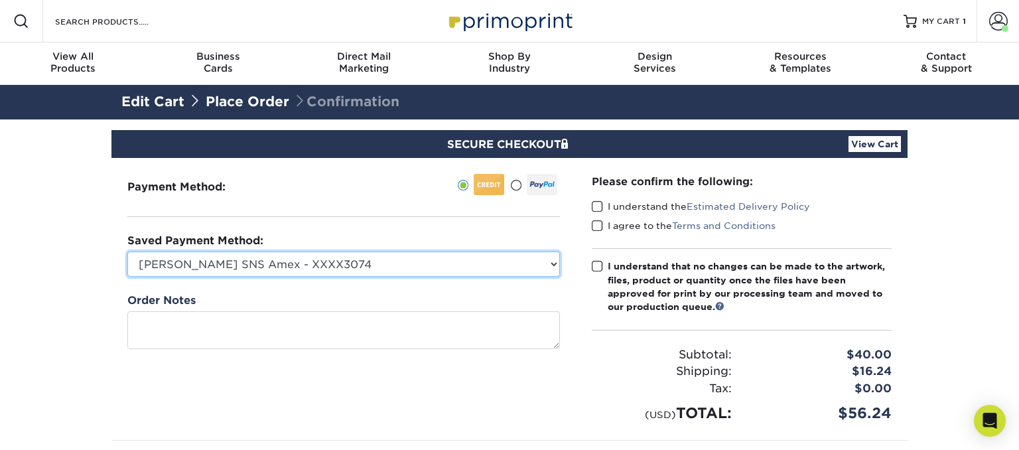
click at [127, 252] on select "[PERSON_NAME] SNS Amex - XXXX3074 [PERSON_NAME] Amex - XXXX1235 American Expres…" at bounding box center [343, 264] width 433 height 25
select select "54949"
click option "[PERSON_NAME] Amex - XXXX1235" at bounding box center [0, 0] width 0 height 0
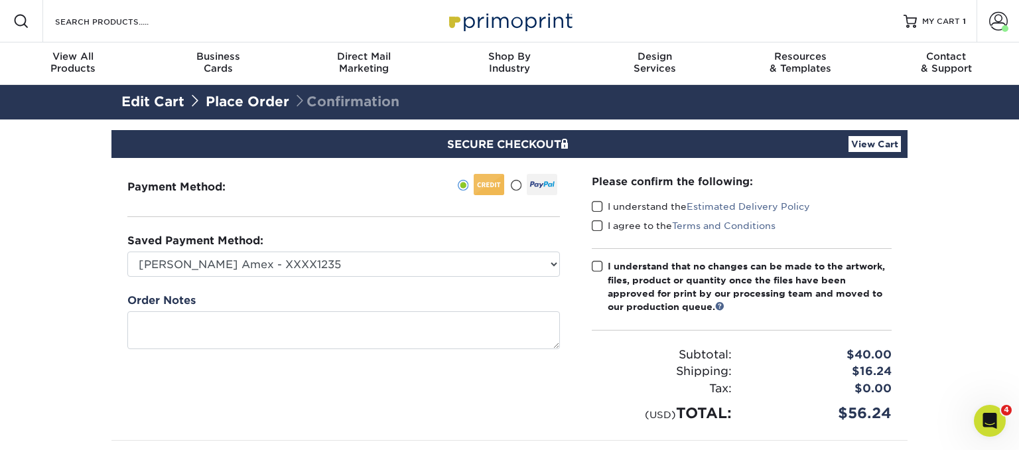
click at [597, 200] on span at bounding box center [597, 206] width 11 height 13
click at [0, 0] on input "I understand the Estimated Delivery Policy" at bounding box center [0, 0] width 0 height 0
click at [596, 225] on span at bounding box center [597, 226] width 11 height 13
click at [0, 0] on input "I agree to the Terms and Conditions" at bounding box center [0, 0] width 0 height 0
click at [597, 265] on span at bounding box center [597, 266] width 11 height 13
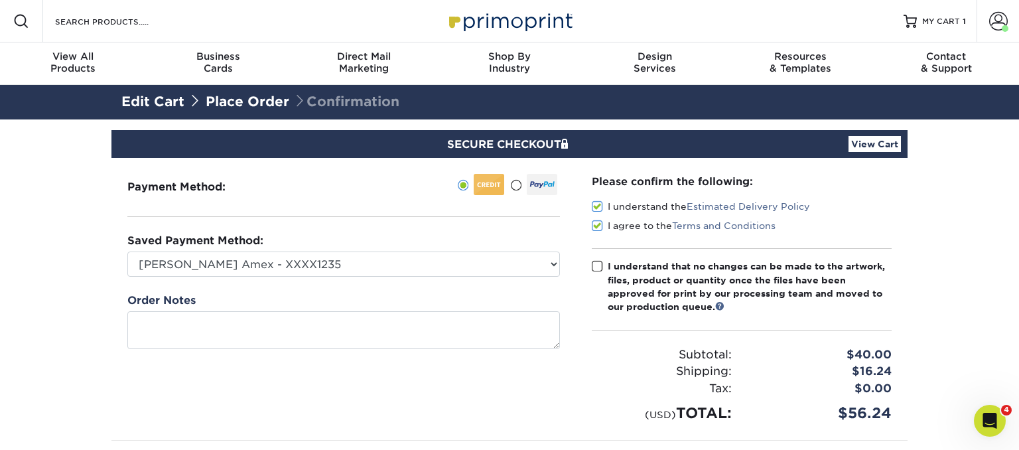
click at [0, 0] on input "I understand that no changes can be made to the artwork, files, product or quan…" at bounding box center [0, 0] width 0 height 0
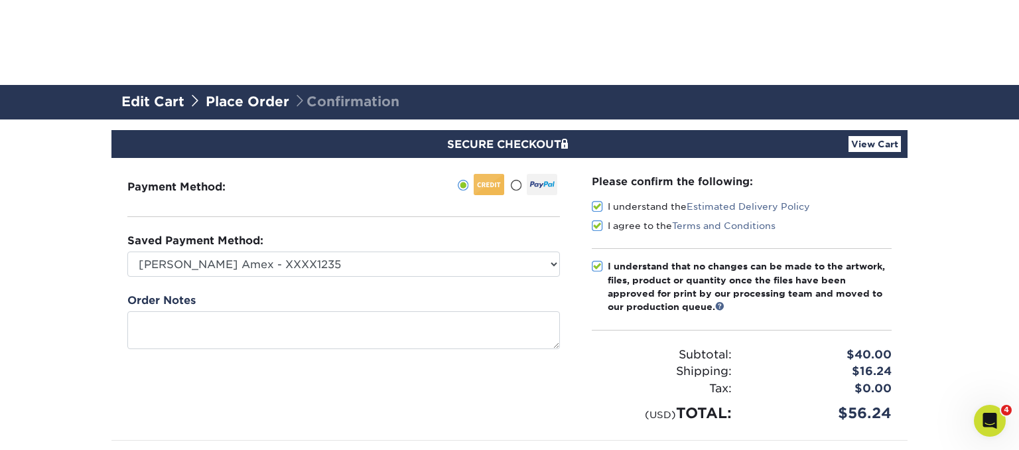
scroll to position [280, 0]
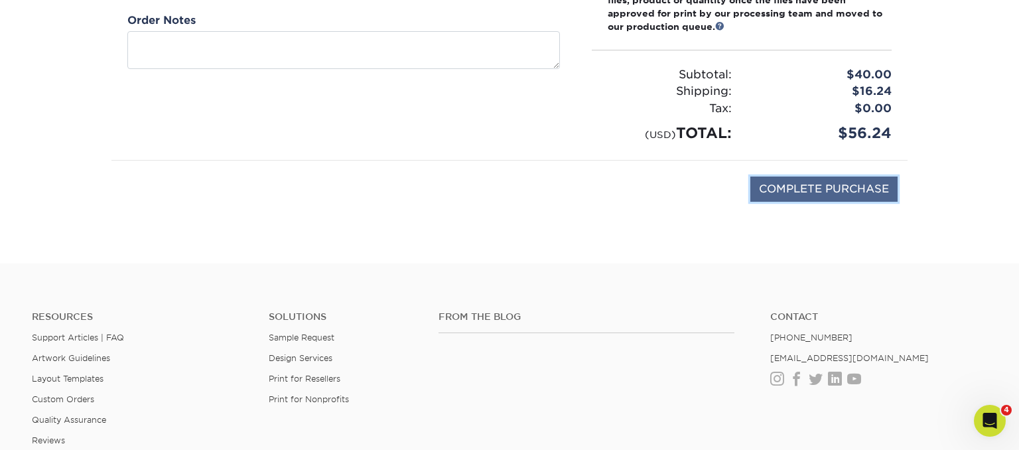
click at [814, 192] on input "COMPLETE PURCHASE" at bounding box center [824, 189] width 147 height 25
type input "PROCESSING, PLEASE WAIT..."
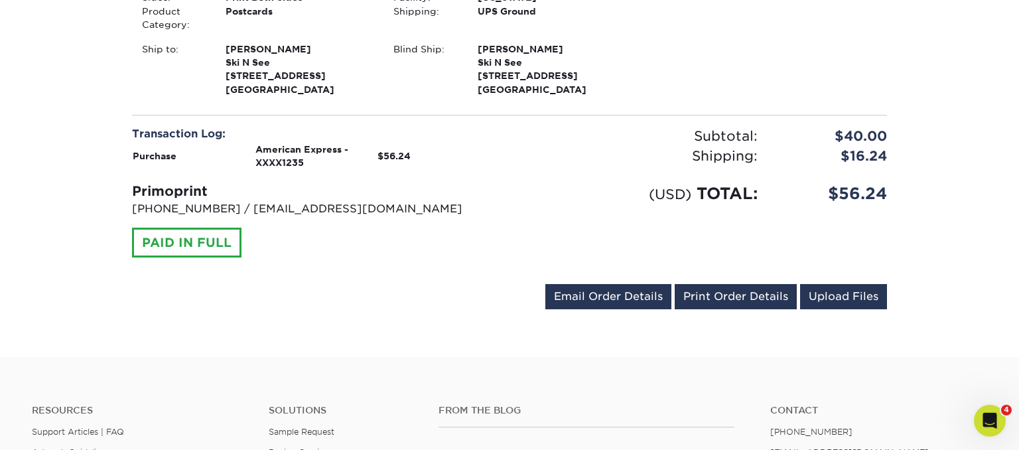
scroll to position [490, 0]
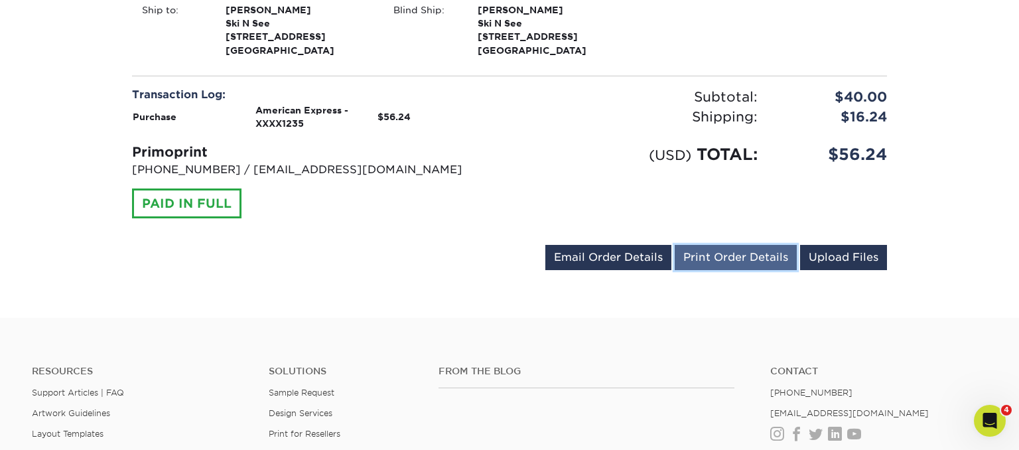
click at [732, 259] on link "Print Order Details" at bounding box center [736, 257] width 122 height 25
click at [540, 334] on div "Resources Support Articles | FAQ Artwork Guidelines Layout Templates Custom Ord…" at bounding box center [509, 444] width 1019 height 220
